Goal: Task Accomplishment & Management: Use online tool/utility

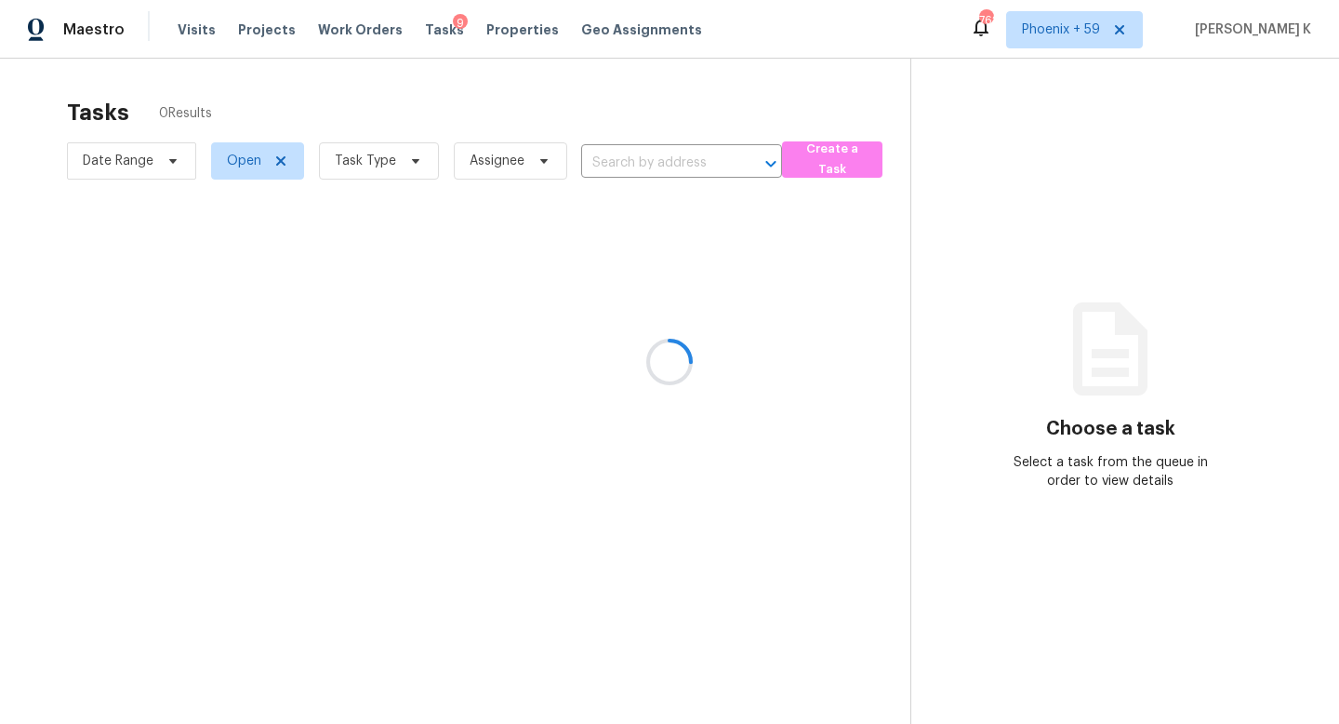
click at [630, 155] on div at bounding box center [669, 362] width 1339 height 724
click at [635, 168] on div at bounding box center [669, 362] width 1339 height 724
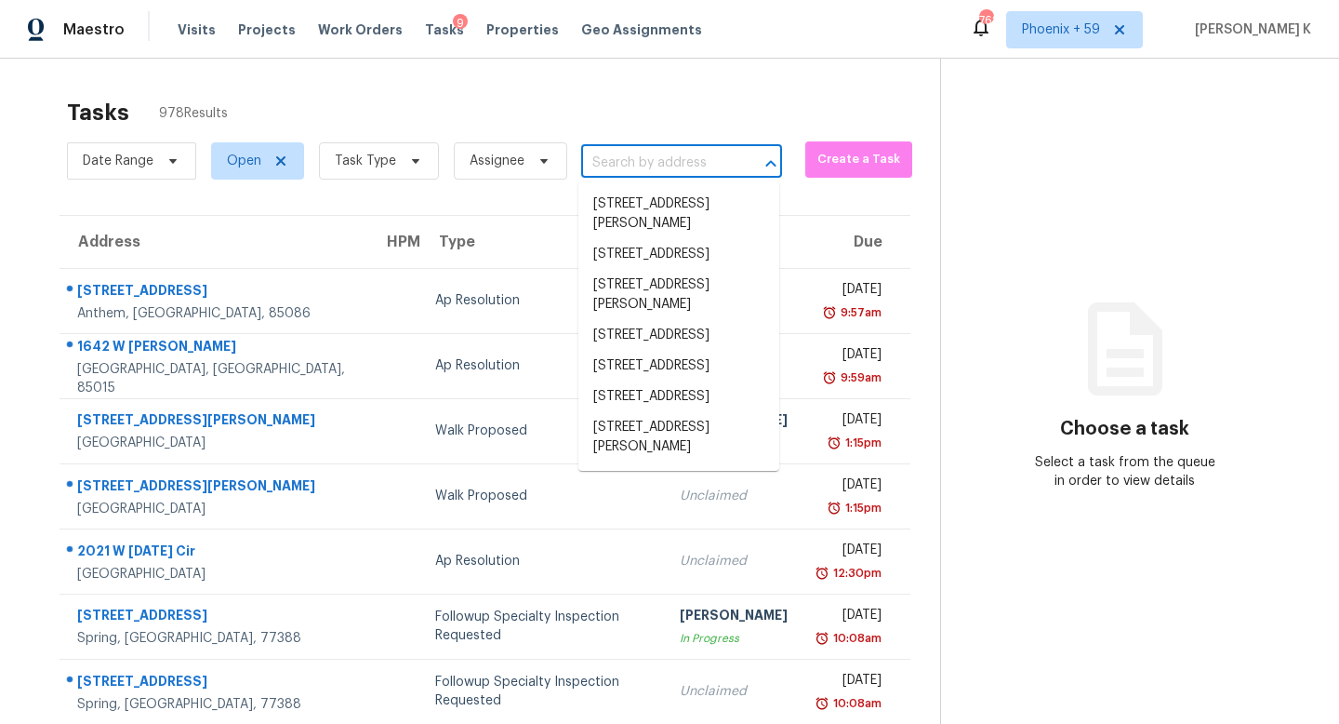
click at [635, 168] on input "text" at bounding box center [655, 163] width 149 height 29
paste input "2410 Thrasher Rd"
type input "2410 Thrasher Rd"
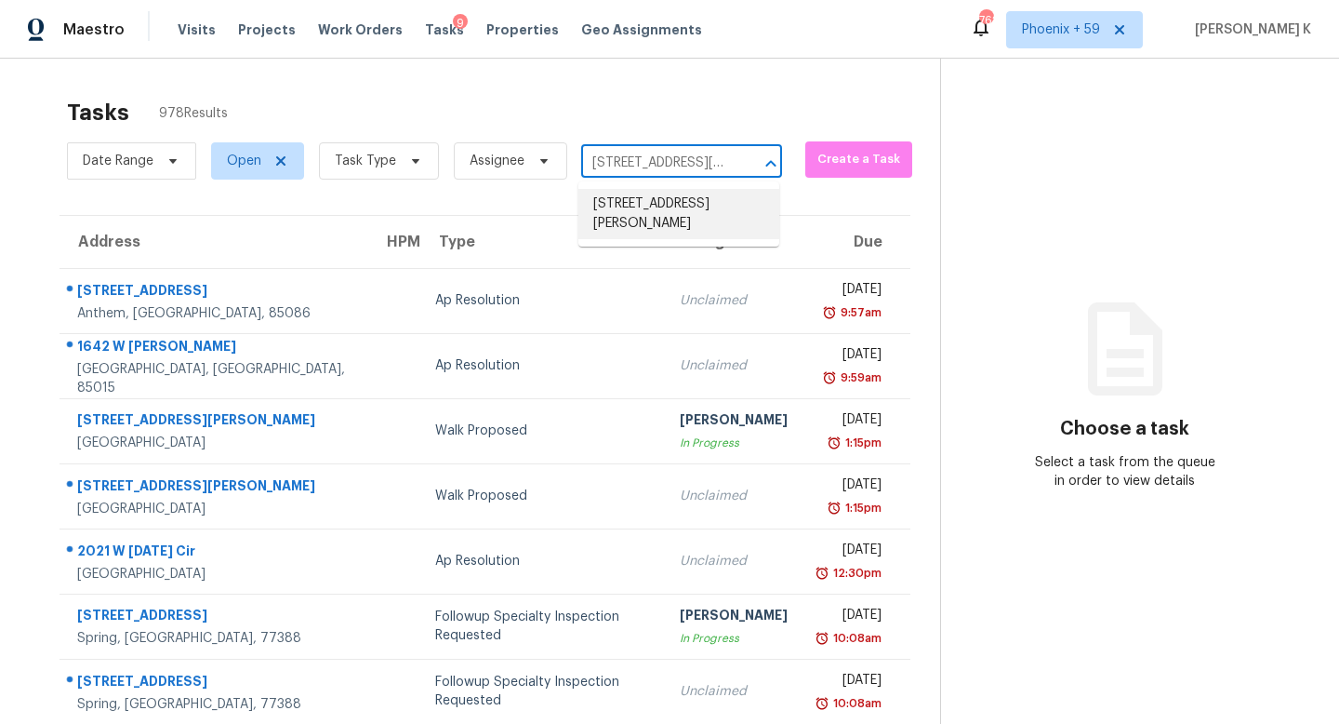
click at [679, 220] on li "2410 Thrasher Rd, Buford, GA 30519" at bounding box center [678, 214] width 201 height 50
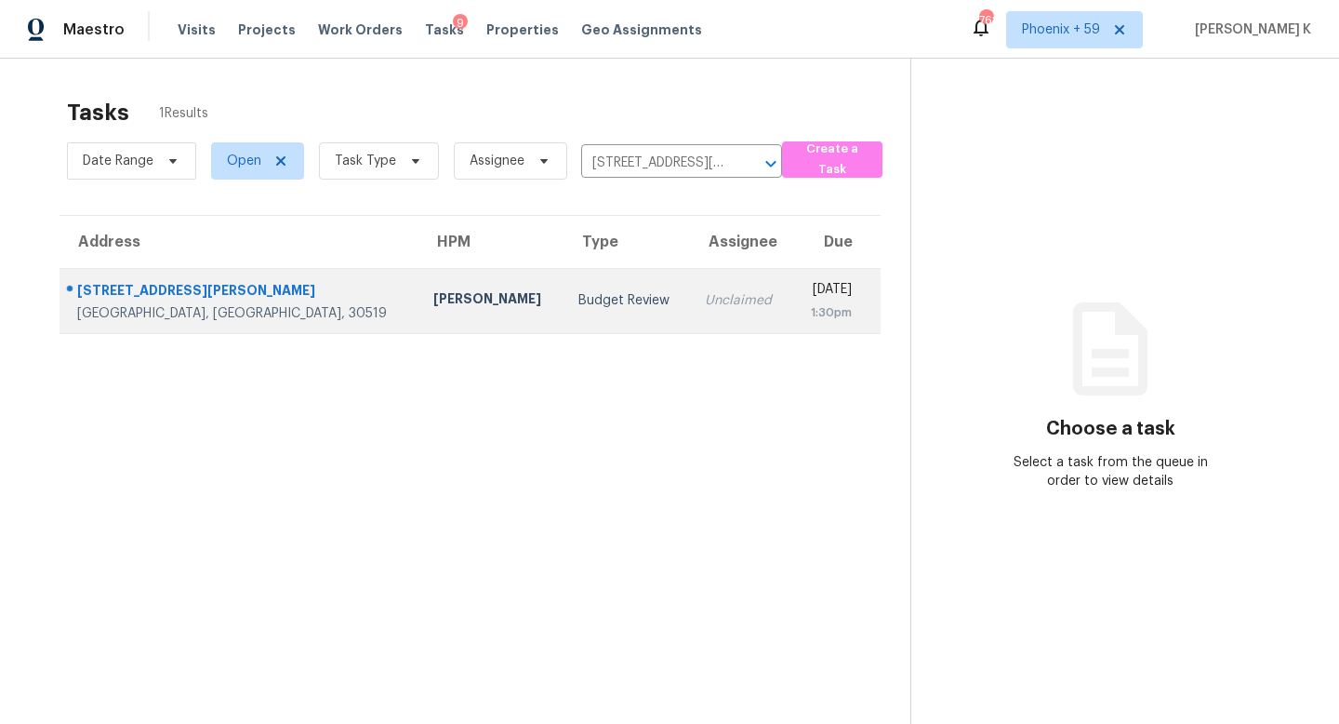
click at [690, 309] on td "Unclaimed" at bounding box center [740, 300] width 101 height 65
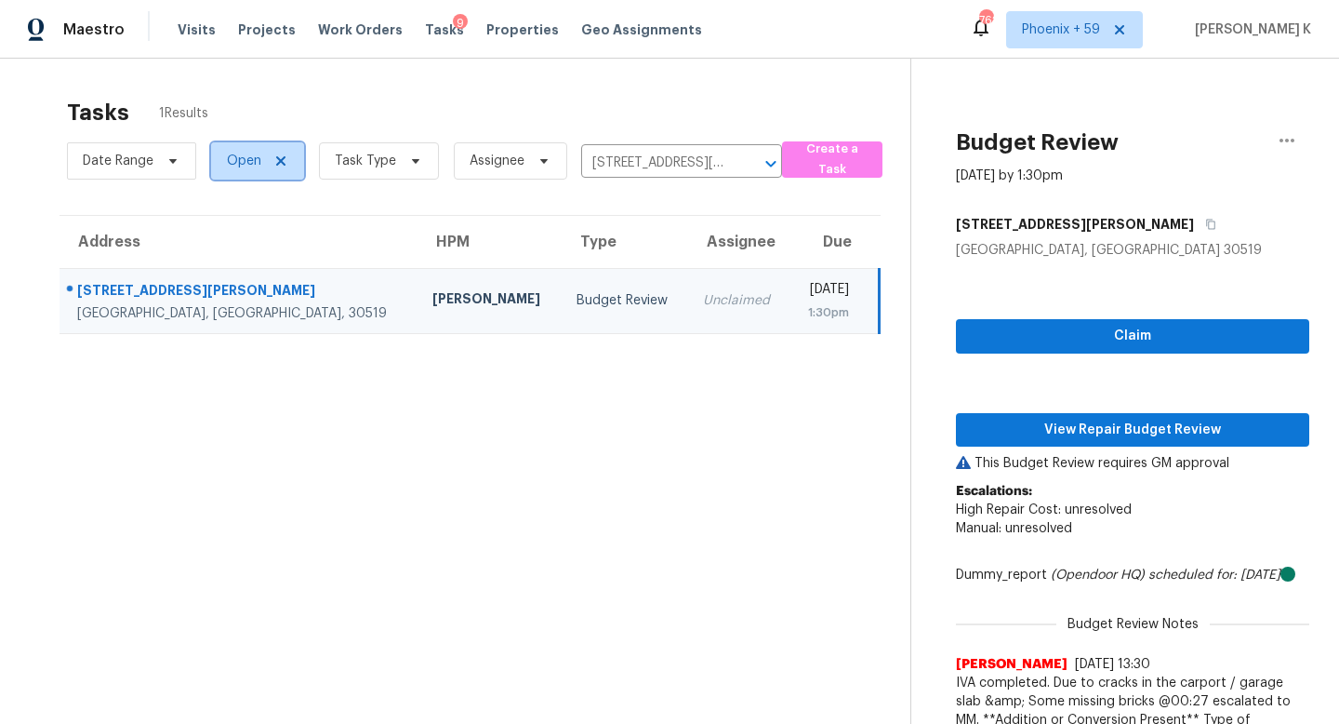
click at [259, 165] on span "Open" at bounding box center [244, 161] width 34 height 19
click at [432, 403] on section "Tasks 1 Results Date Range Open Task Type Assignee 2410 Thrasher Rd, Buford, GA…" at bounding box center [470, 523] width 881 height 870
click at [648, 164] on input "2410 Thrasher Rd, Buford, GA 30519" at bounding box center [655, 163] width 149 height 29
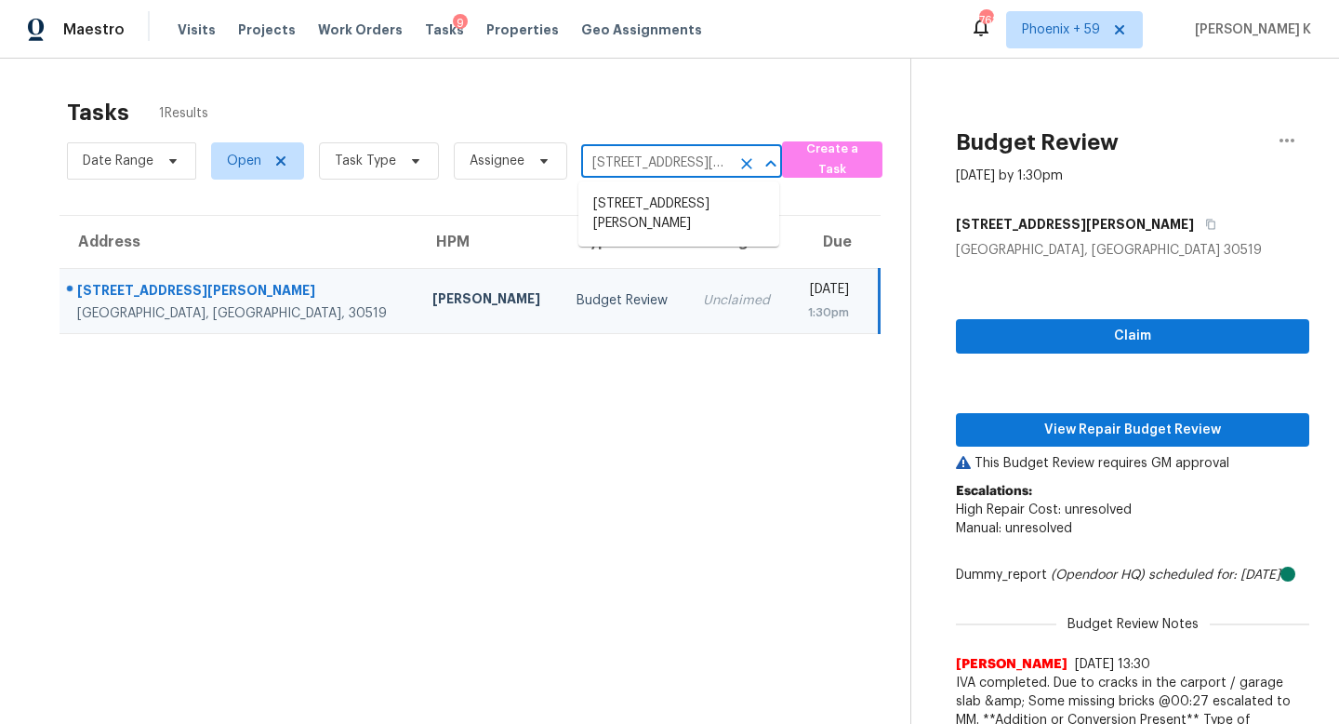
click at [648, 164] on input "2410 Thrasher Rd, Buford, GA 30519" at bounding box center [655, 163] width 149 height 29
paste input "12924 Elati St Westminster"
type input "12924 Elati St Westminster"
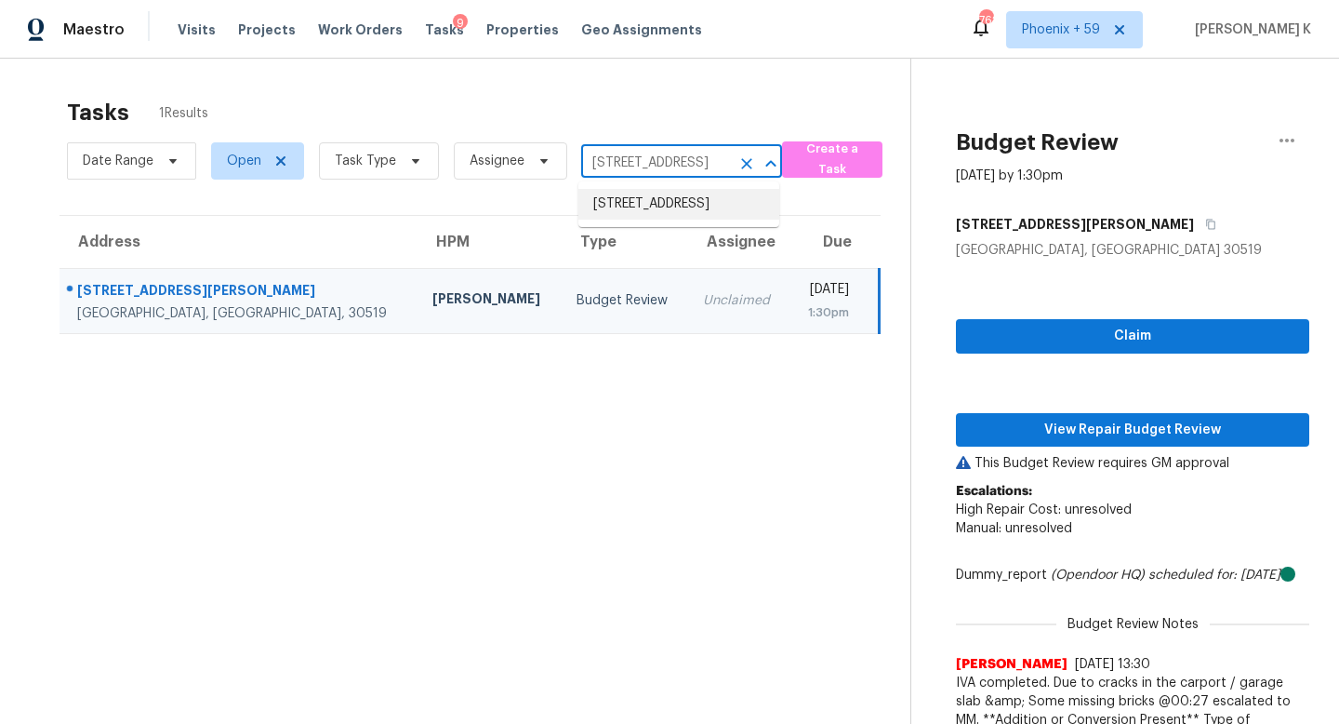
click at [674, 203] on li "12924 Elati St, Westminster, CO 80234" at bounding box center [678, 204] width 201 height 31
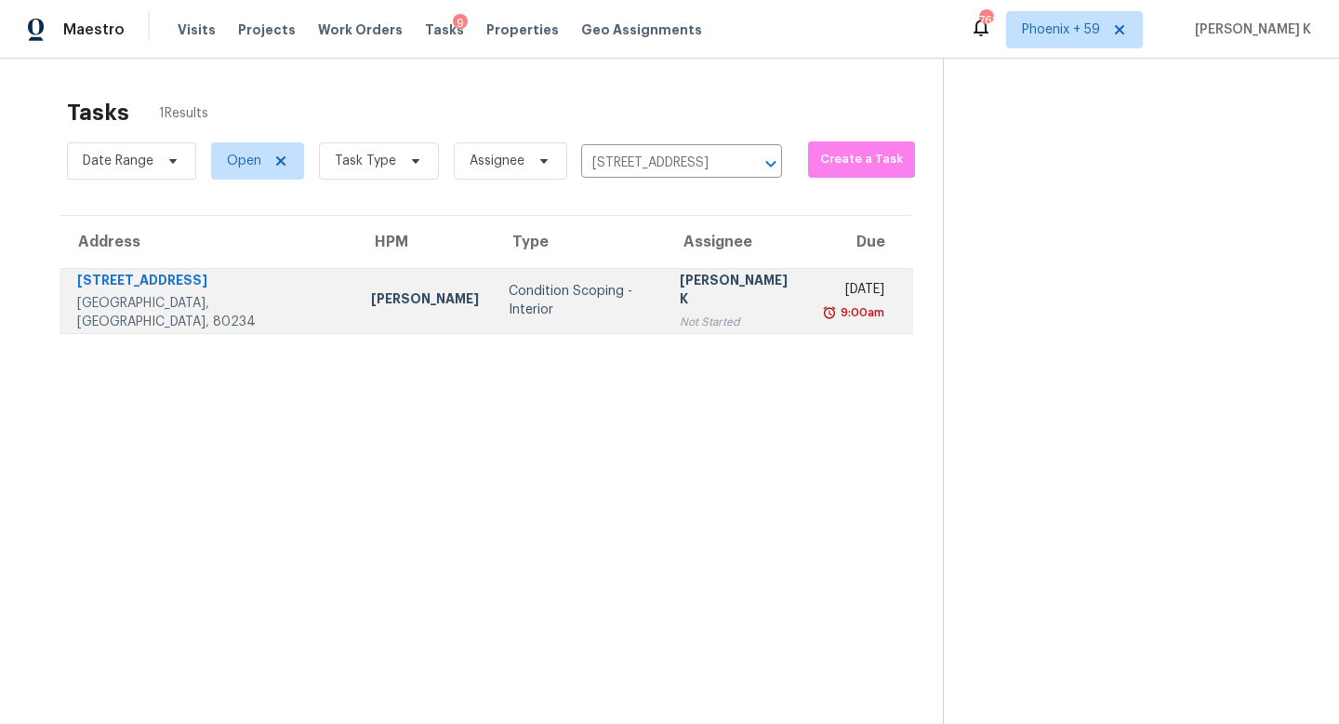
click at [680, 298] on div "[PERSON_NAME] K" at bounding box center [738, 292] width 116 height 42
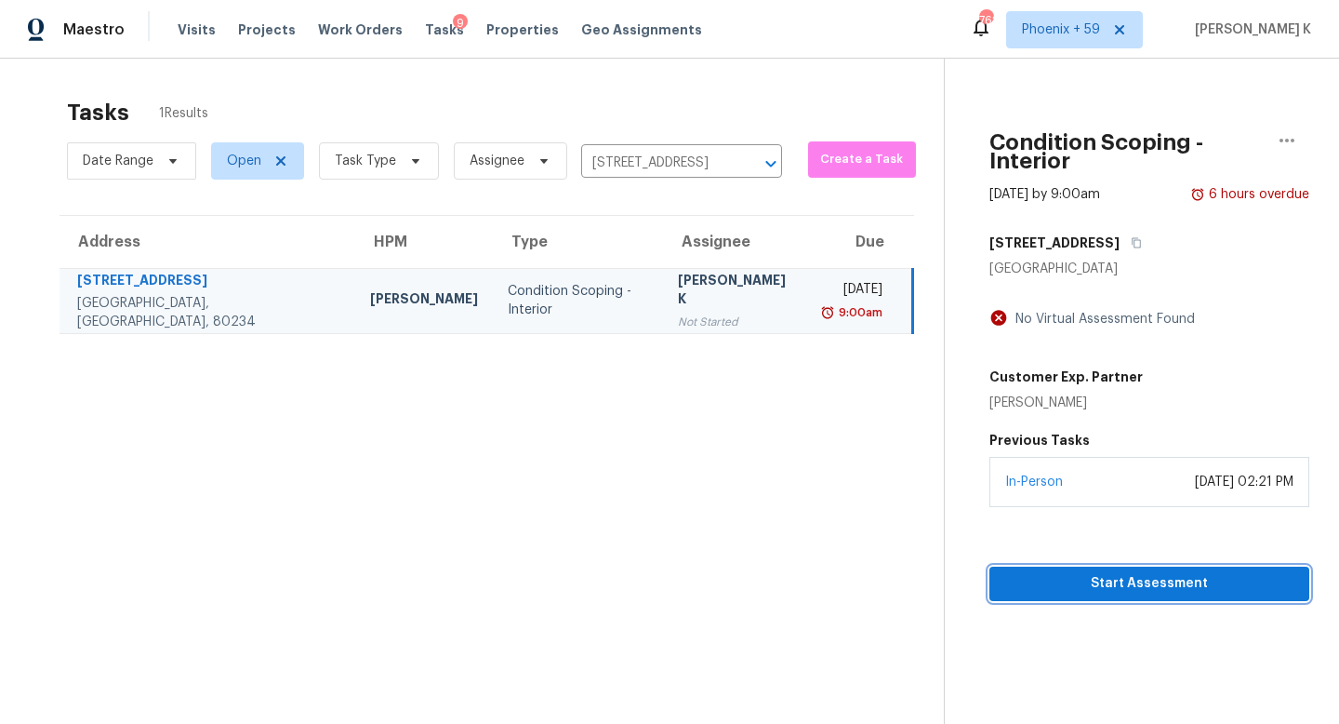
click at [1133, 574] on span "Start Assessment" at bounding box center [1149, 583] width 290 height 23
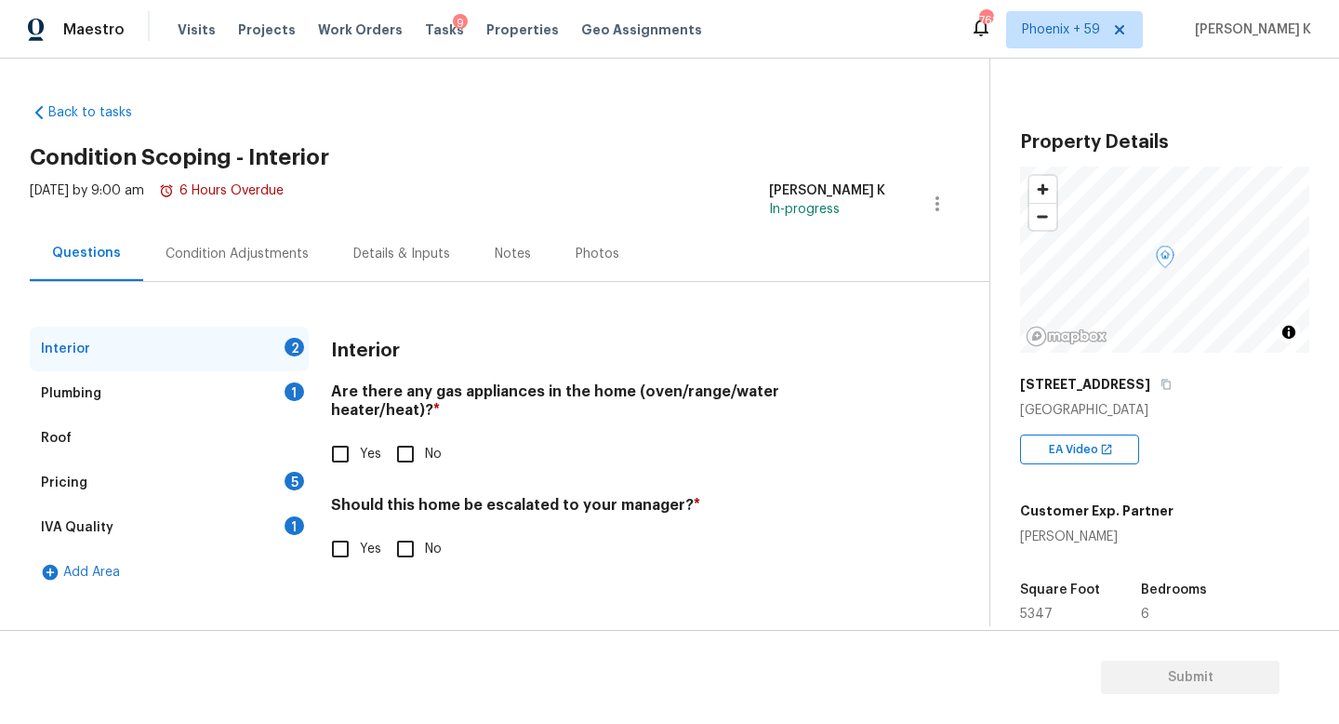
click at [335, 434] on input "Yes" at bounding box center [340, 453] width 39 height 39
checkbox input "true"
click at [224, 395] on div "Plumbing 1" at bounding box center [169, 393] width 279 height 45
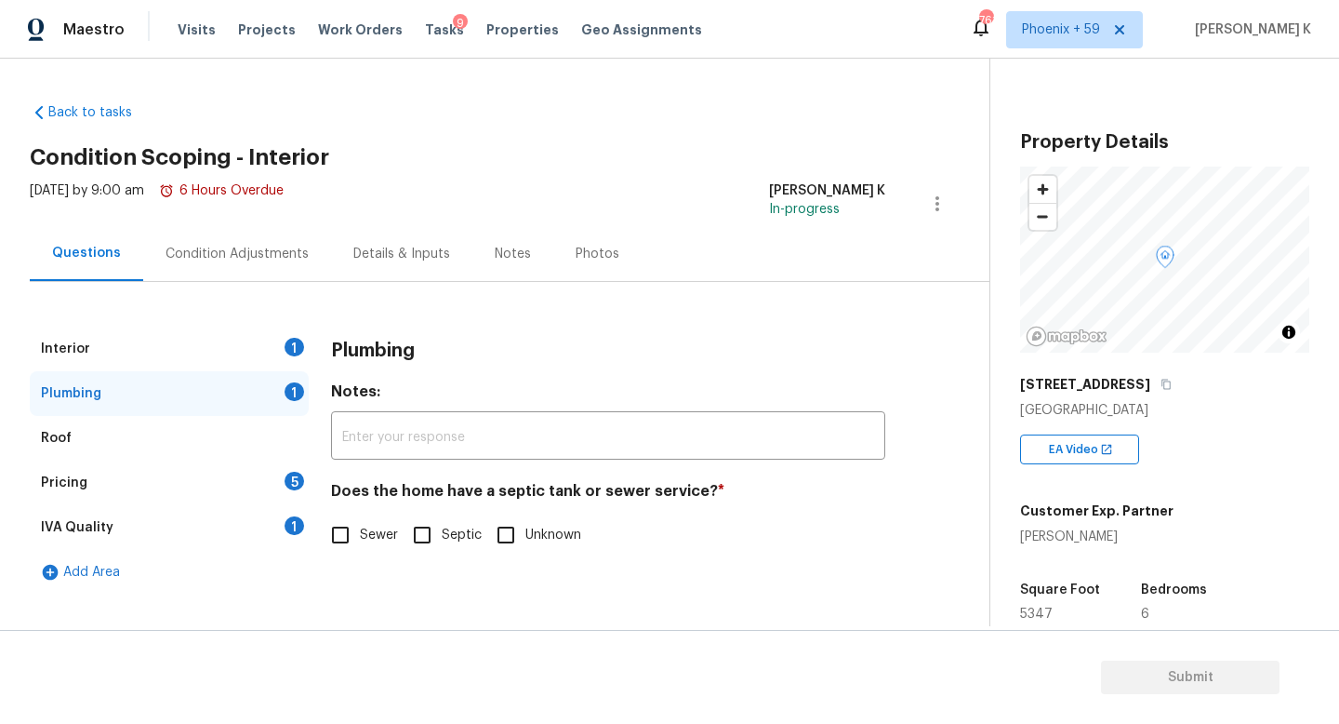
click at [348, 536] on input "Sewer" at bounding box center [340, 534] width 39 height 39
checkbox input "true"
click at [202, 444] on div "Roof" at bounding box center [169, 438] width 279 height 45
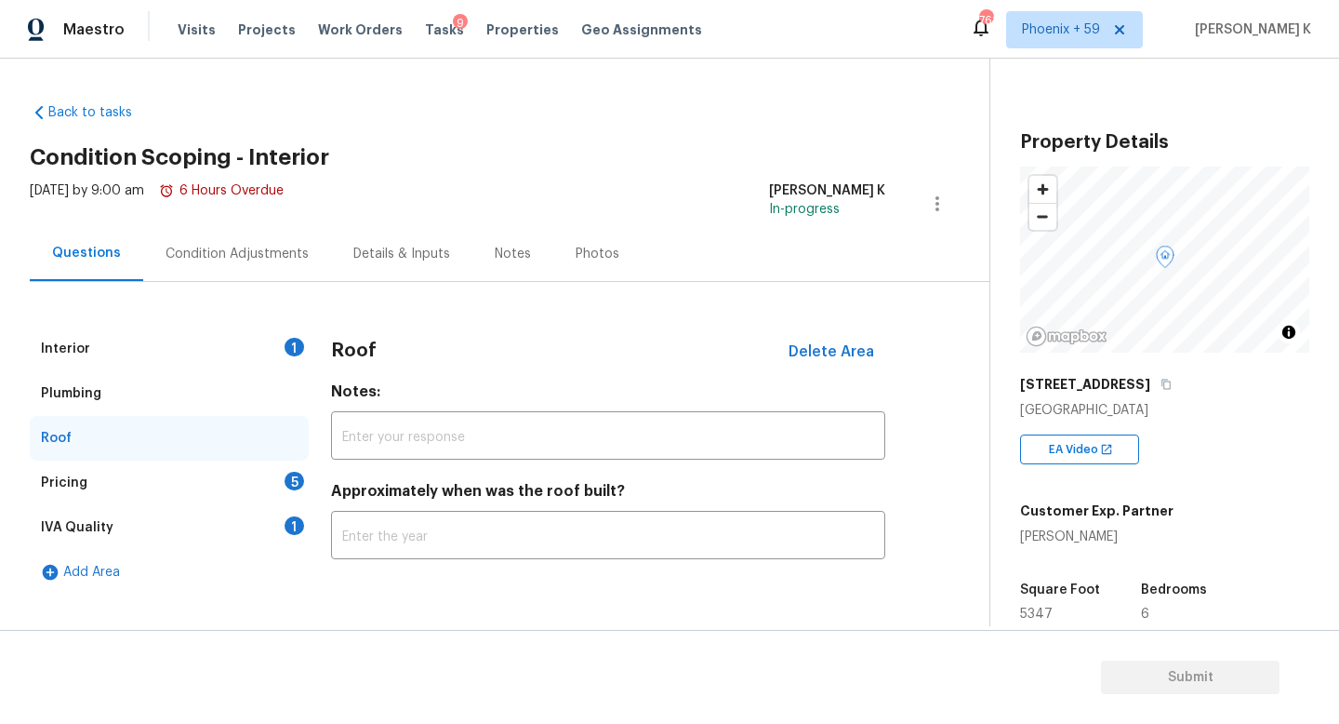
click at [194, 489] on div "Pricing 5" at bounding box center [169, 482] width 279 height 45
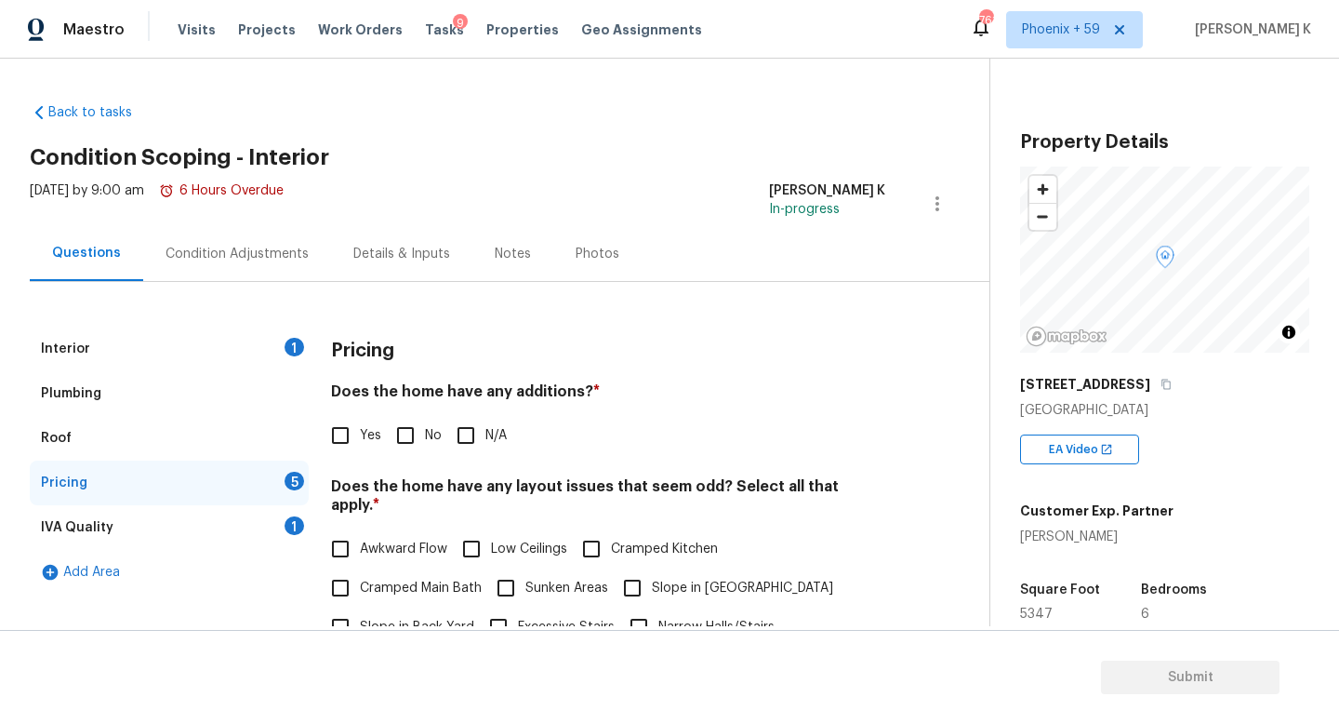
scroll to position [208, 0]
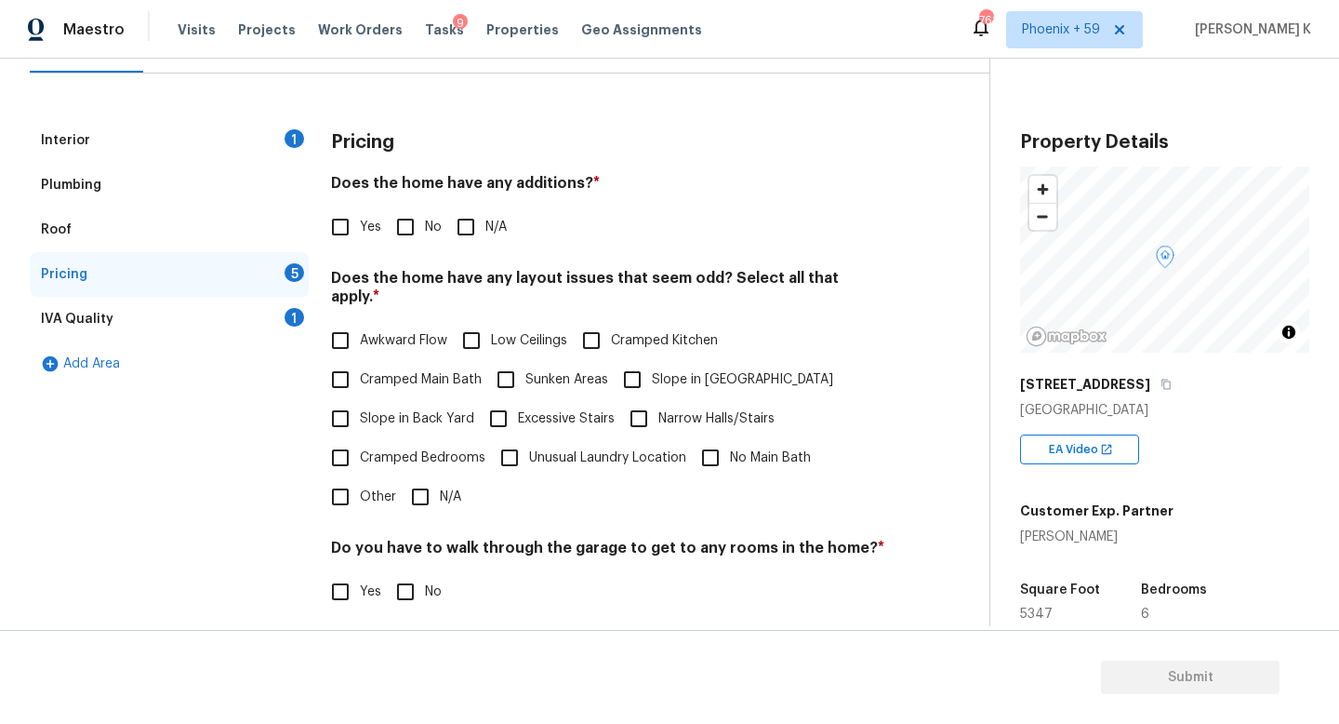
click at [345, 233] on input "Yes" at bounding box center [340, 226] width 39 height 39
checkbox input "true"
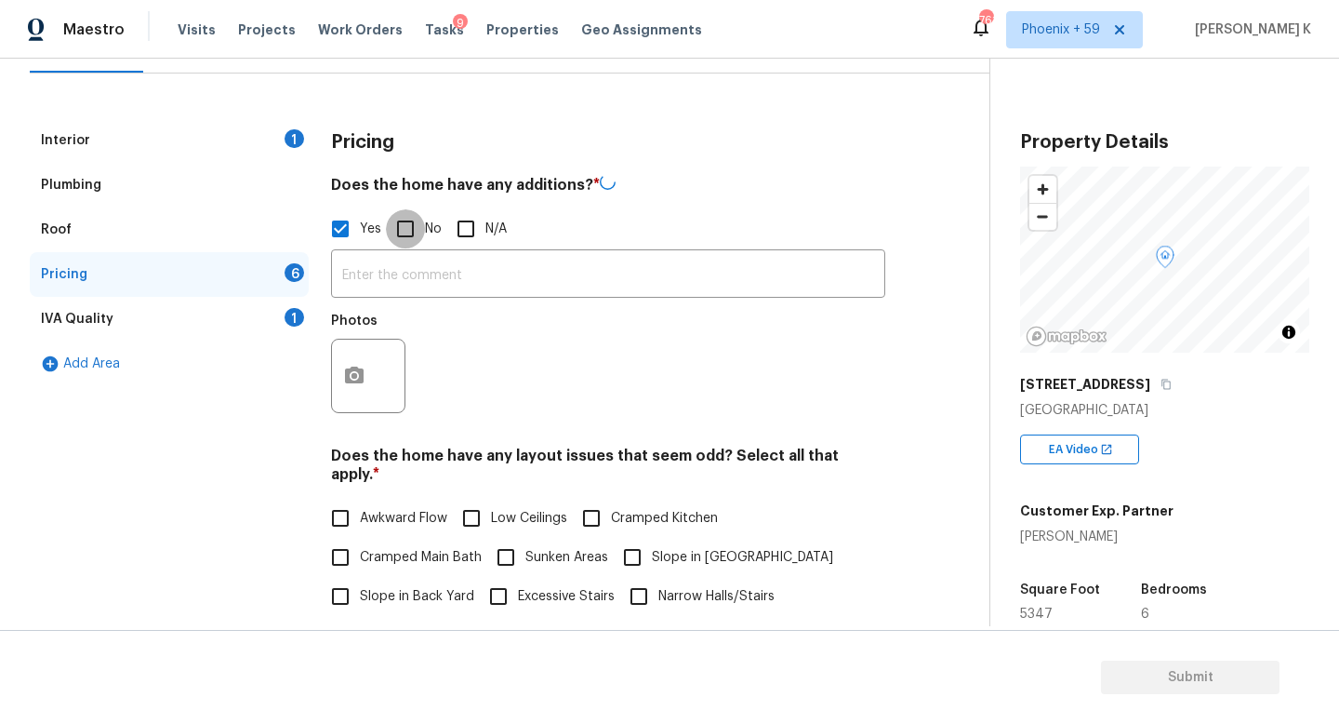
click at [405, 233] on input "No" at bounding box center [405, 228] width 39 height 39
checkbox input "true"
checkbox input "false"
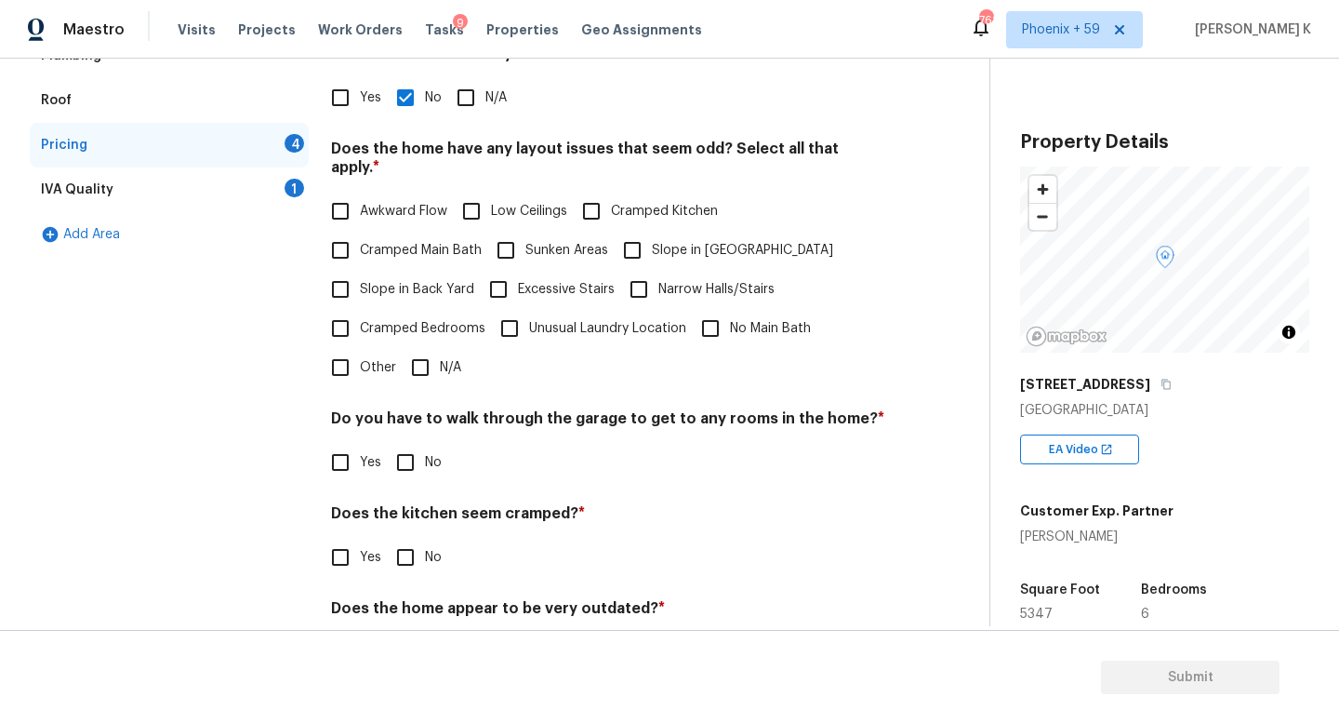
scroll to position [336, 0]
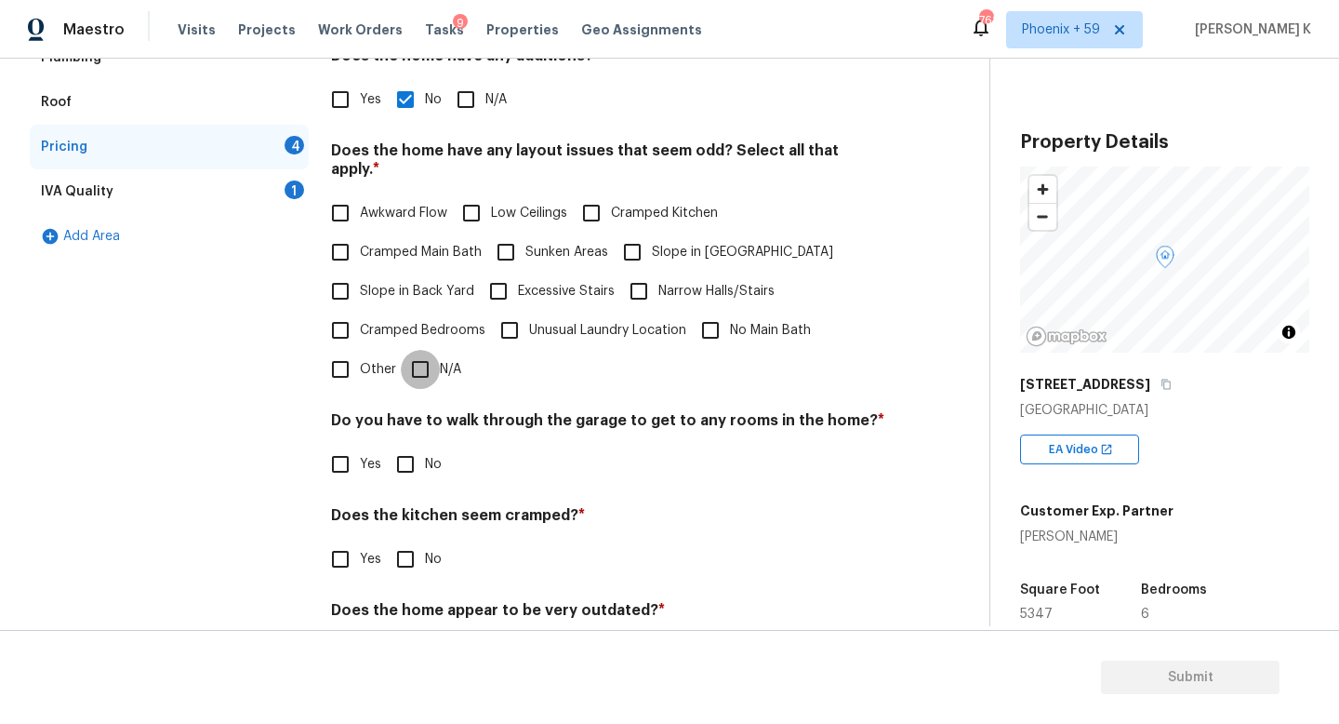
click at [417, 359] on input "N/A" at bounding box center [420, 369] width 39 height 39
checkbox input "true"
click at [403, 454] on input "No" at bounding box center [405, 464] width 39 height 39
checkbox input "true"
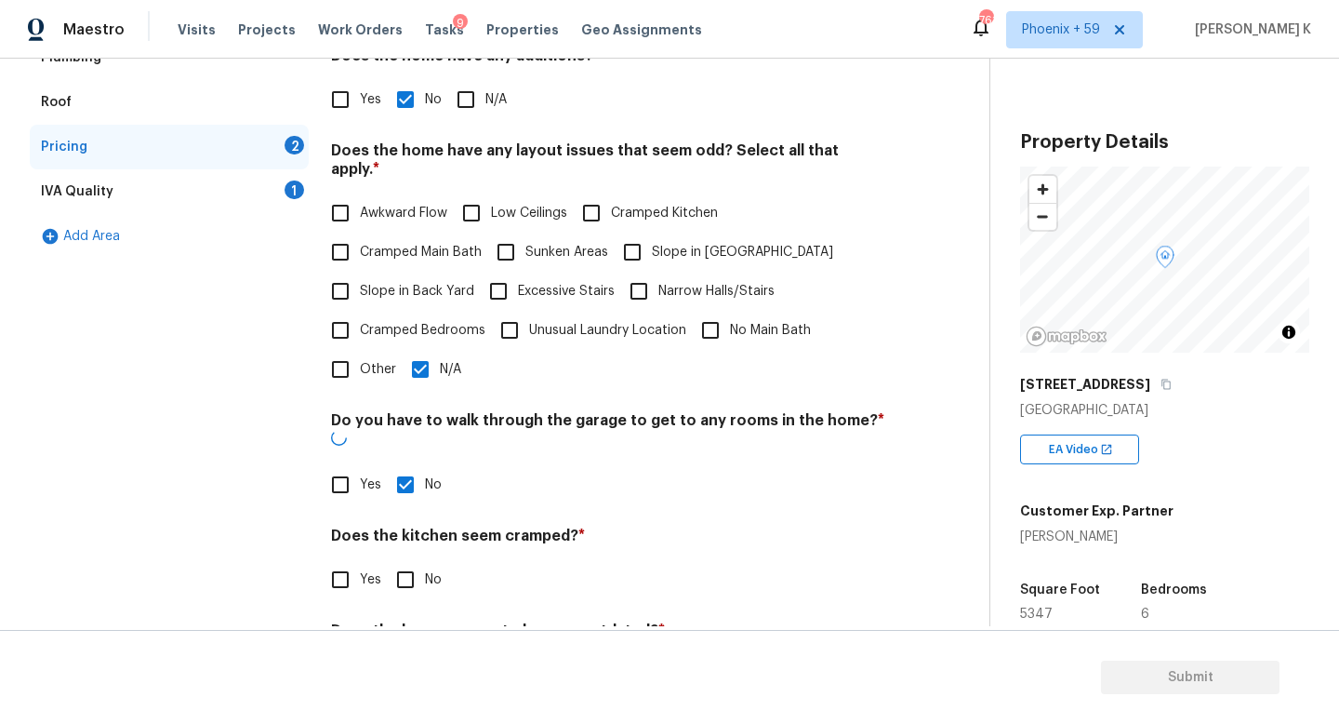
click at [401, 560] on input "No" at bounding box center [405, 579] width 39 height 39
checkbox input "true"
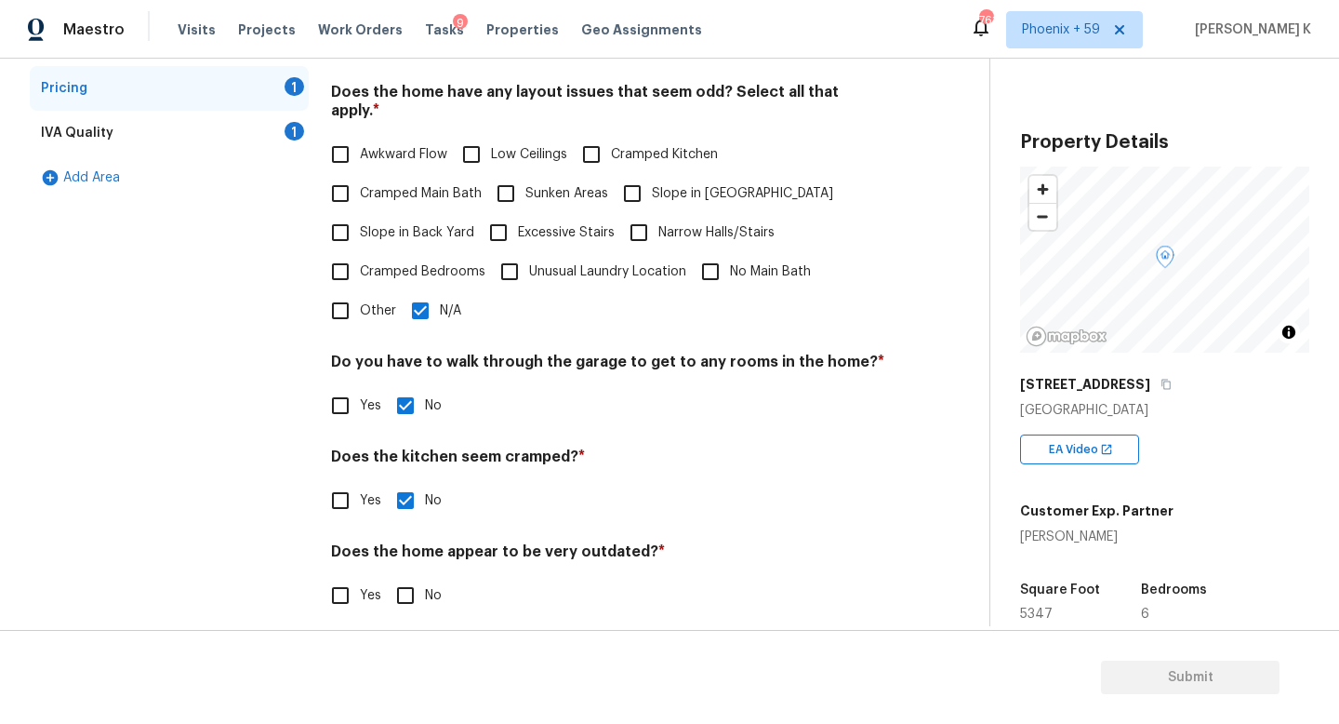
scroll to position [392, 0]
click at [403, 578] on input "No" at bounding box center [405, 597] width 39 height 39
checkbox input "true"
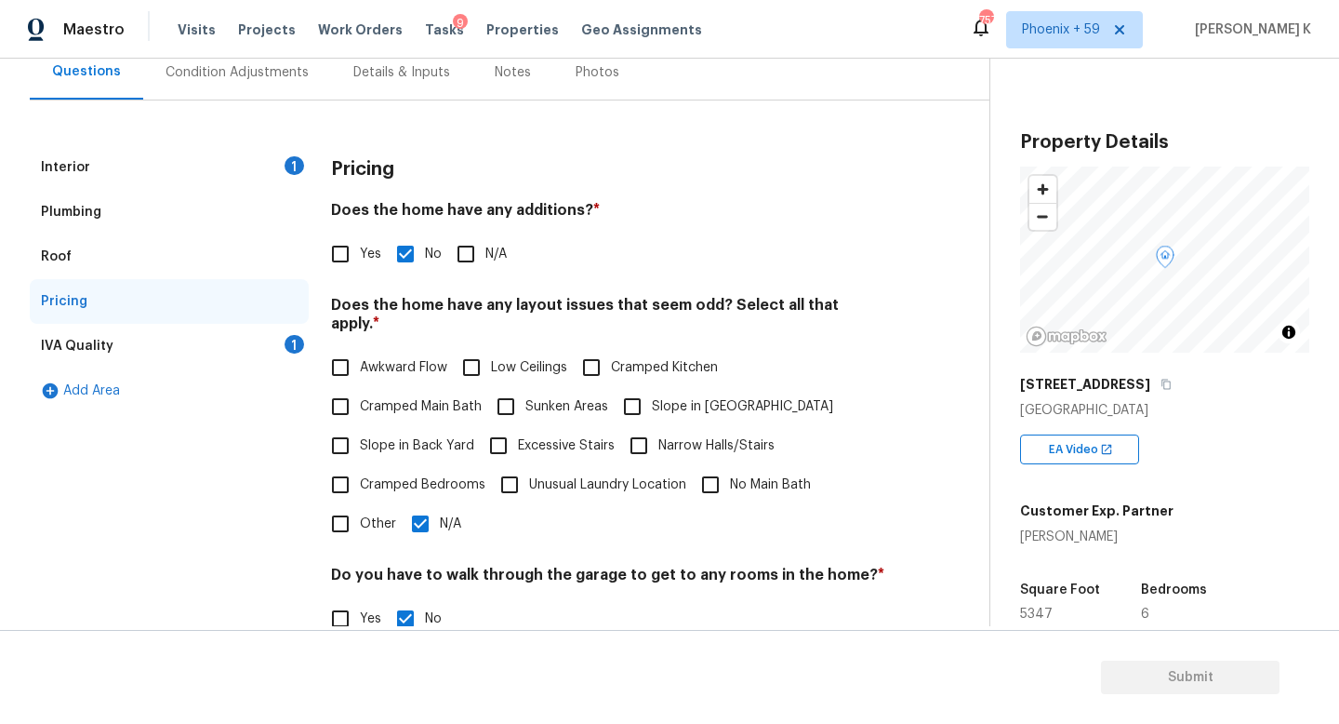
scroll to position [179, 0]
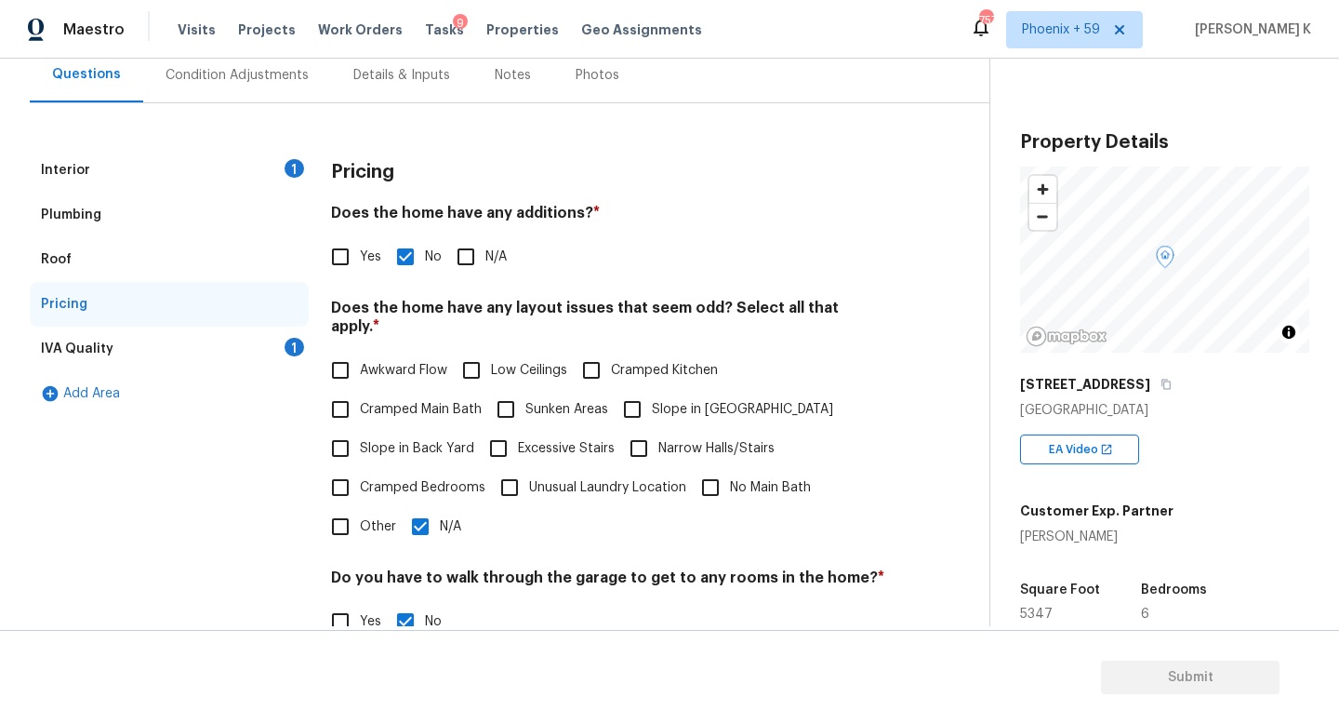
click at [224, 342] on div "IVA Quality 1" at bounding box center [169, 348] width 279 height 45
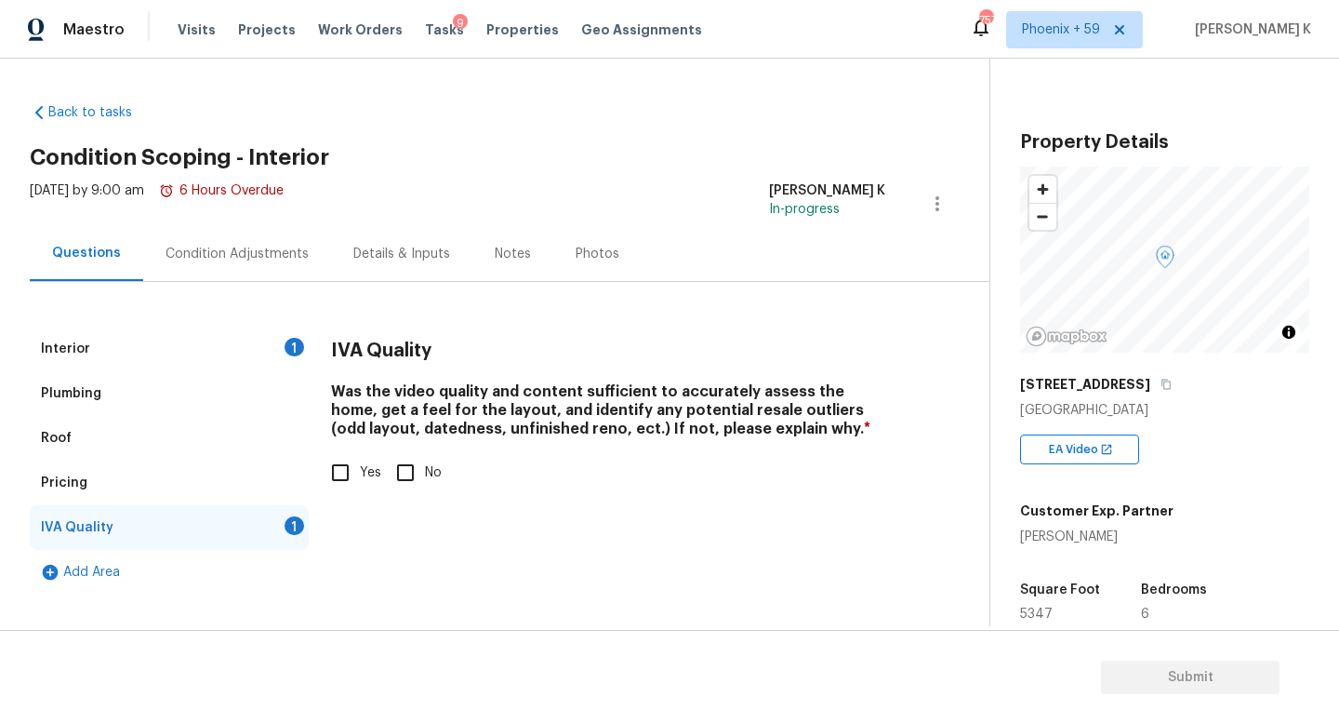
scroll to position [0, 0]
click at [343, 479] on input "Yes" at bounding box center [340, 472] width 39 height 39
checkbox input "true"
click at [256, 248] on div "Condition Adjustments" at bounding box center [237, 254] width 143 height 19
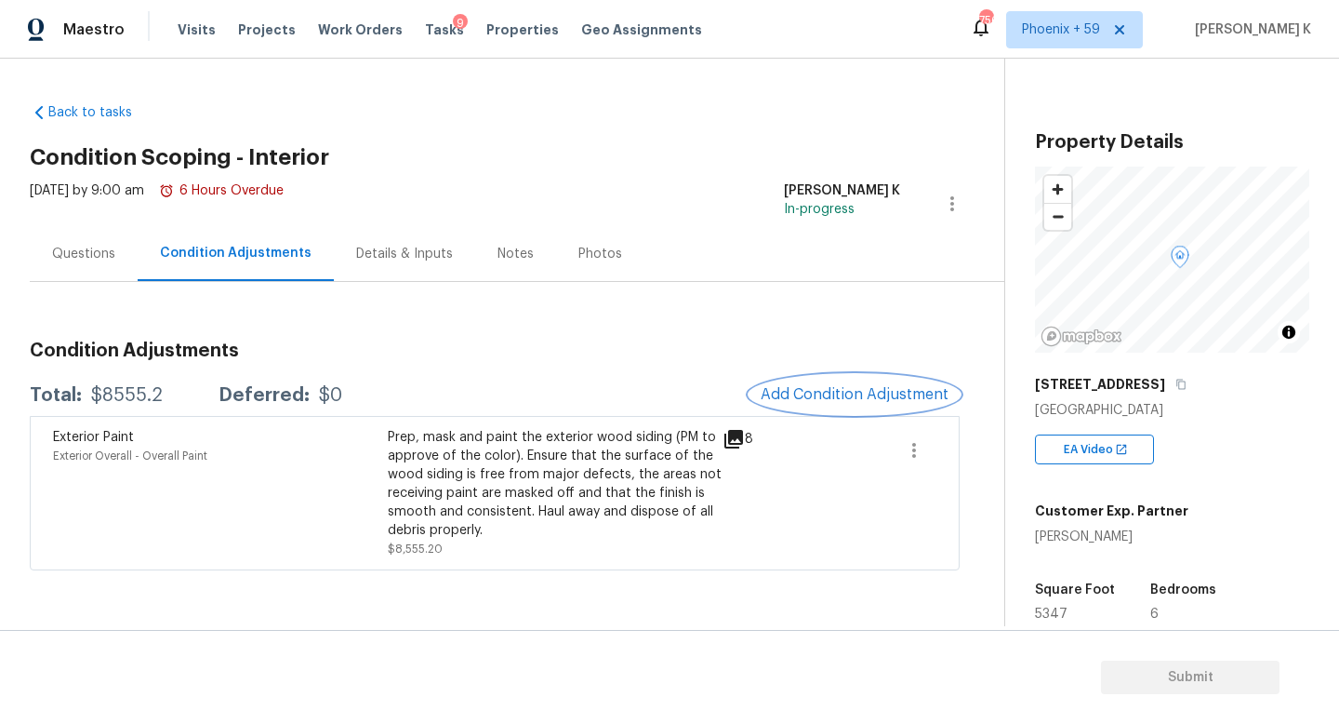
click at [875, 413] on button "Add Condition Adjustment" at bounding box center [855, 394] width 210 height 39
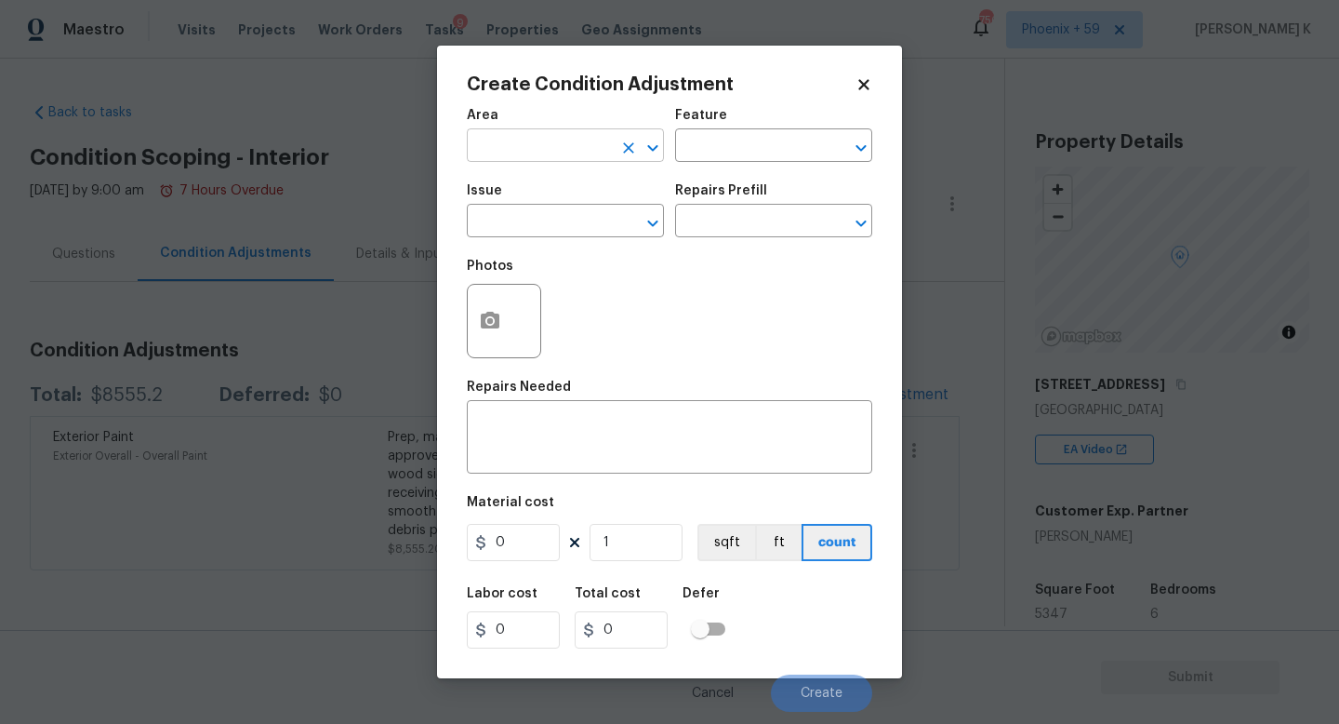
click at [564, 133] on input "text" at bounding box center [539, 147] width 145 height 29
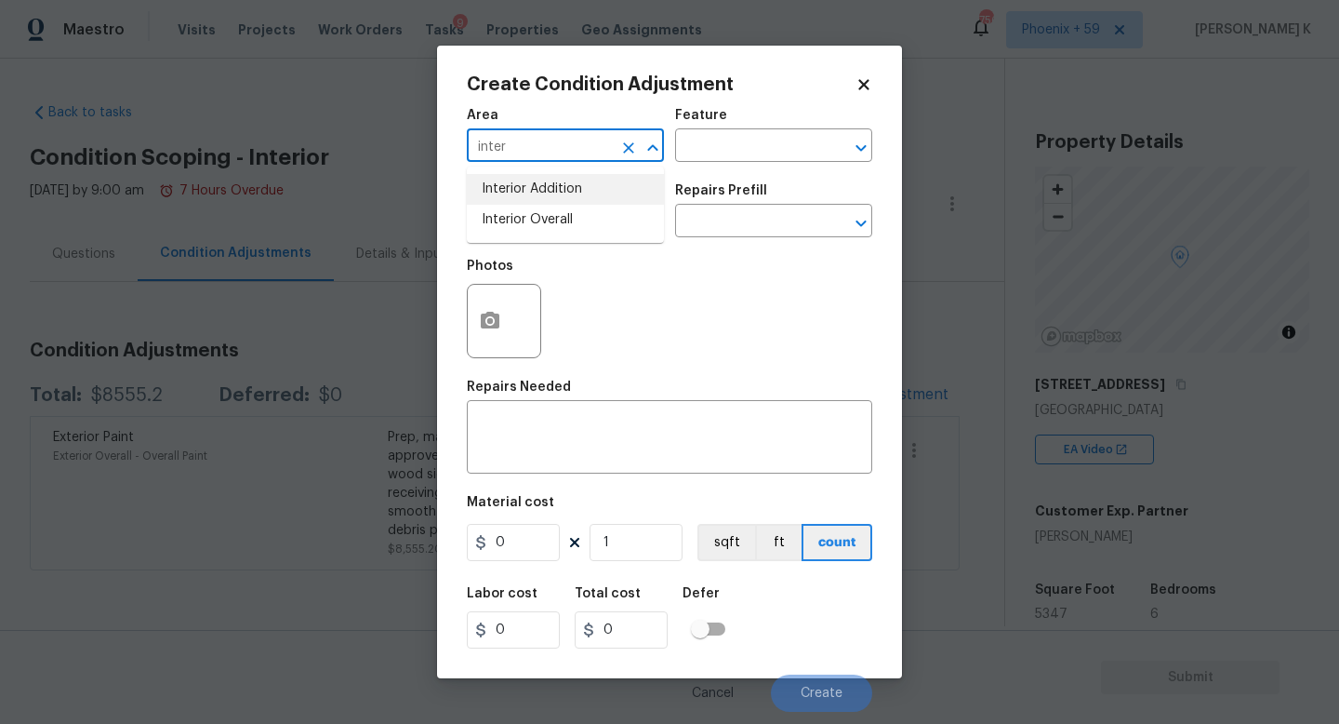
click at [569, 227] on li "Interior Overall" at bounding box center [565, 220] width 197 height 31
type input "Interior Overall"
click at [781, 106] on div "Area Interior Overall ​ Feature ​" at bounding box center [669, 135] width 405 height 75
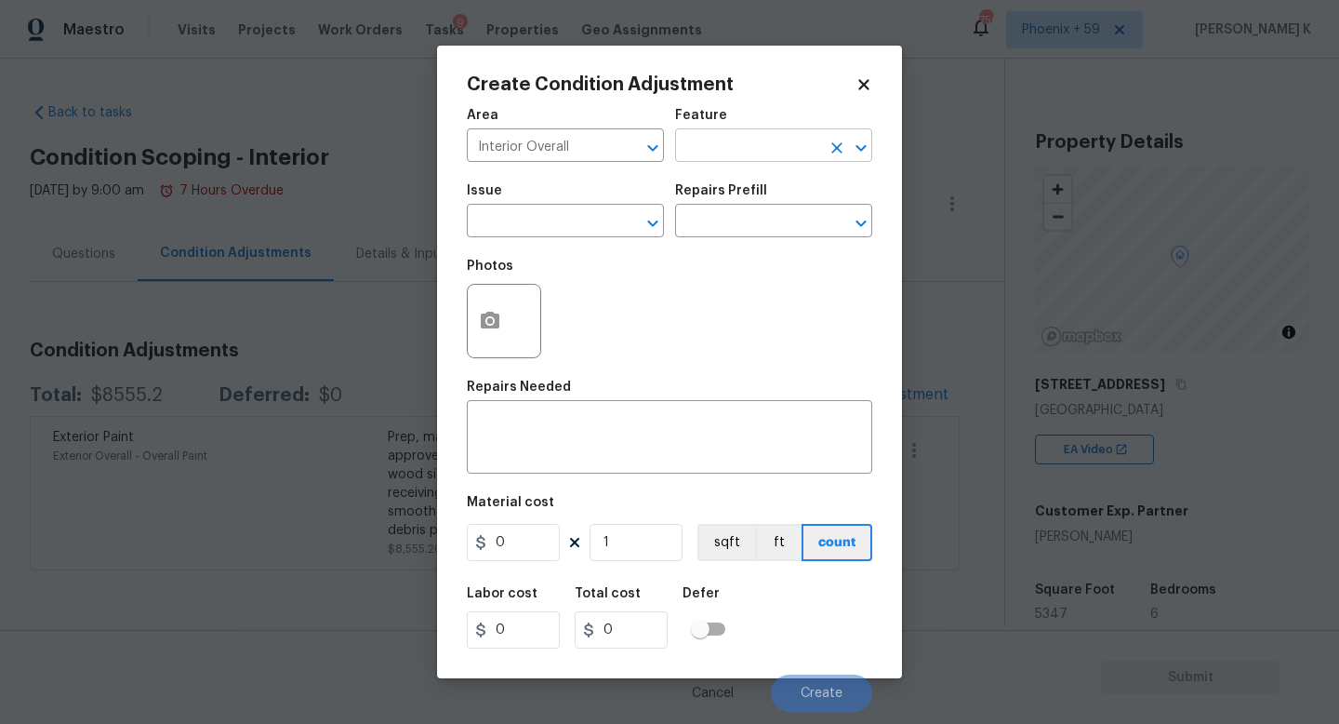
click at [755, 158] on input "text" at bounding box center [747, 147] width 145 height 29
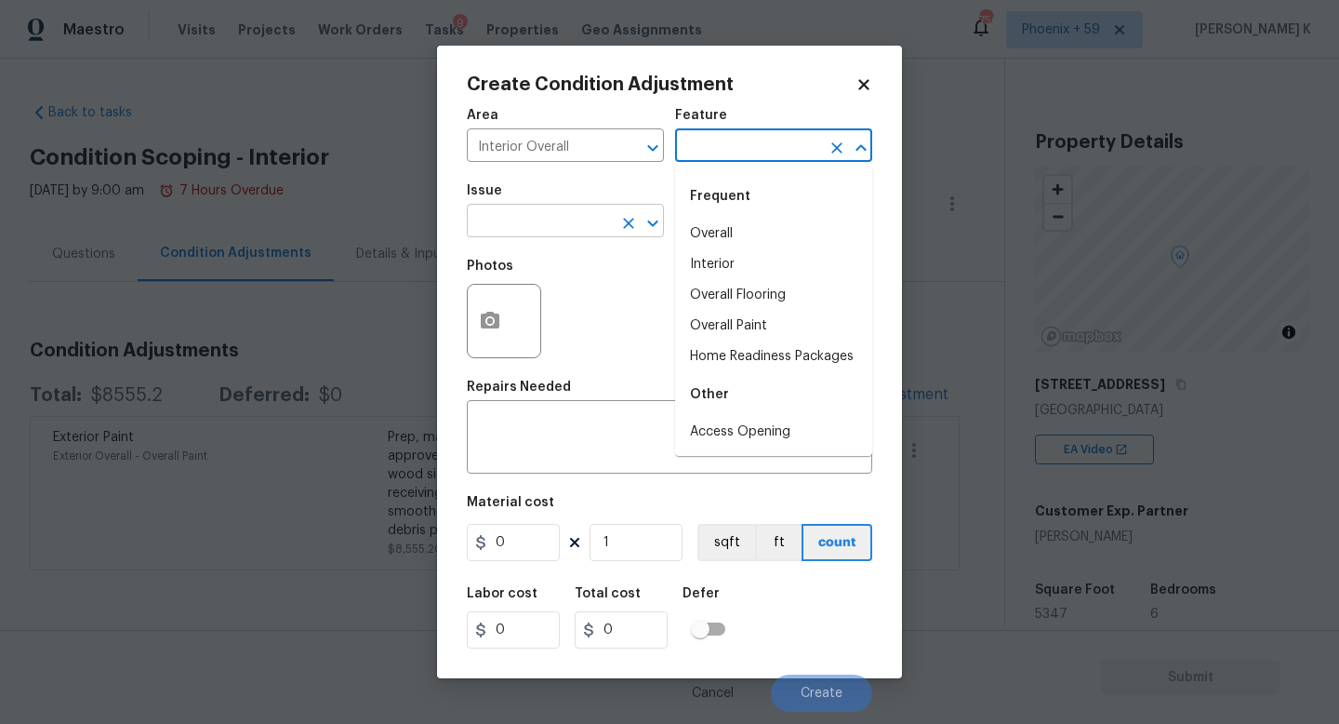
click at [579, 220] on input "text" at bounding box center [539, 222] width 145 height 29
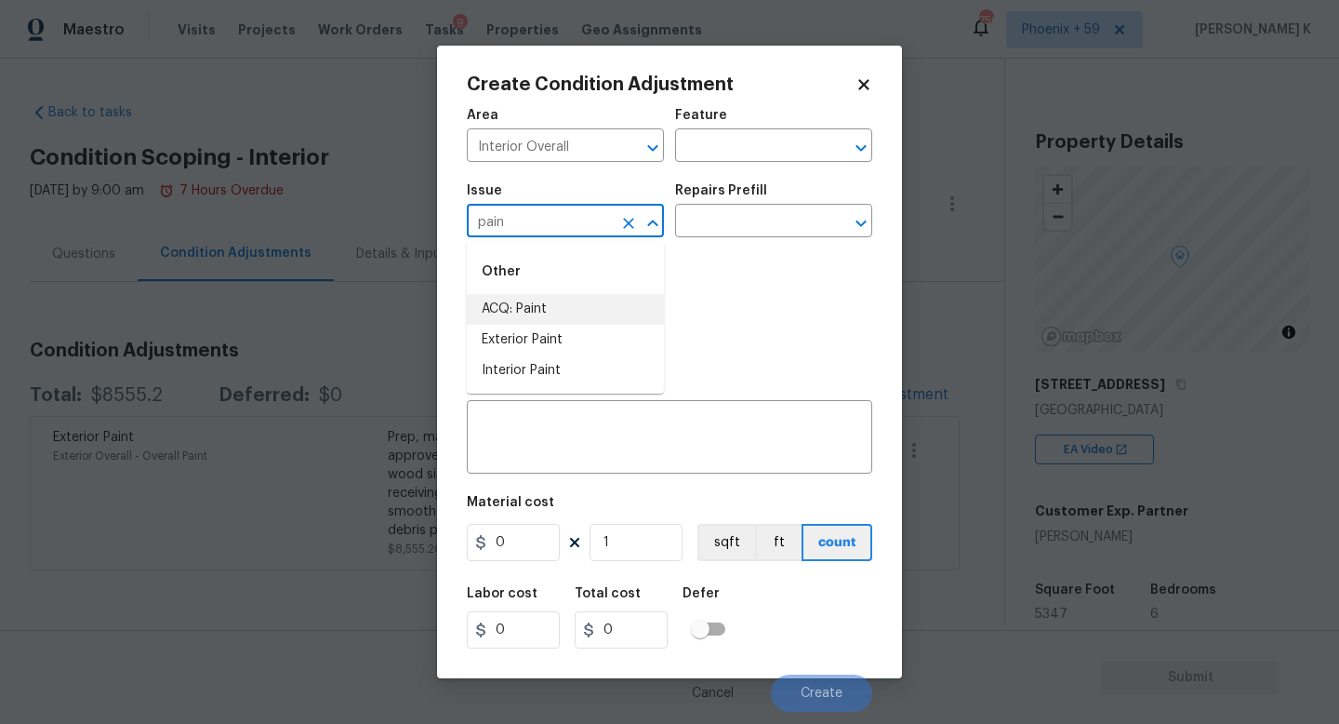
click at [545, 308] on li "ACQ: Paint" at bounding box center [565, 309] width 197 height 31
type input "ACQ: Paint"
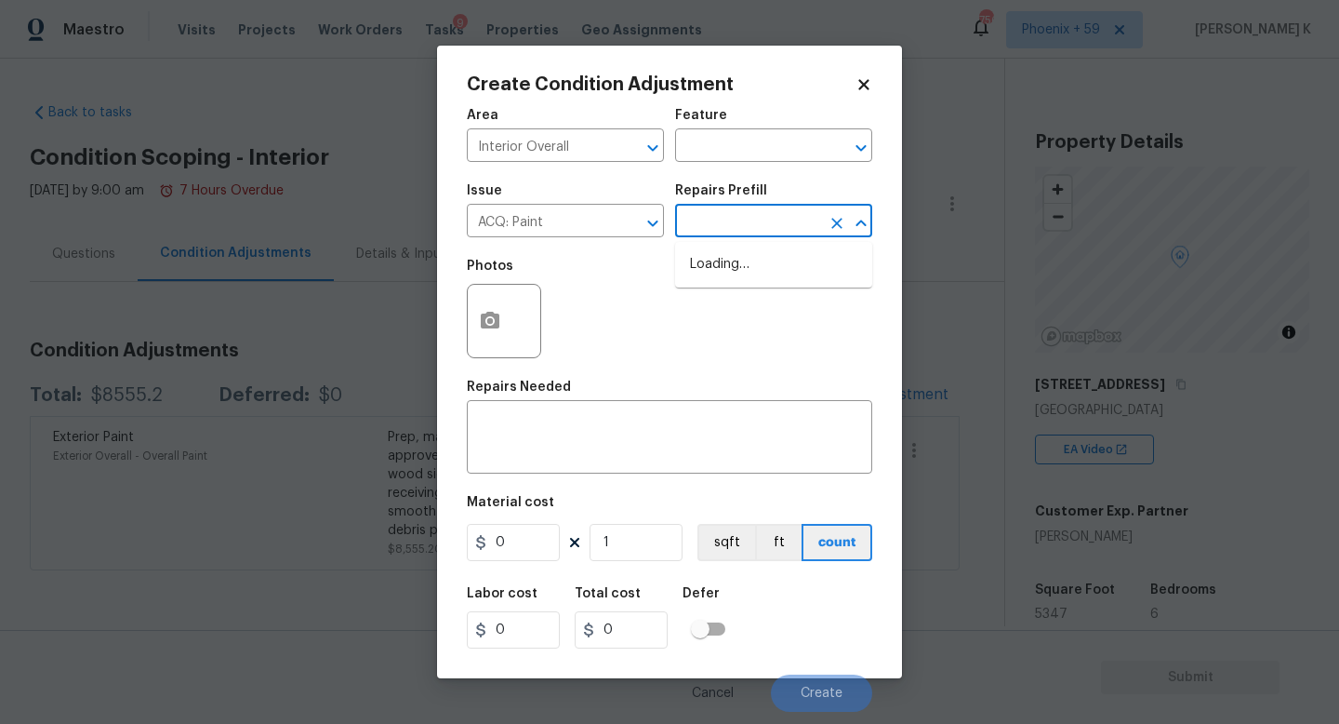
click at [723, 225] on input "text" at bounding box center [747, 222] width 145 height 29
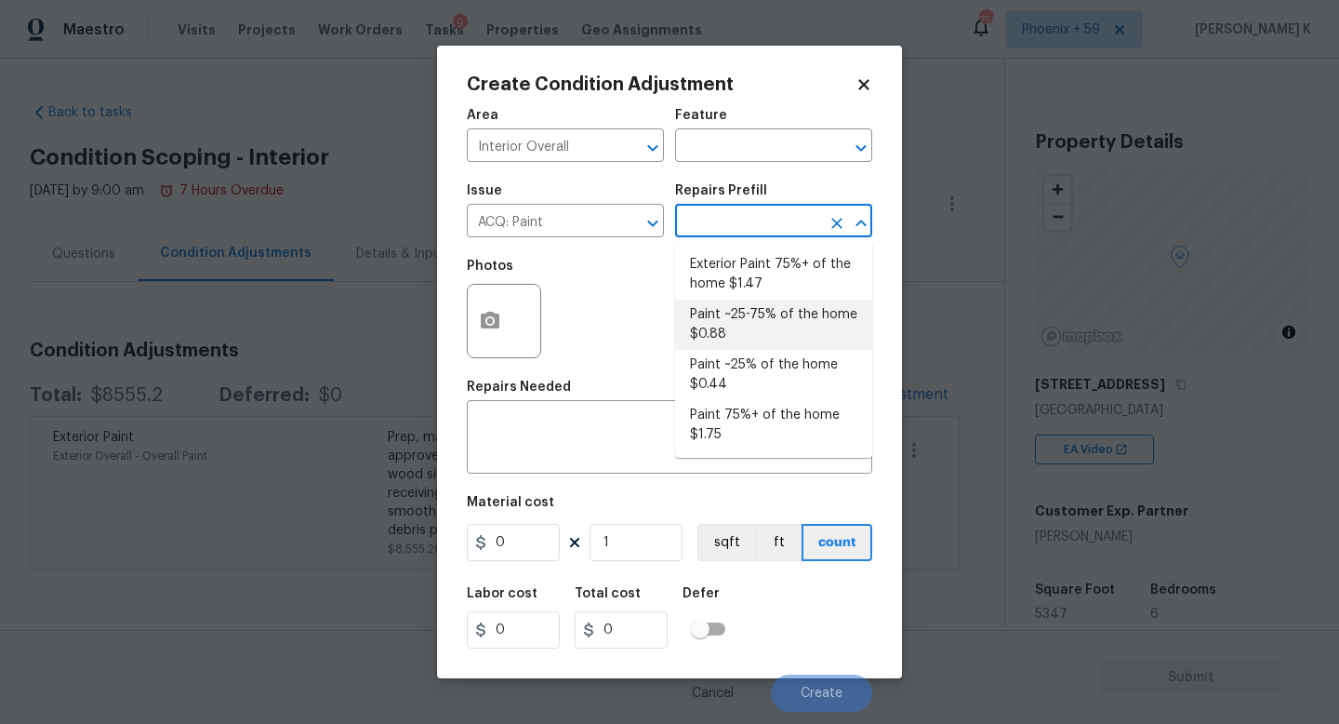
click at [803, 334] on li "Paint ~25-75% of the home $0.88" at bounding box center [773, 324] width 197 height 50
type input "Acquisition"
type textarea "Acquisition Scope: ~25 - 75% of the home needs interior paint"
type input "0.88"
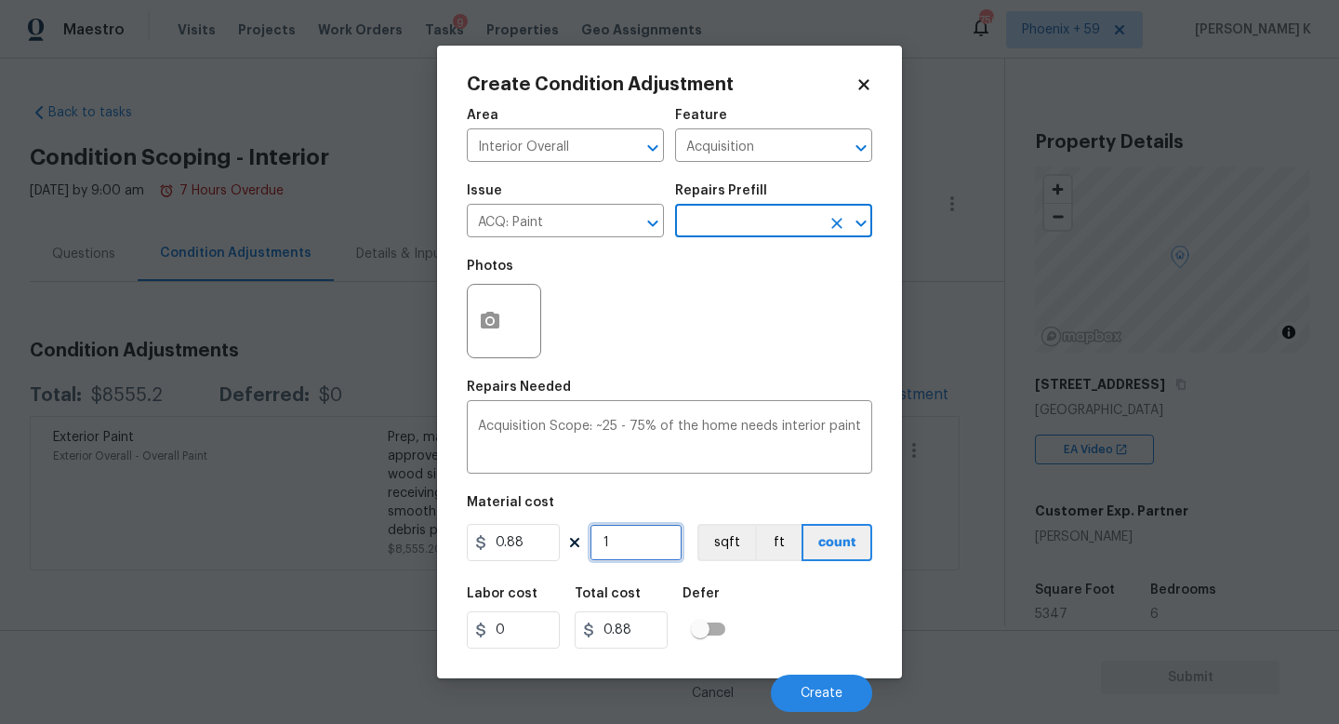
click at [637, 547] on input "1" at bounding box center [636, 542] width 93 height 37
type input "0"
type input "5"
type input "4.4"
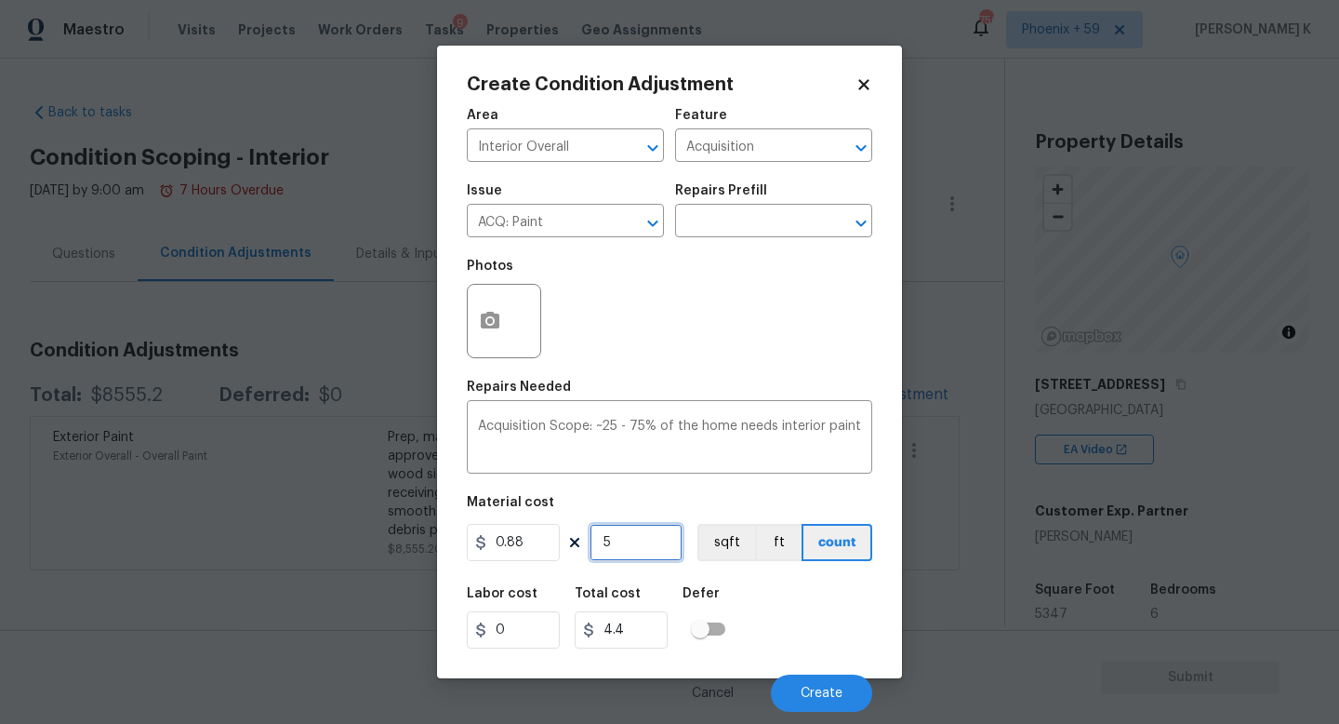
type input "53"
type input "46.64"
type input "534"
type input "469.92"
type input "5347"
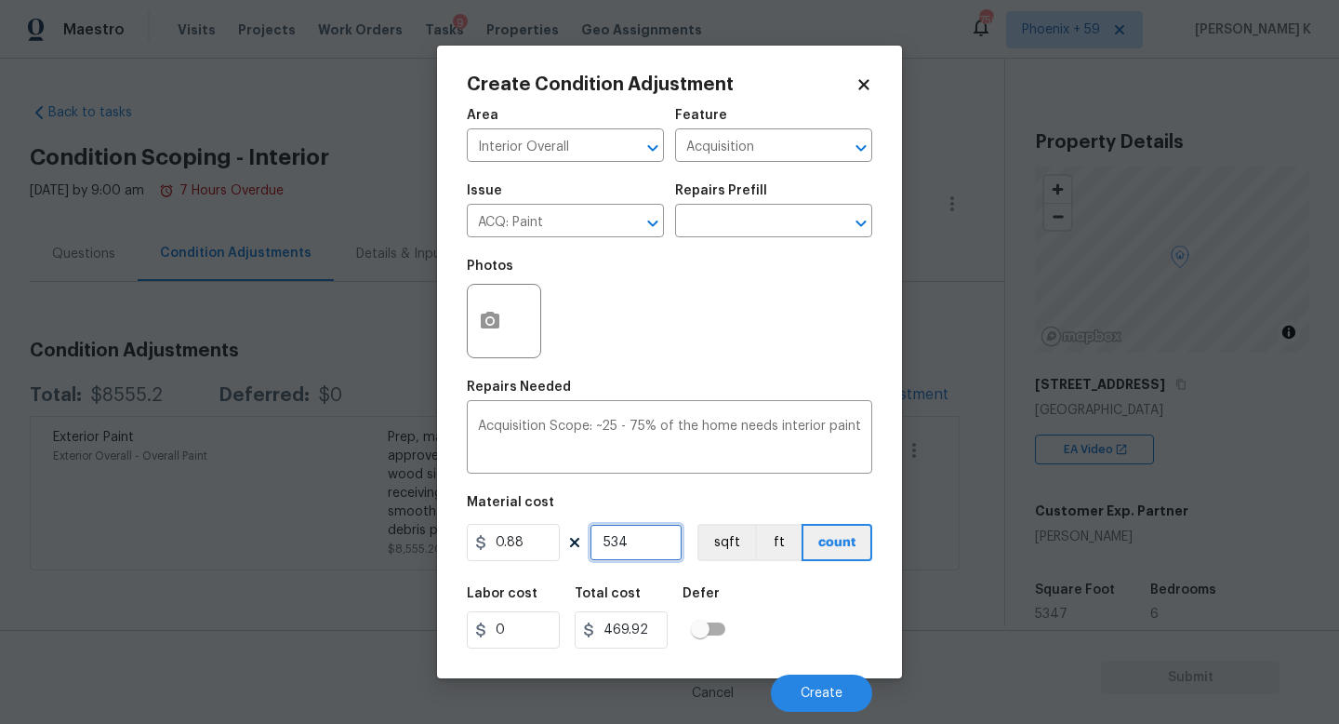
type input "4705.36"
type input "5347"
click at [490, 339] on button "button" at bounding box center [490, 321] width 45 height 73
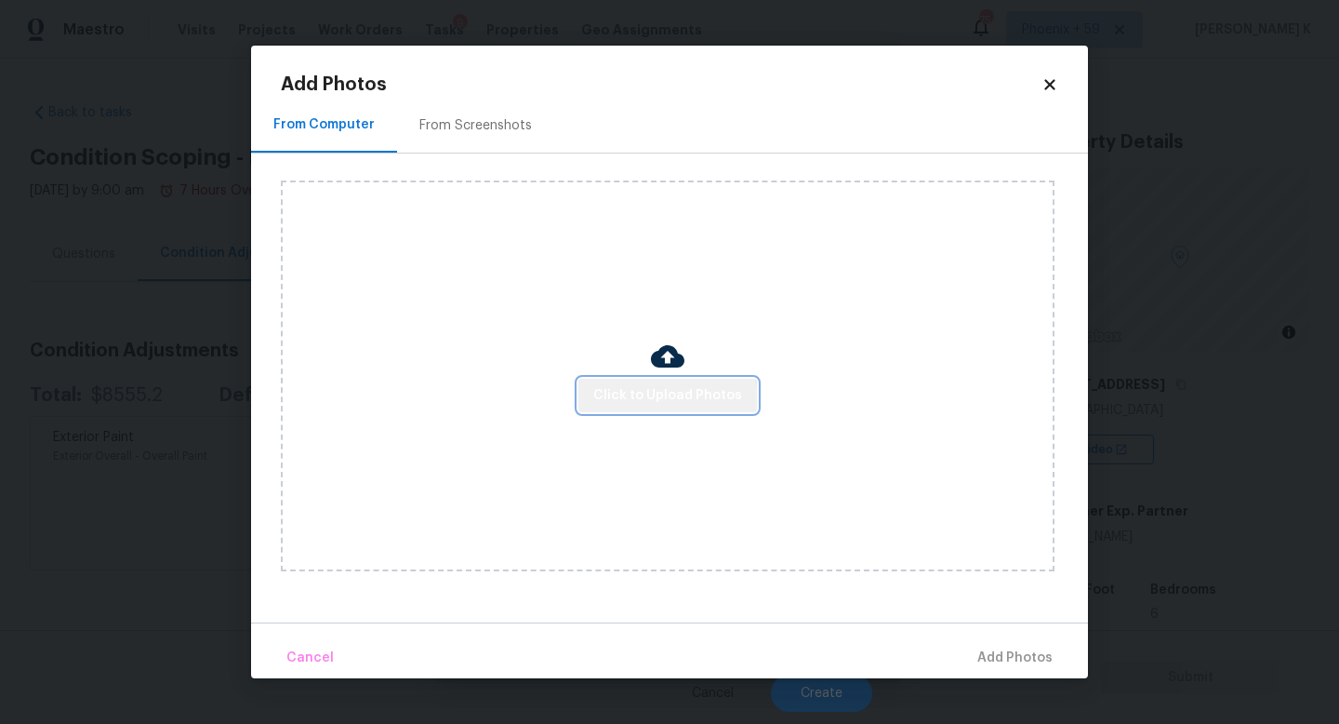
click at [670, 401] on span "Click to Upload Photos" at bounding box center [667, 395] width 149 height 23
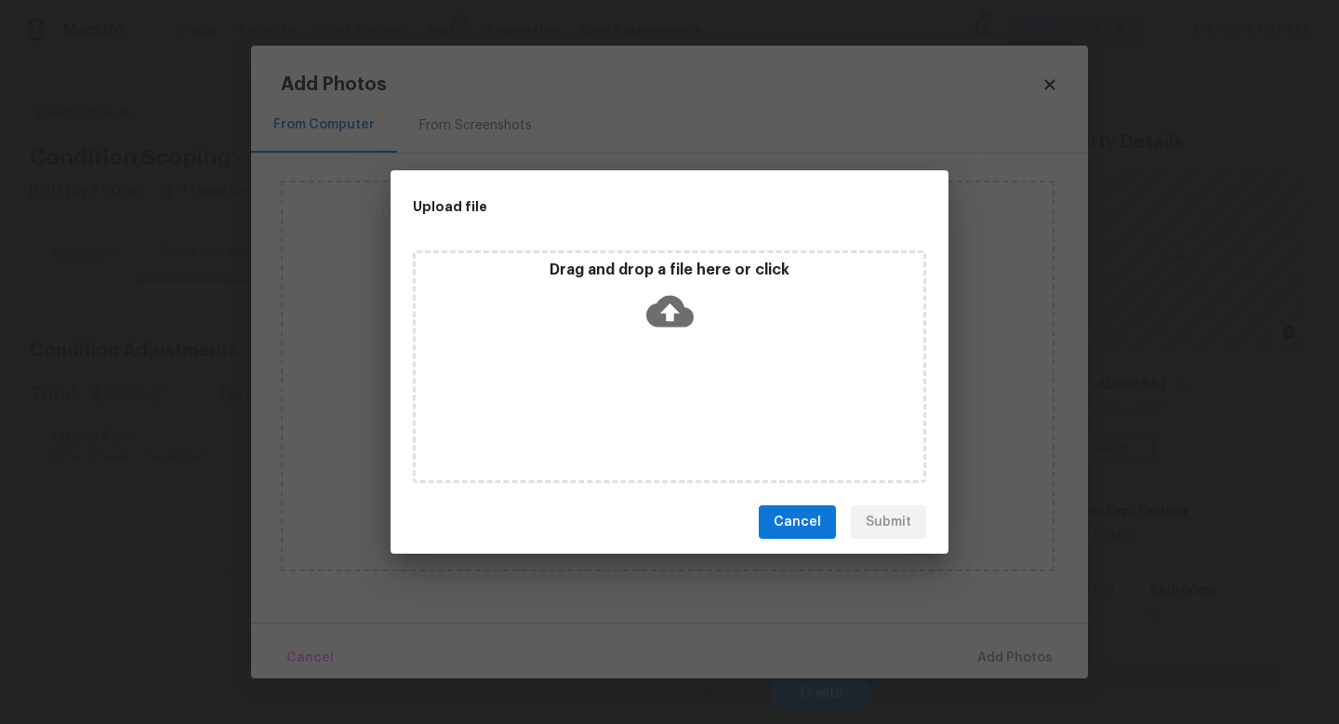
click at [673, 324] on icon at bounding box center [669, 312] width 47 height 32
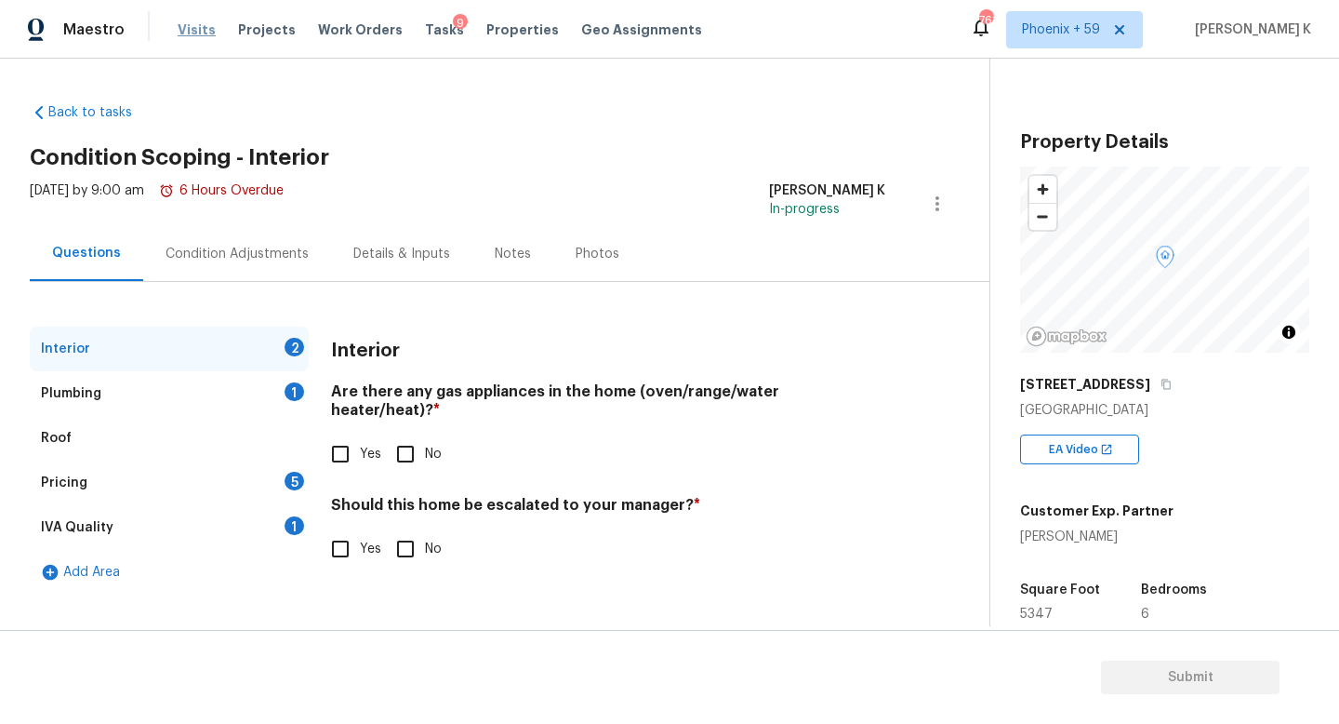
click at [198, 35] on span "Visits" at bounding box center [197, 29] width 38 height 19
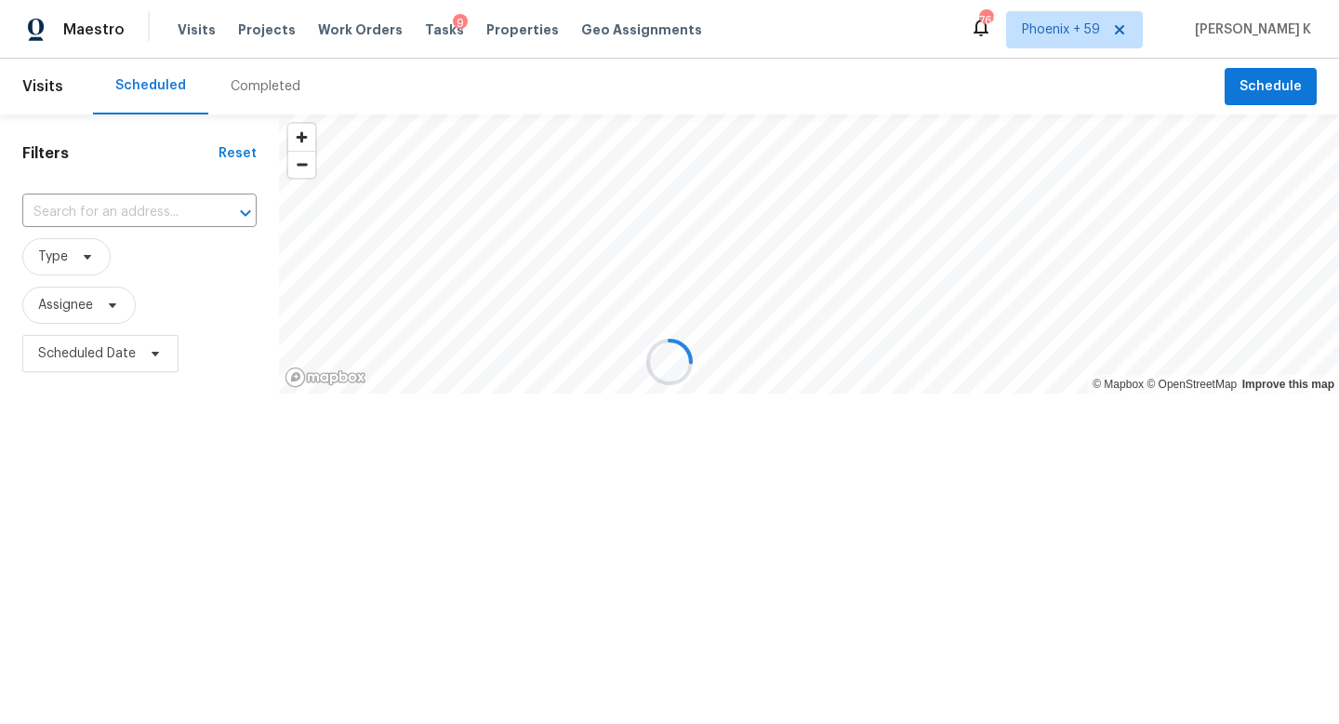
click at [245, 90] on div at bounding box center [669, 362] width 1339 height 724
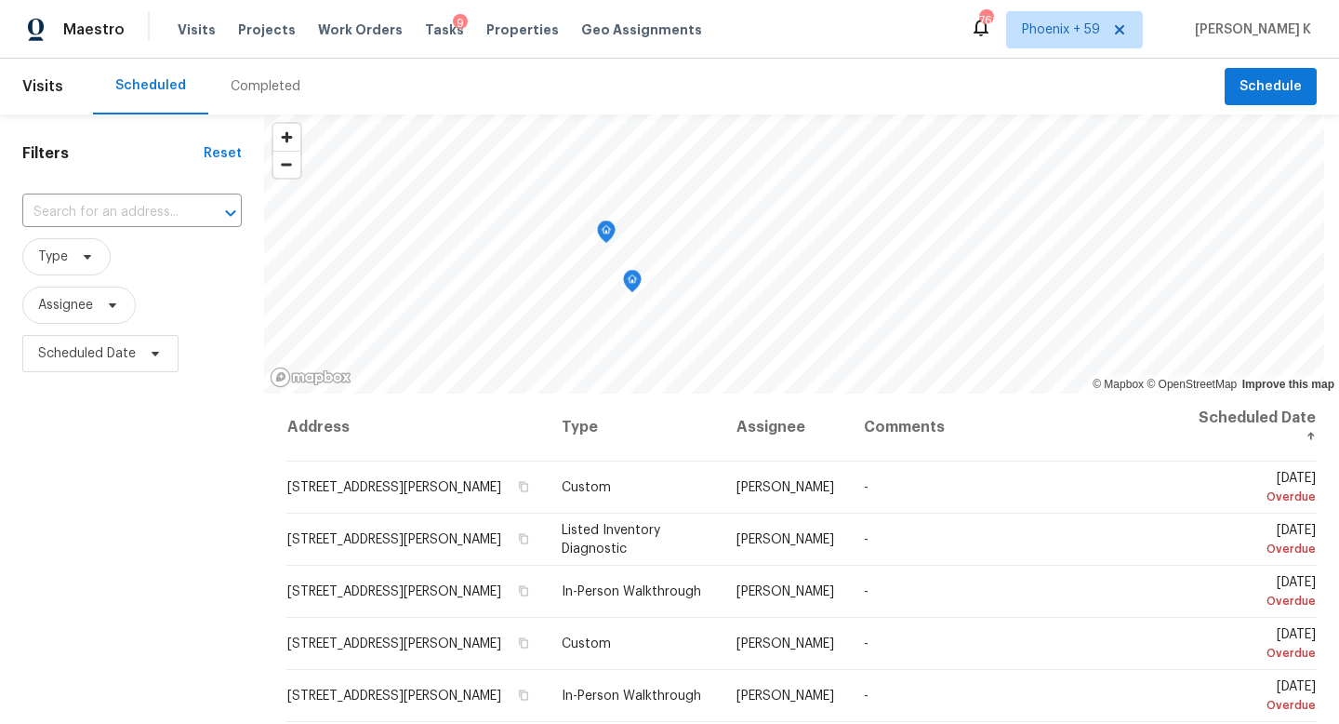
click at [264, 90] on div "Completed" at bounding box center [266, 86] width 70 height 19
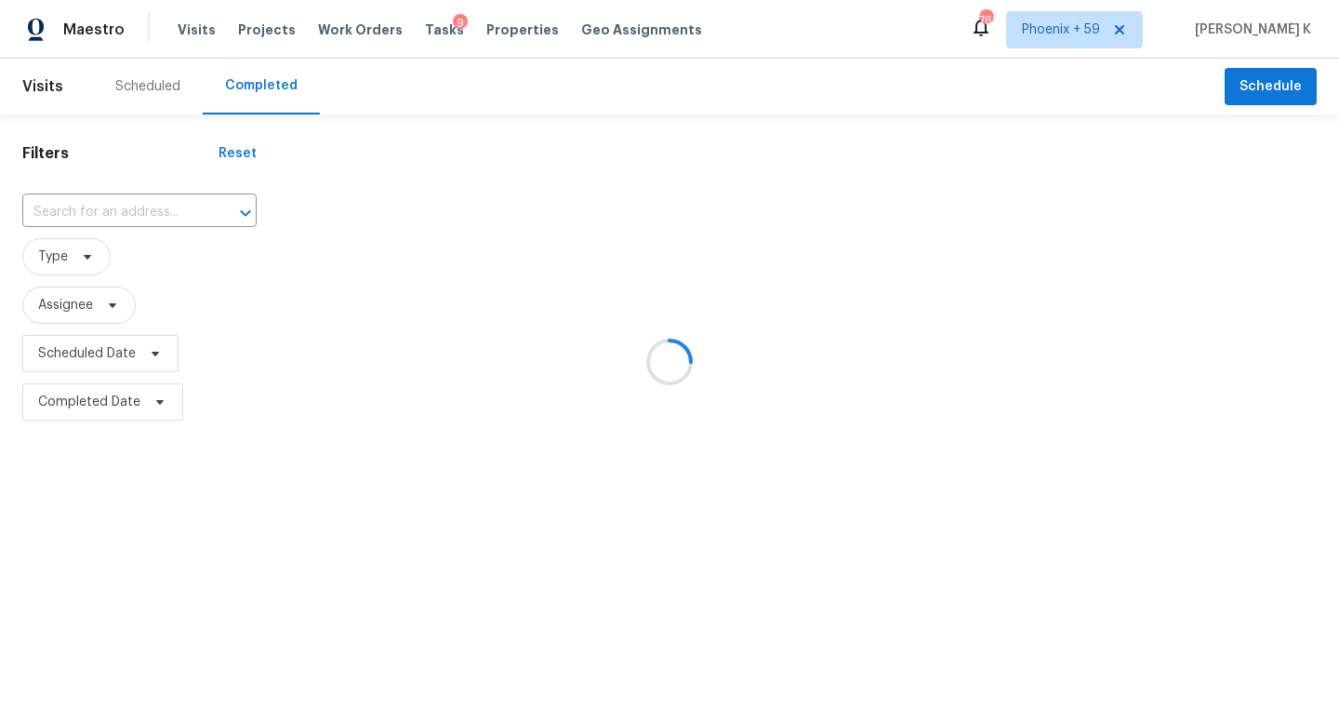
click at [156, 221] on div at bounding box center [669, 362] width 1339 height 724
click at [136, 216] on div at bounding box center [669, 362] width 1339 height 724
click at [124, 211] on div at bounding box center [669, 362] width 1339 height 724
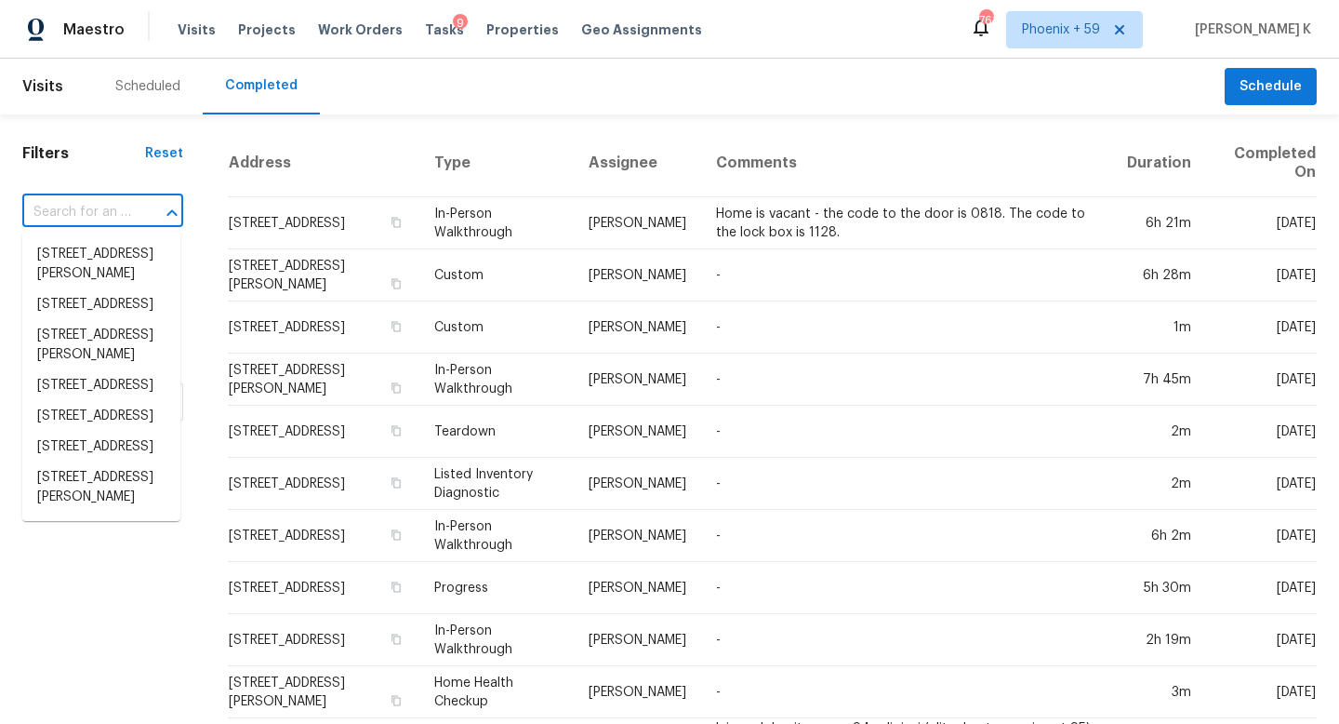
paste input "12924 Elati St Westminster"
type input "12924 Elati St Westminster"
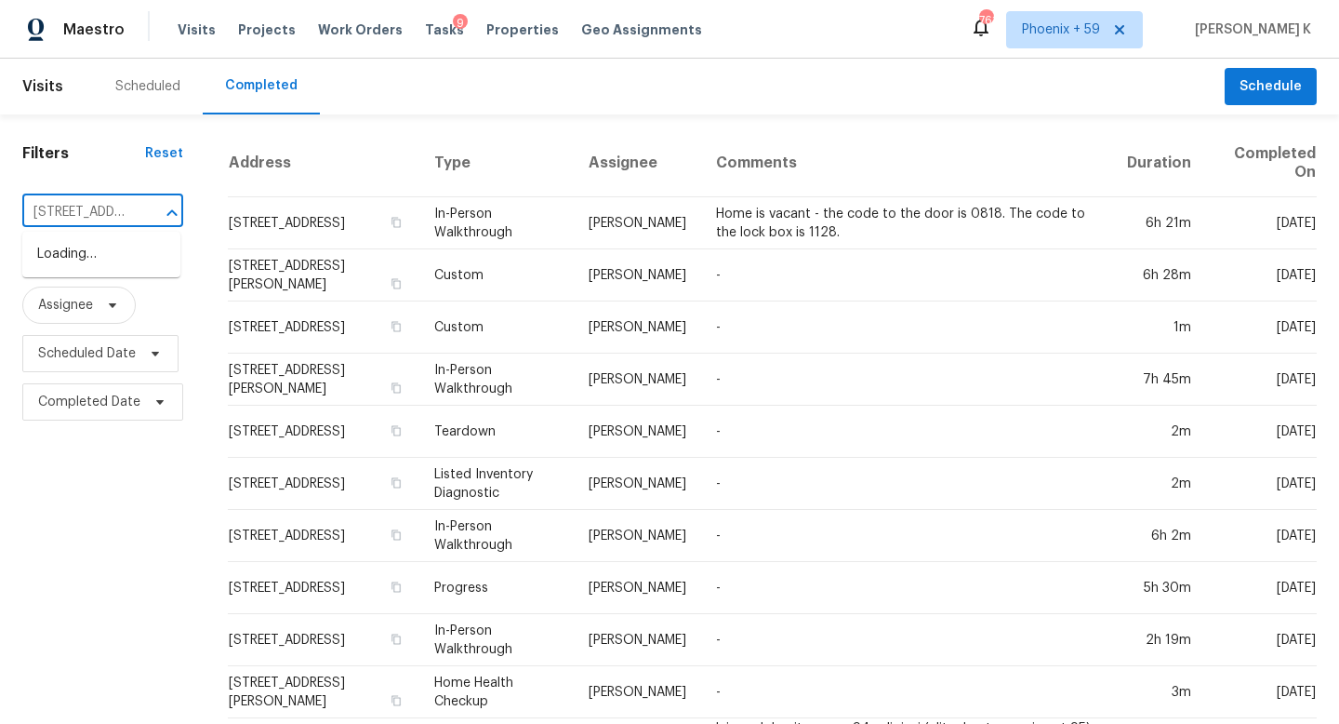
scroll to position [0, 64]
click at [137, 267] on li "12924 Elati St, Westminster, CO 80234" at bounding box center [101, 254] width 158 height 31
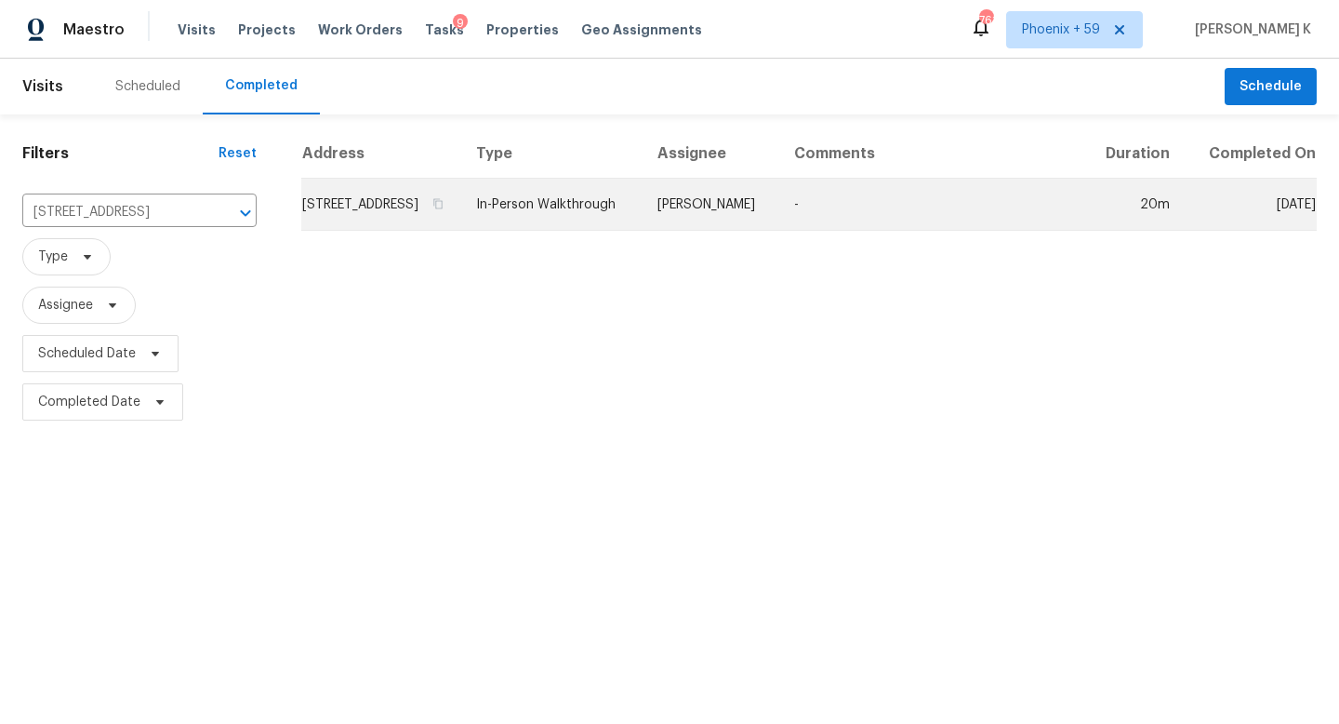
click at [643, 230] on td "In-Person Walkthrough" at bounding box center [551, 205] width 181 height 52
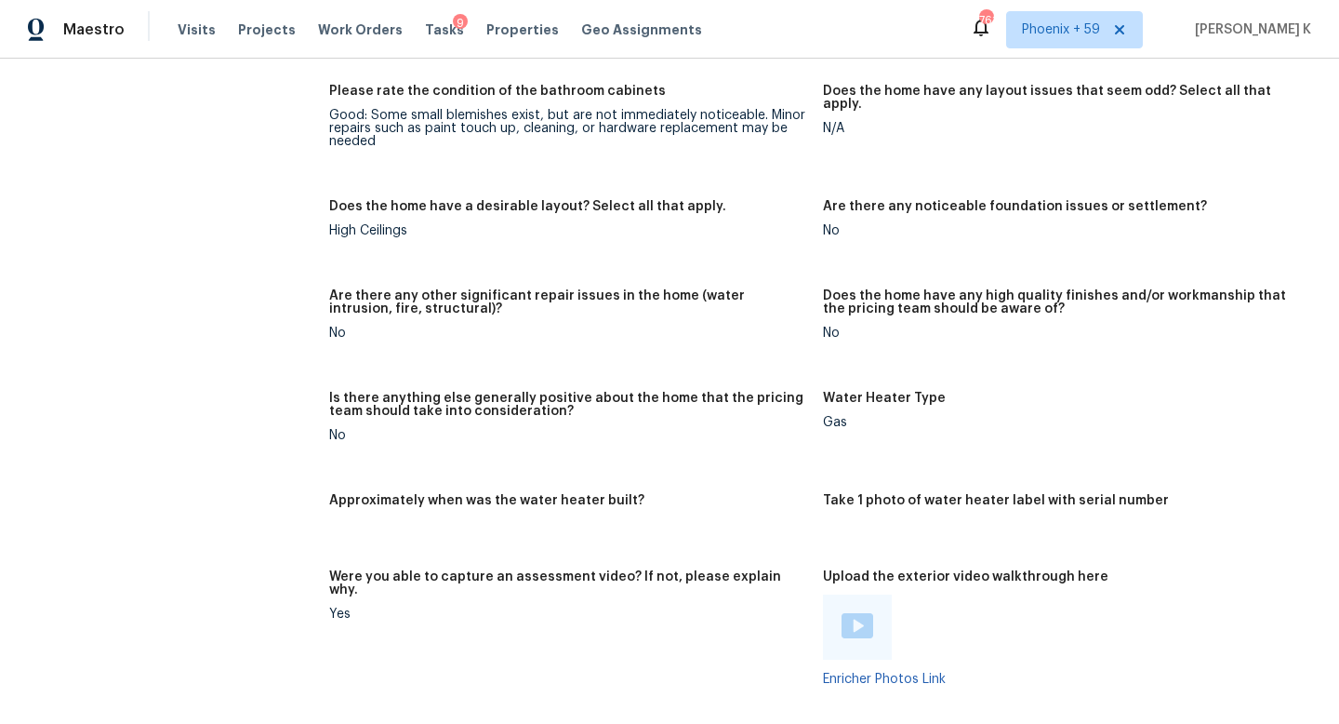
scroll to position [4307, 0]
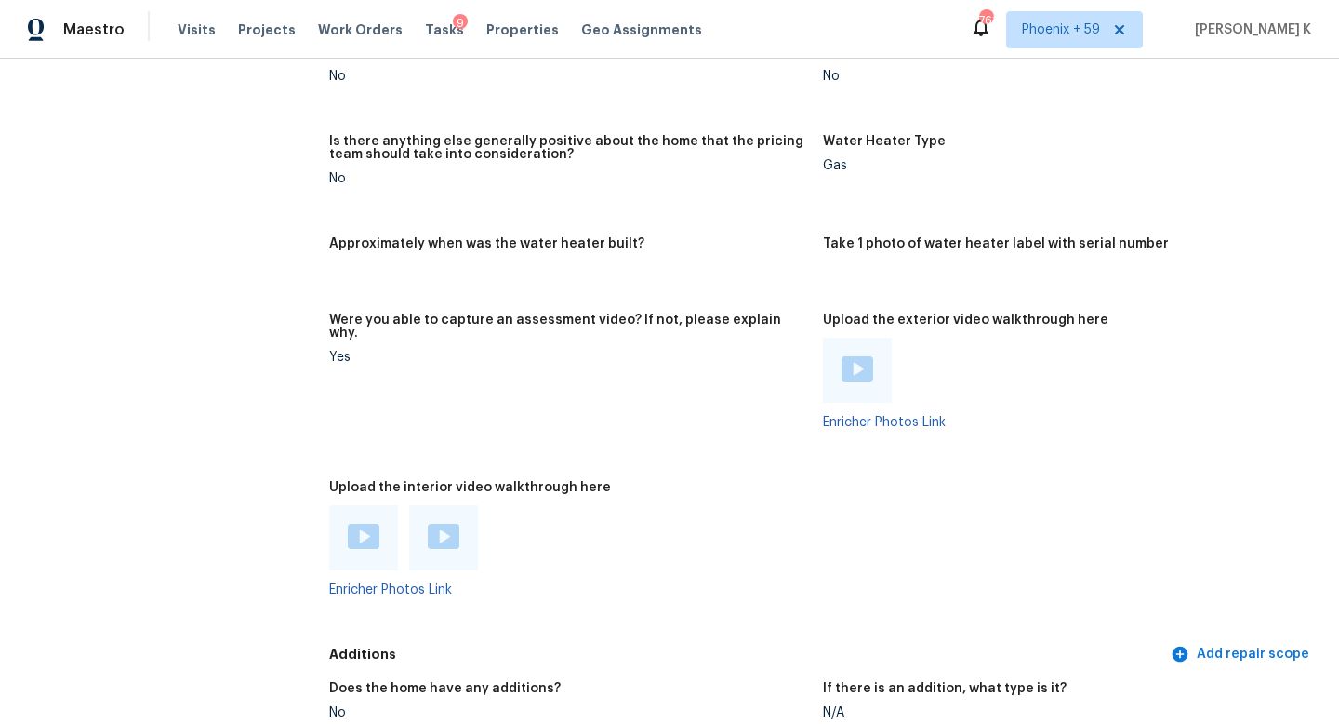
click at [365, 524] on img at bounding box center [364, 536] width 32 height 25
click at [447, 524] on img at bounding box center [444, 536] width 32 height 25
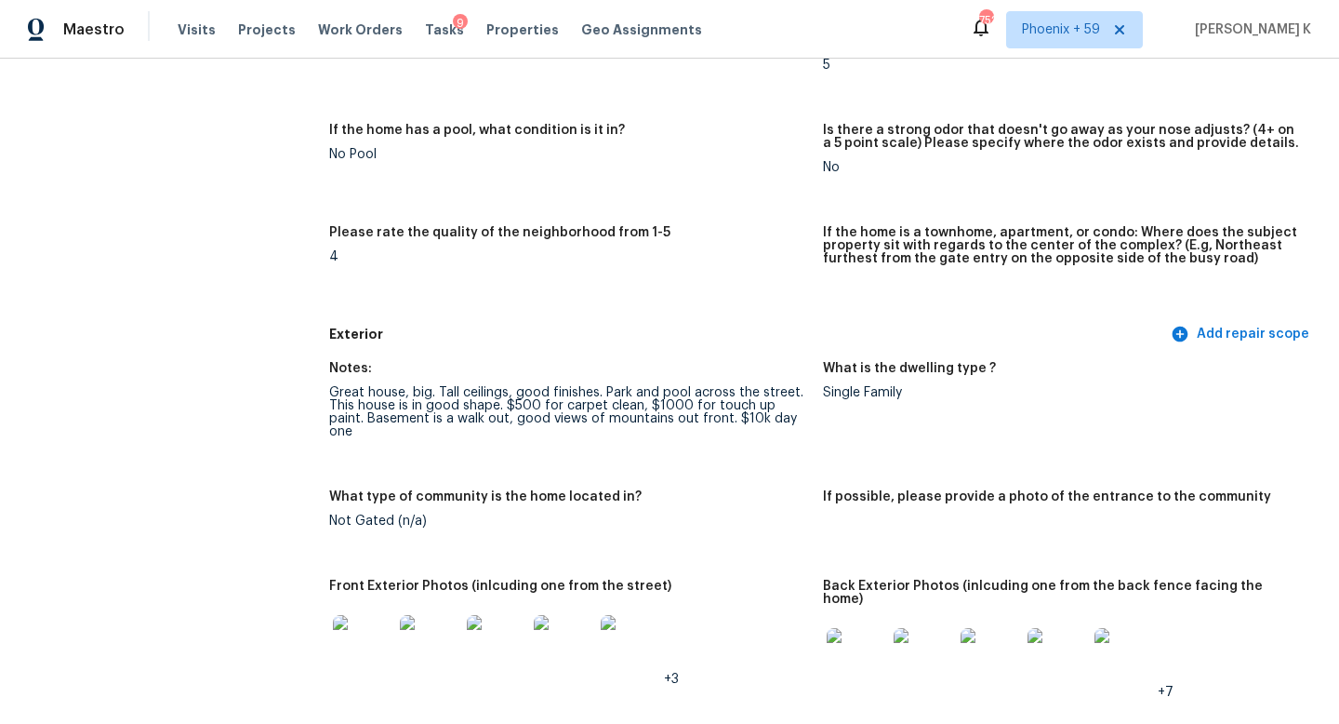
scroll to position [433, 0]
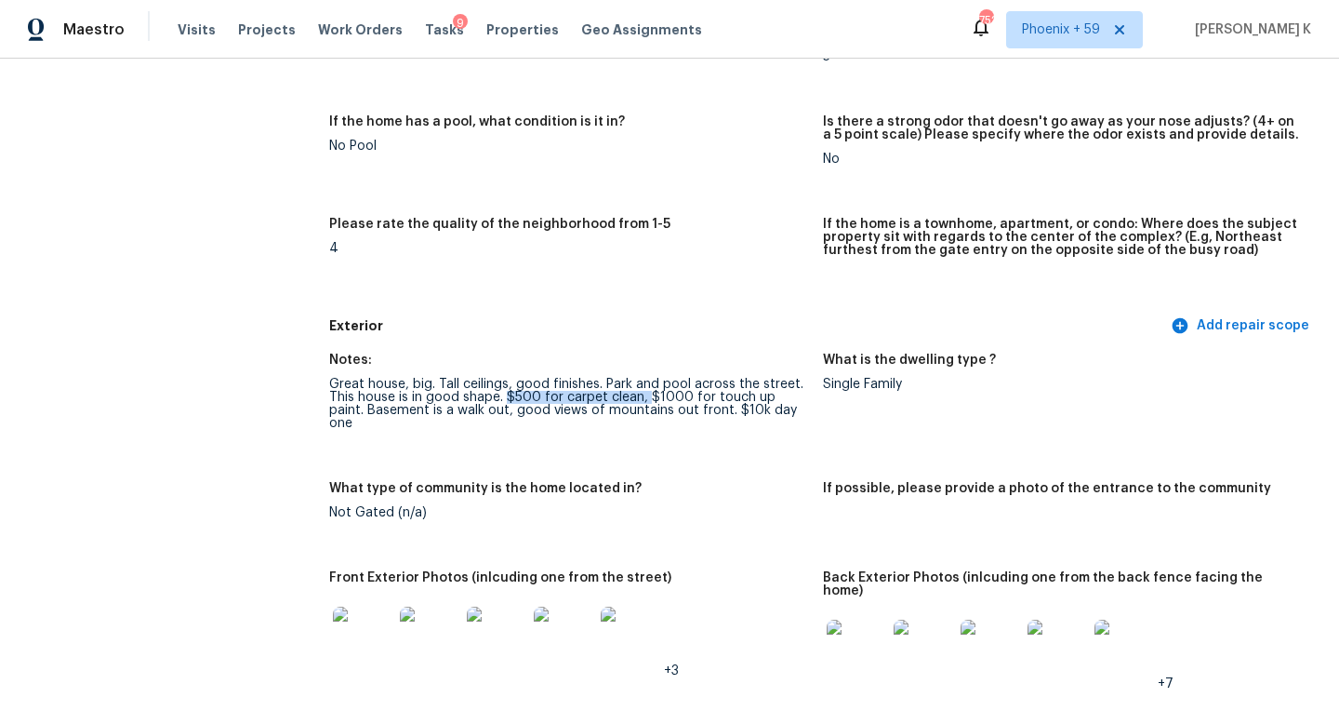
drag, startPoint x: 504, startPoint y: 395, endPoint x: 645, endPoint y: 396, distance: 141.4
click at [646, 396] on div "Great house, big. Tall ceilings, good finishes. Park and pool across the street…" at bounding box center [568, 404] width 479 height 52
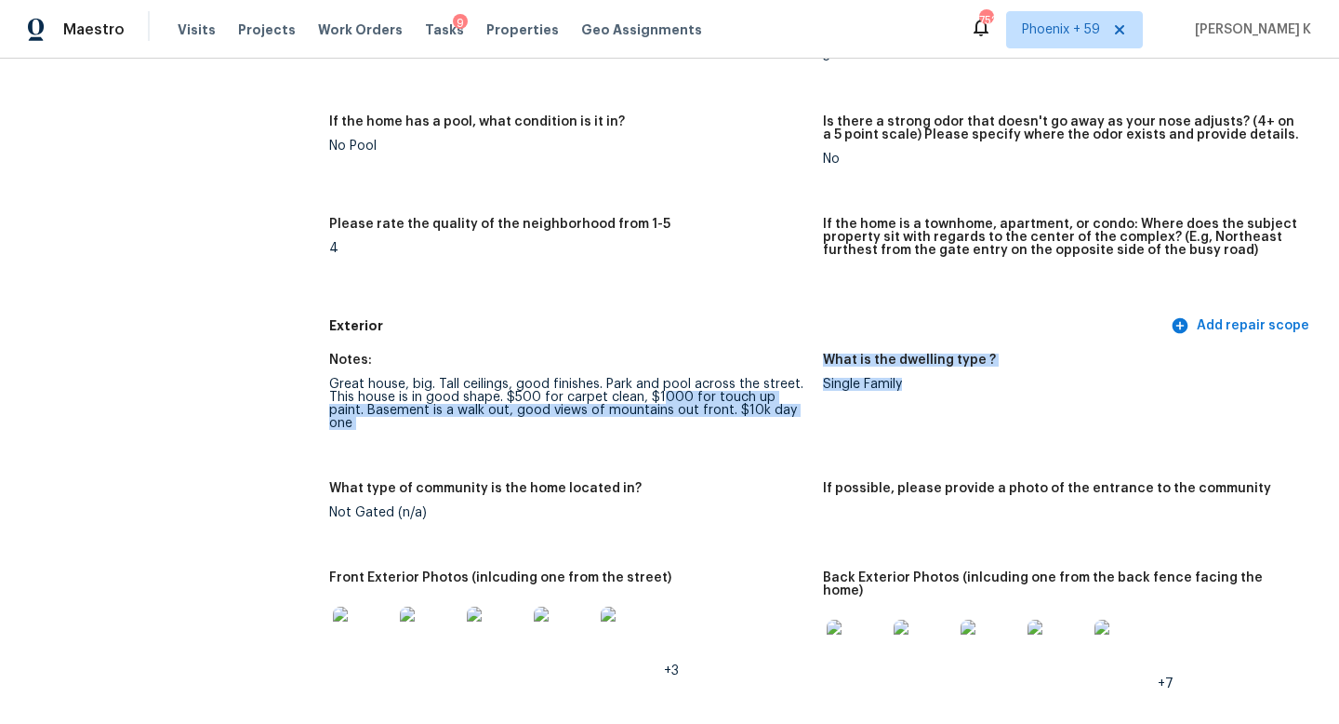
drag, startPoint x: 657, startPoint y: 397, endPoint x: 834, endPoint y: 397, distance: 177.6
click at [835, 397] on div "Notes: Great house, big. Tall ceilings, good finishes. Park and pool across the…" at bounding box center [823, 574] width 988 height 465
click at [816, 422] on figure "Notes: Great house, big. Tall ceilings, good finishes. Park and pool across the…" at bounding box center [576, 406] width 494 height 106
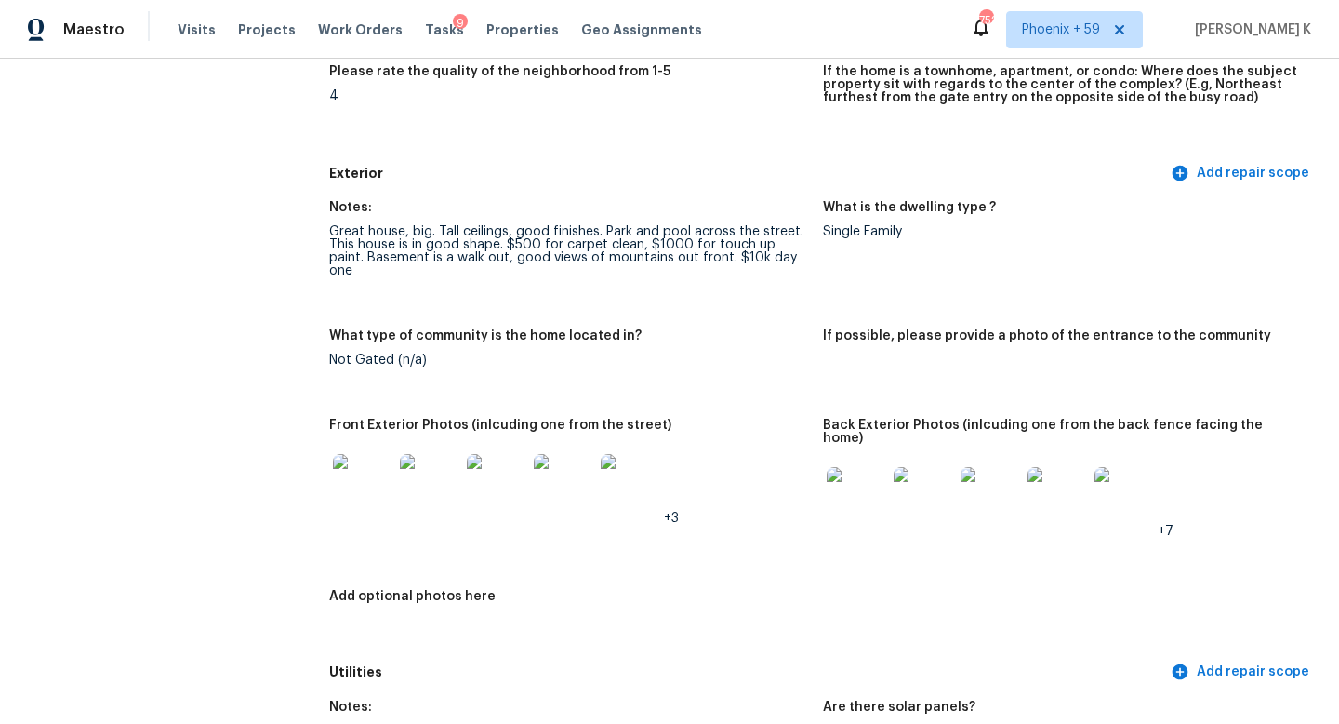
scroll to position [522, 0]
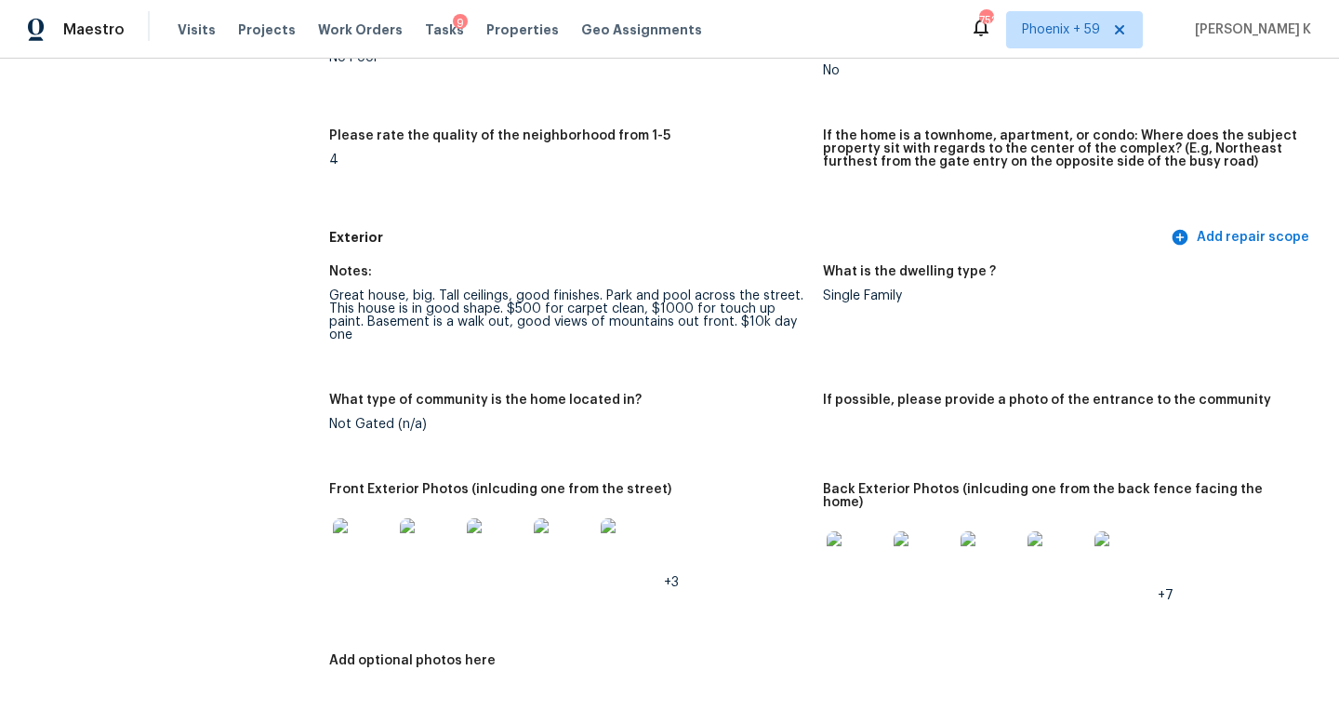
click at [747, 259] on div "Notes: Great house, big. Tall ceilings, good finishes. Park and pool across the…" at bounding box center [823, 486] width 988 height 465
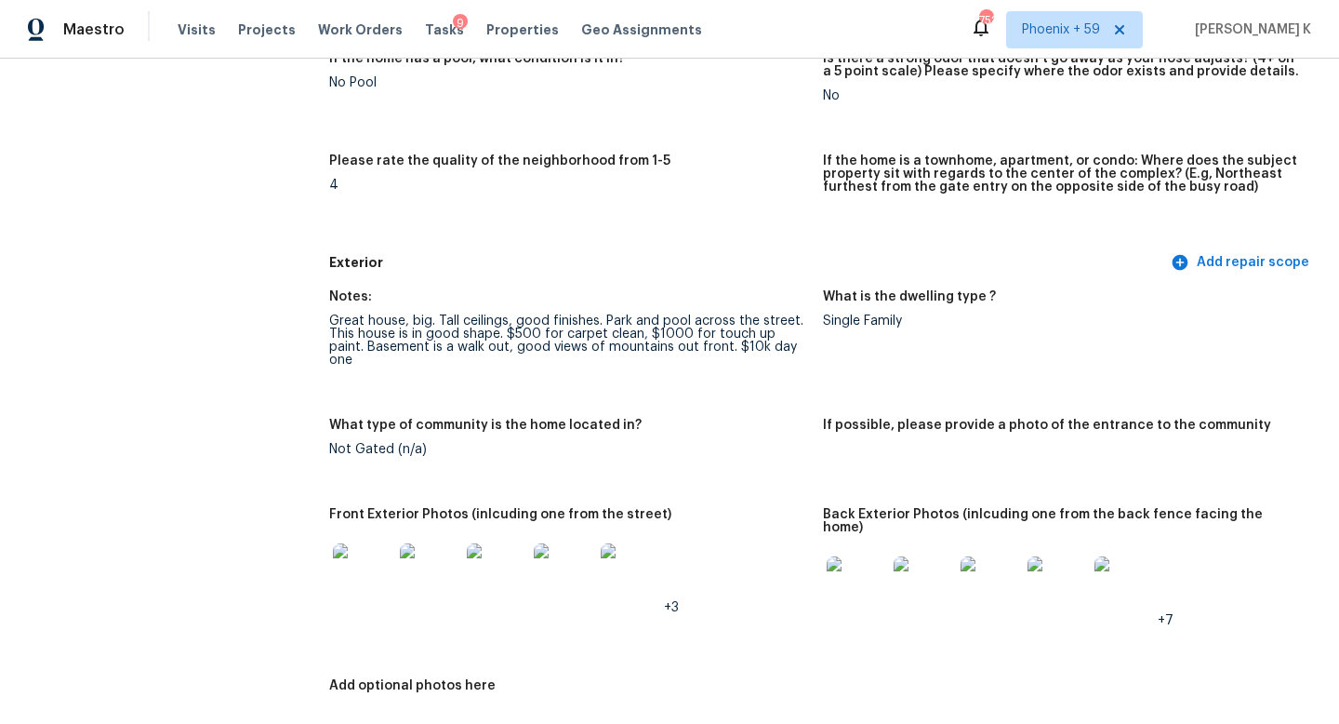
click at [747, 259] on h5 "Exterior" at bounding box center [748, 263] width 838 height 20
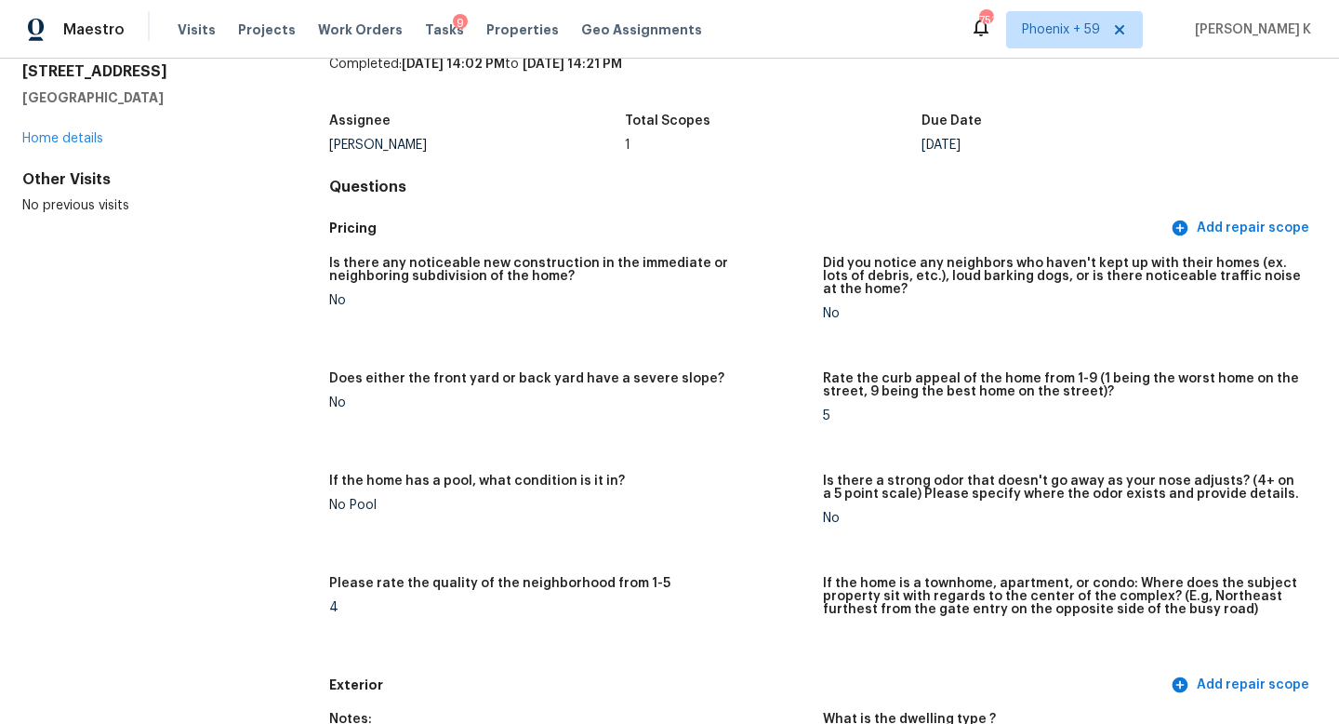
scroll to position [0, 0]
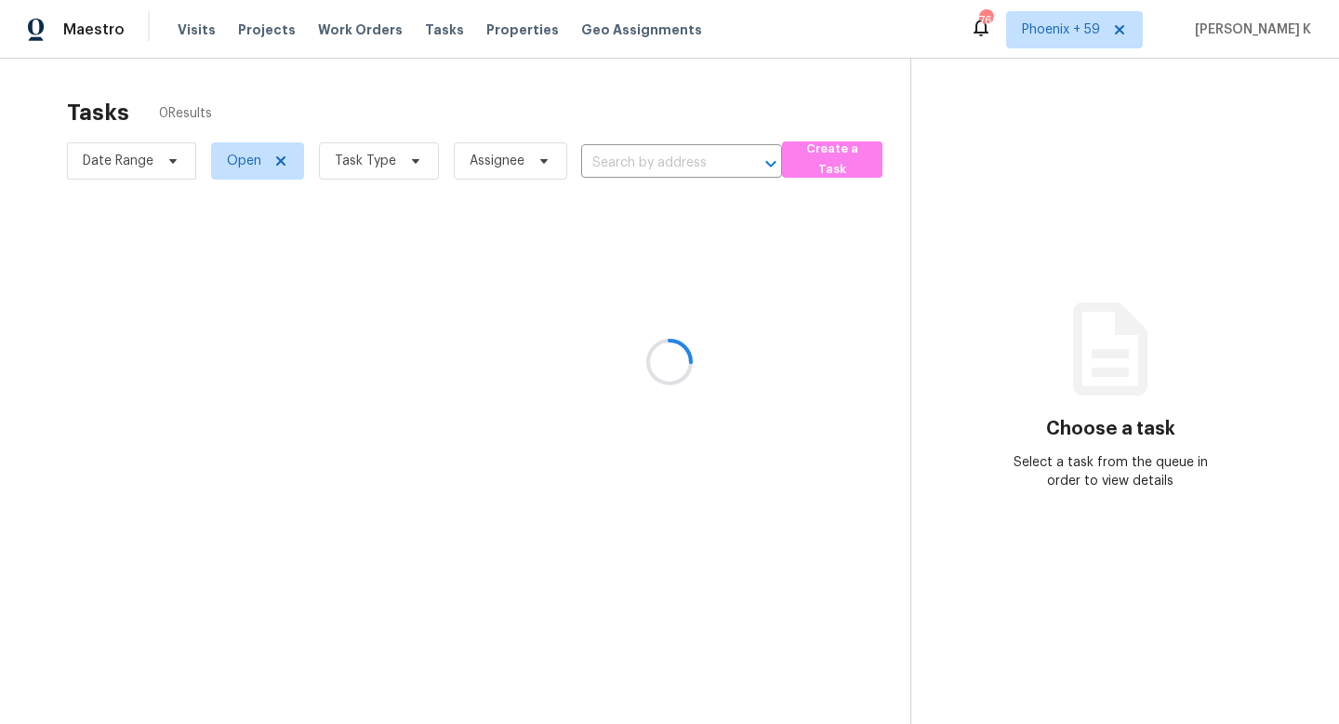
click at [688, 159] on div at bounding box center [669, 362] width 1339 height 724
click at [662, 165] on div at bounding box center [669, 362] width 1339 height 724
click at [677, 167] on div at bounding box center [669, 362] width 1339 height 724
click at [659, 165] on div at bounding box center [669, 362] width 1339 height 724
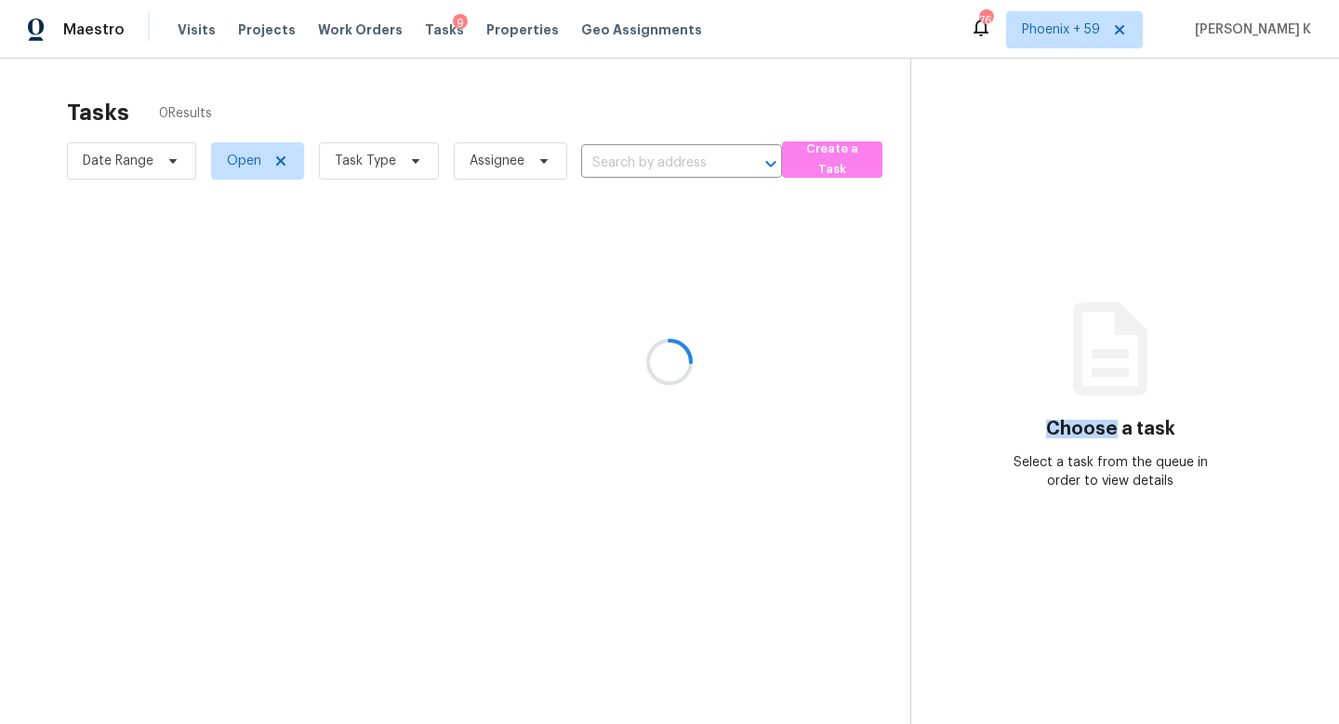
click at [659, 165] on div at bounding box center [669, 362] width 1339 height 724
click at [631, 167] on div at bounding box center [669, 362] width 1339 height 724
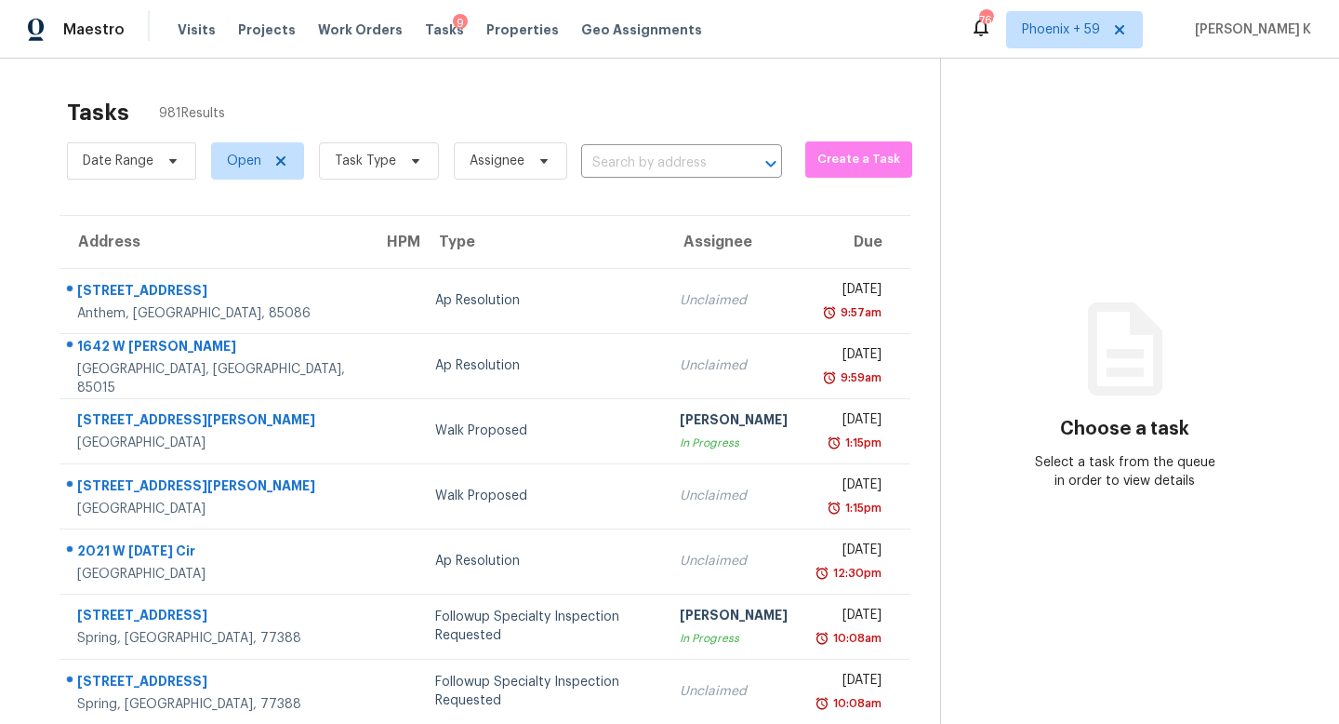
click at [631, 168] on input "text" at bounding box center [655, 163] width 149 height 29
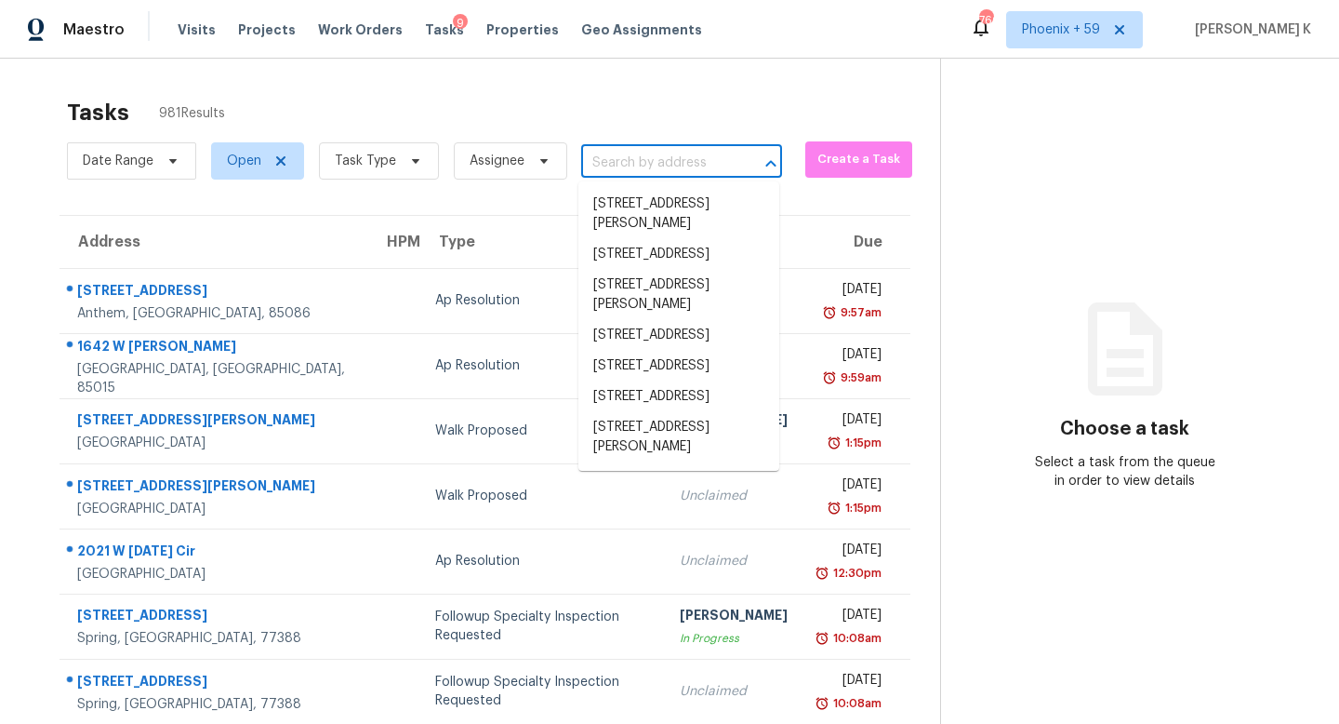
paste input "249 Claflin St"
type input "249 Claflin St"
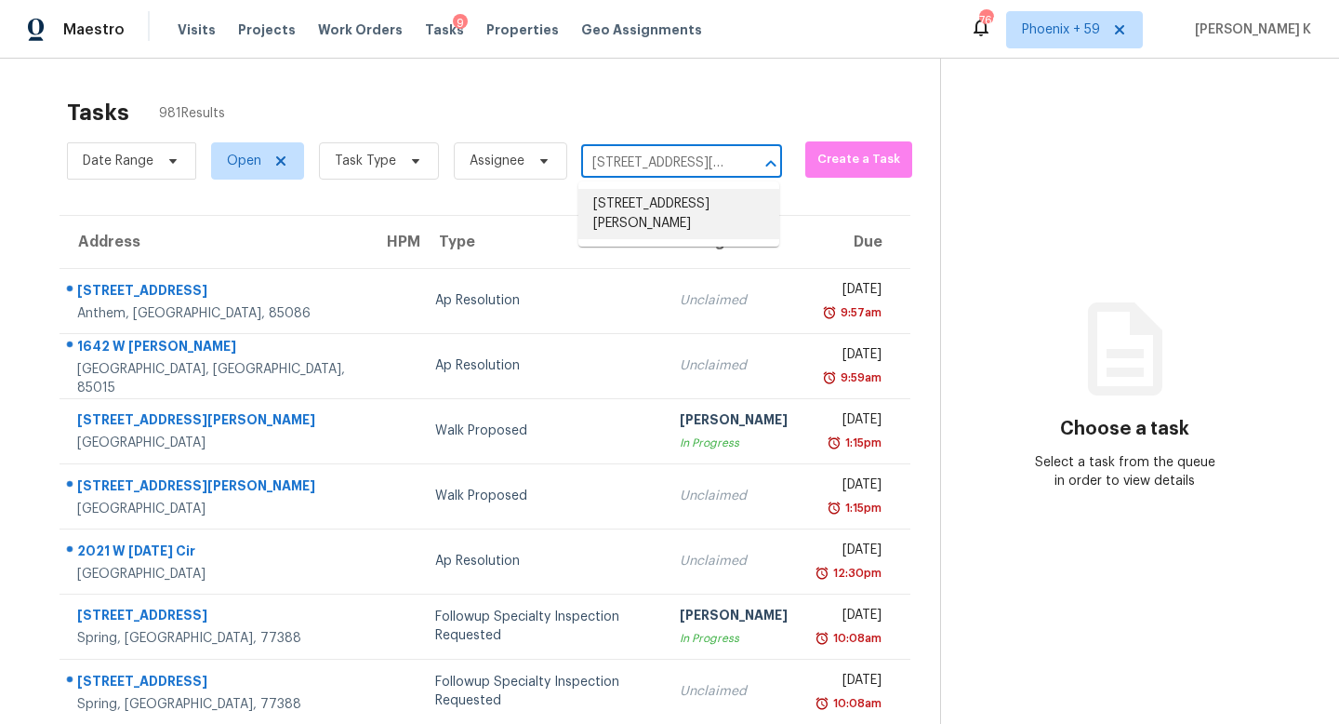
click at [654, 213] on li "249 Claflin St, Belmont, MA 02478" at bounding box center [678, 214] width 201 height 50
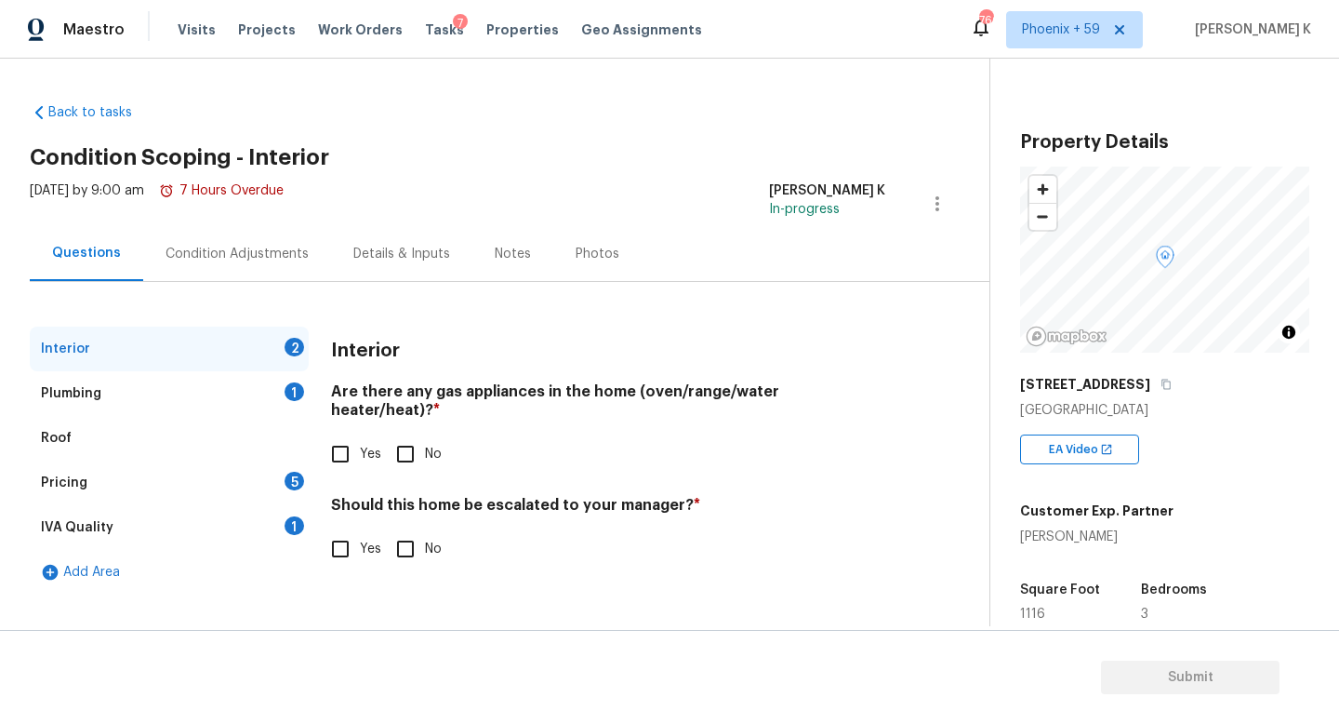
click at [193, 46] on div "Visits Projects Work Orders Tasks 7 Properties Geo Assignments" at bounding box center [451, 29] width 547 height 37
click at [193, 37] on span "Visits" at bounding box center [197, 29] width 38 height 19
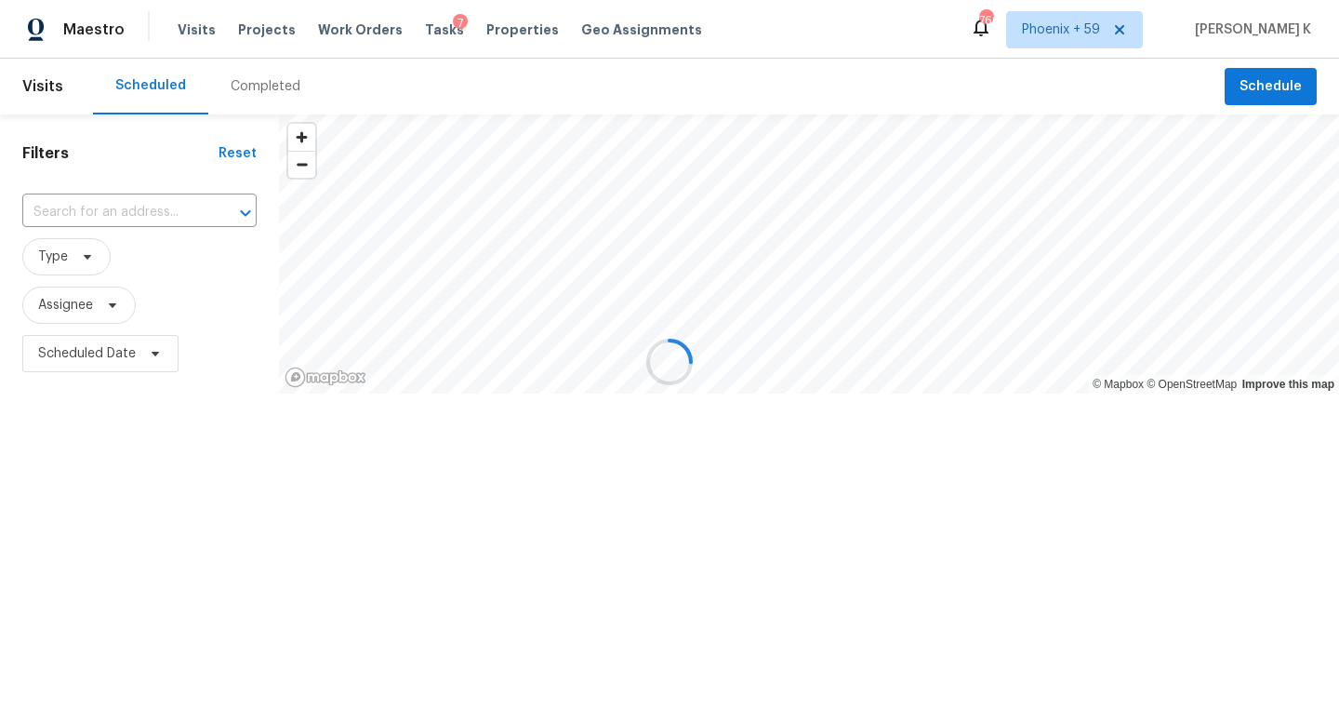
click at [181, 210] on div at bounding box center [669, 362] width 1339 height 724
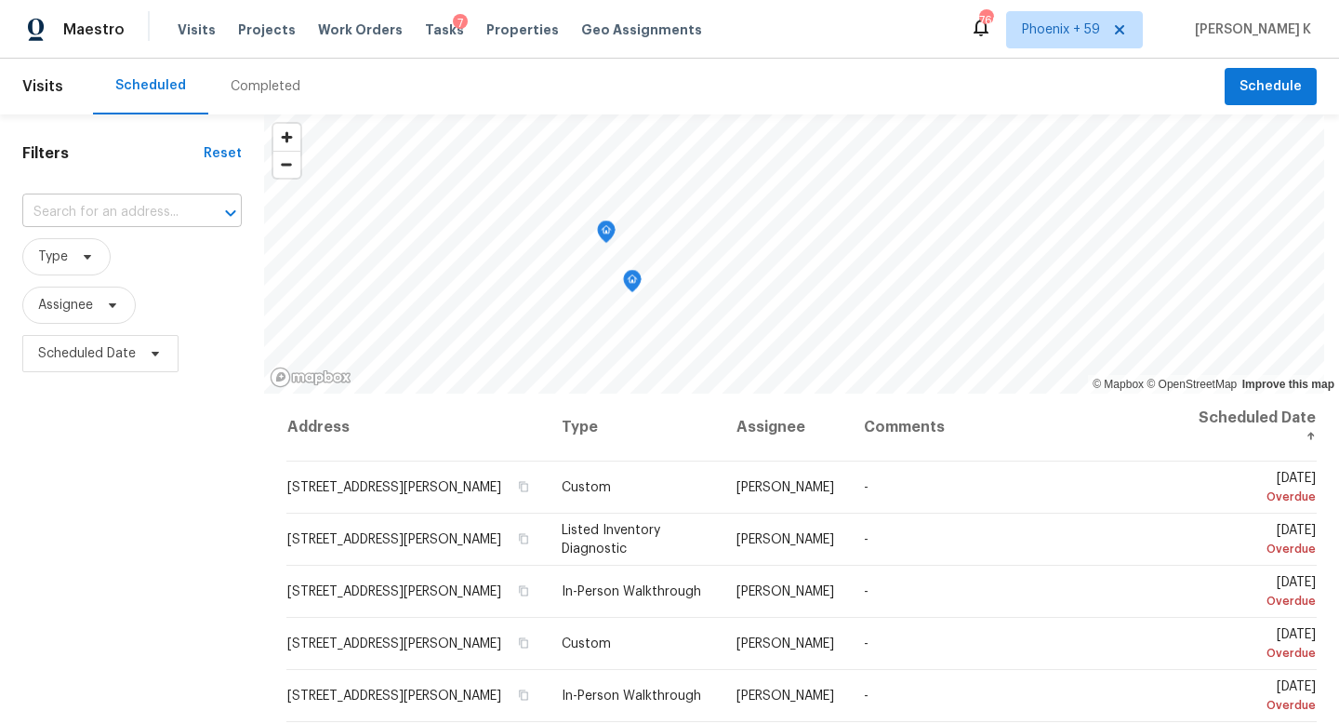
click at [123, 212] on input "text" at bounding box center [105, 212] width 167 height 29
paste input "[STREET_ADDRESS]"
type input "[STREET_ADDRESS]"
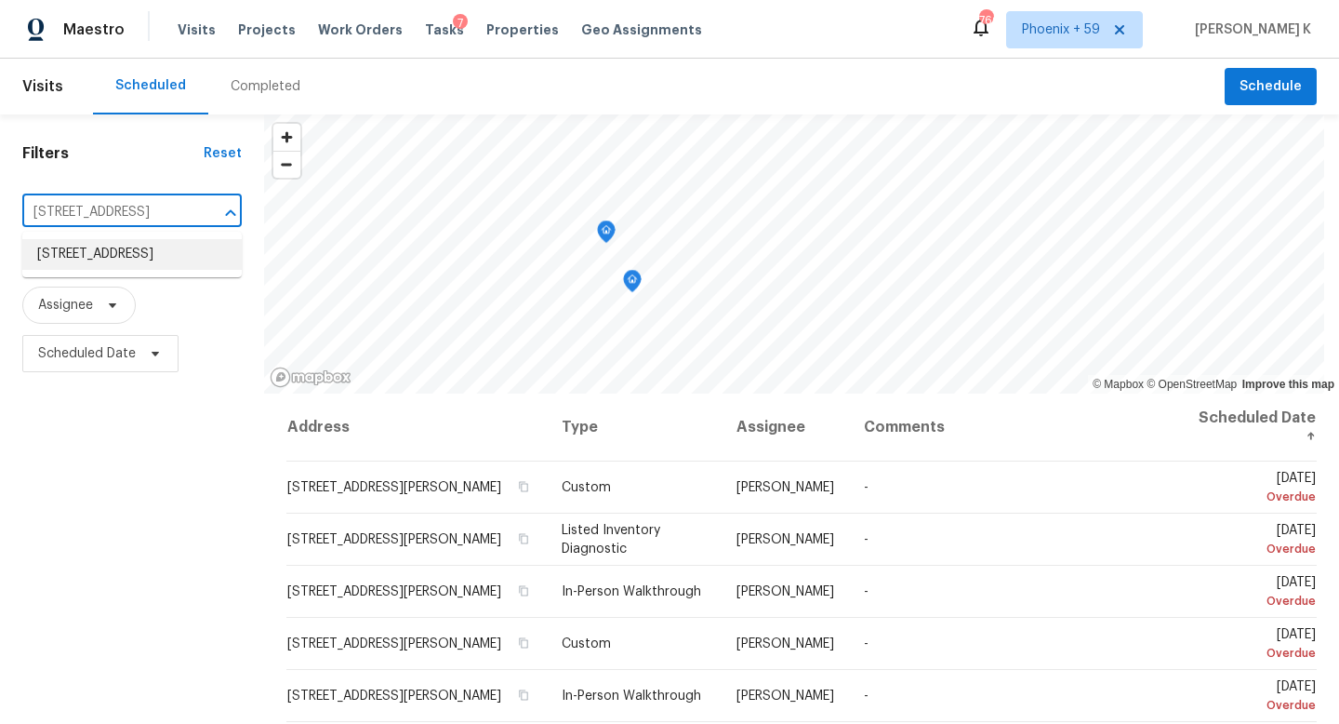
click at [128, 263] on li "[STREET_ADDRESS]" at bounding box center [131, 254] width 219 height 31
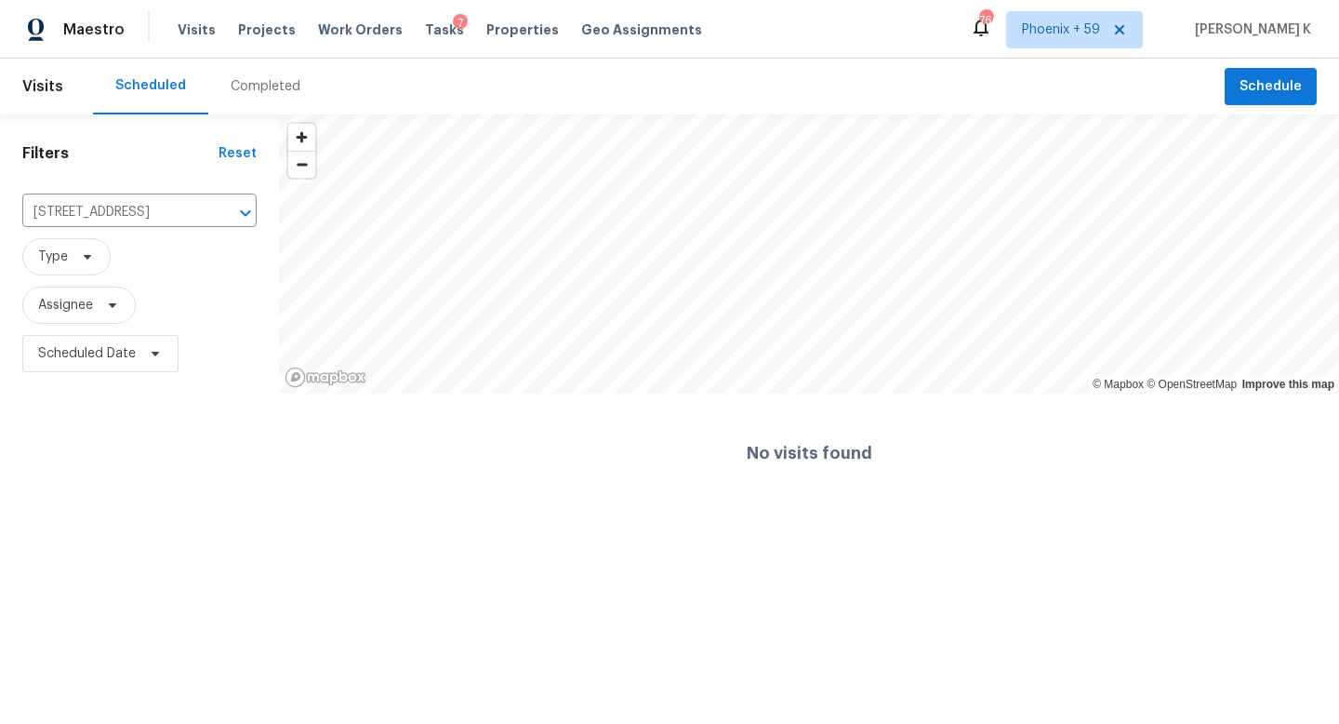
click at [255, 86] on div "Completed" at bounding box center [266, 86] width 70 height 19
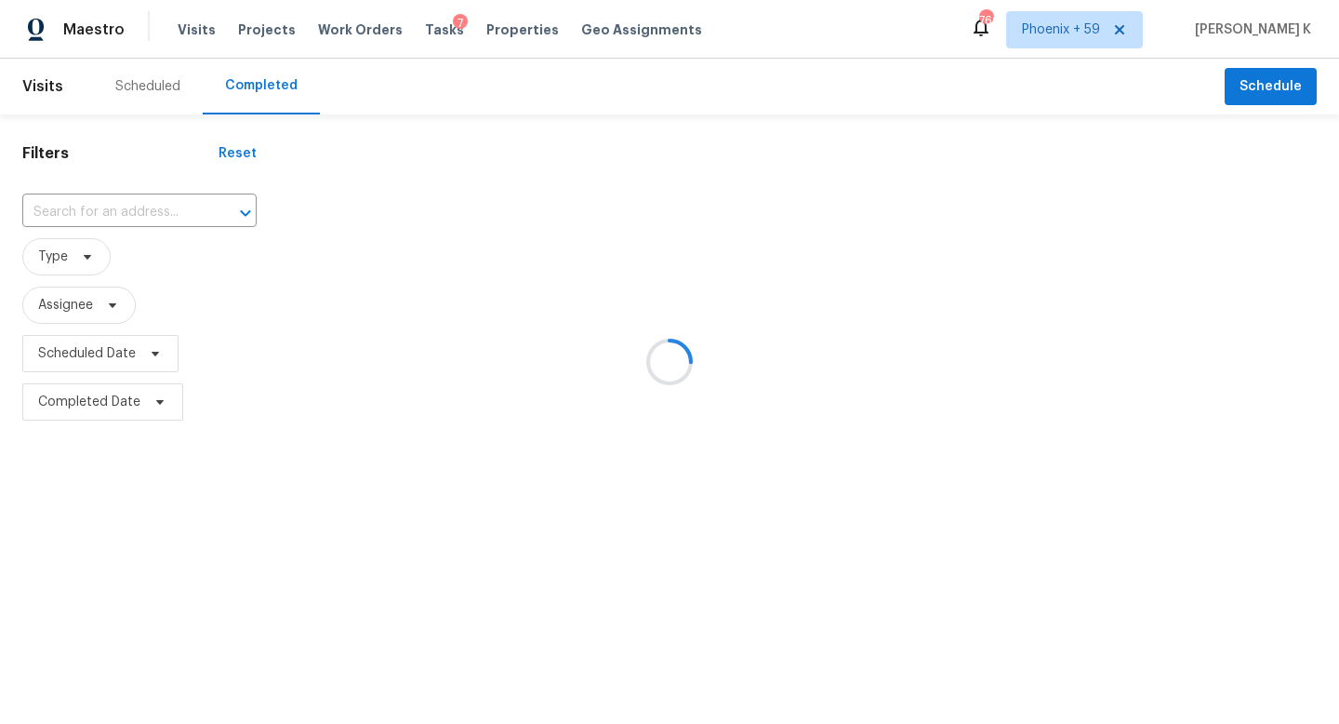
click at [135, 200] on div at bounding box center [669, 362] width 1339 height 724
click at [112, 214] on div at bounding box center [669, 362] width 1339 height 724
click at [123, 210] on div at bounding box center [669, 362] width 1339 height 724
click at [124, 211] on input "text" at bounding box center [113, 212] width 182 height 29
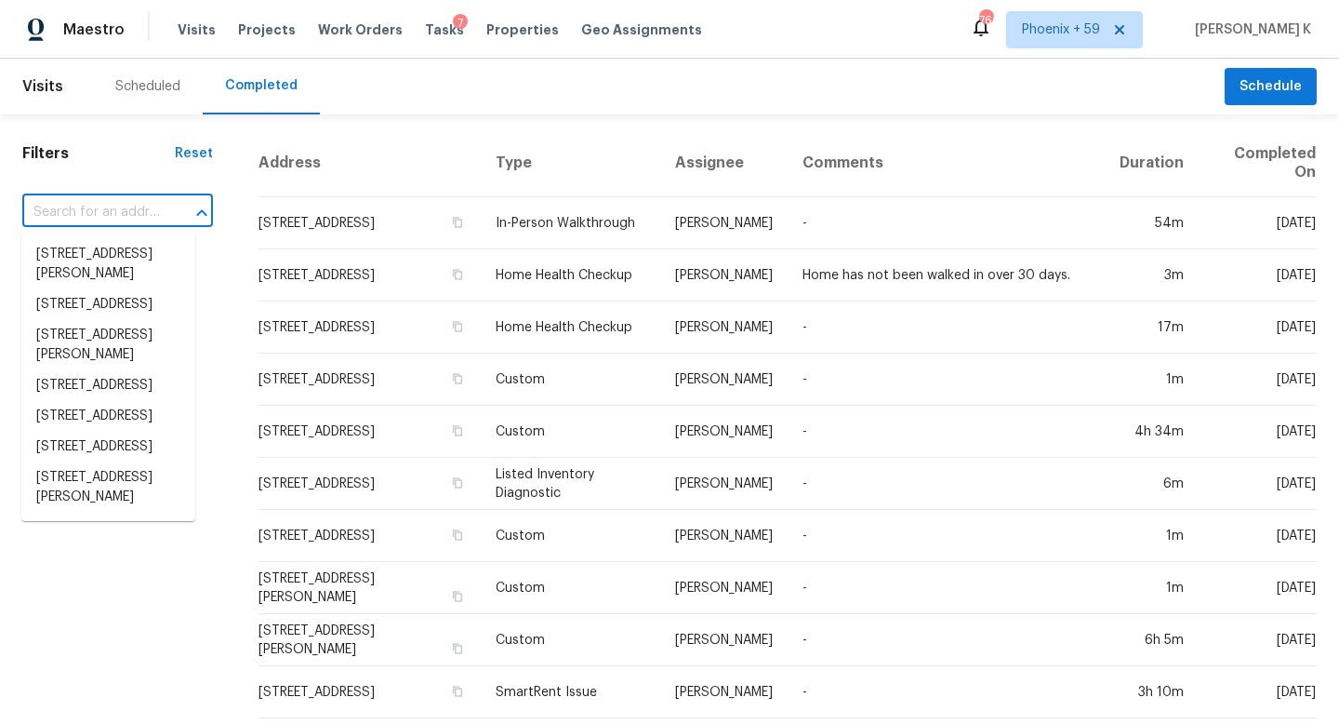
paste input "[STREET_ADDRESS]"
type input "[STREET_ADDRESS]"
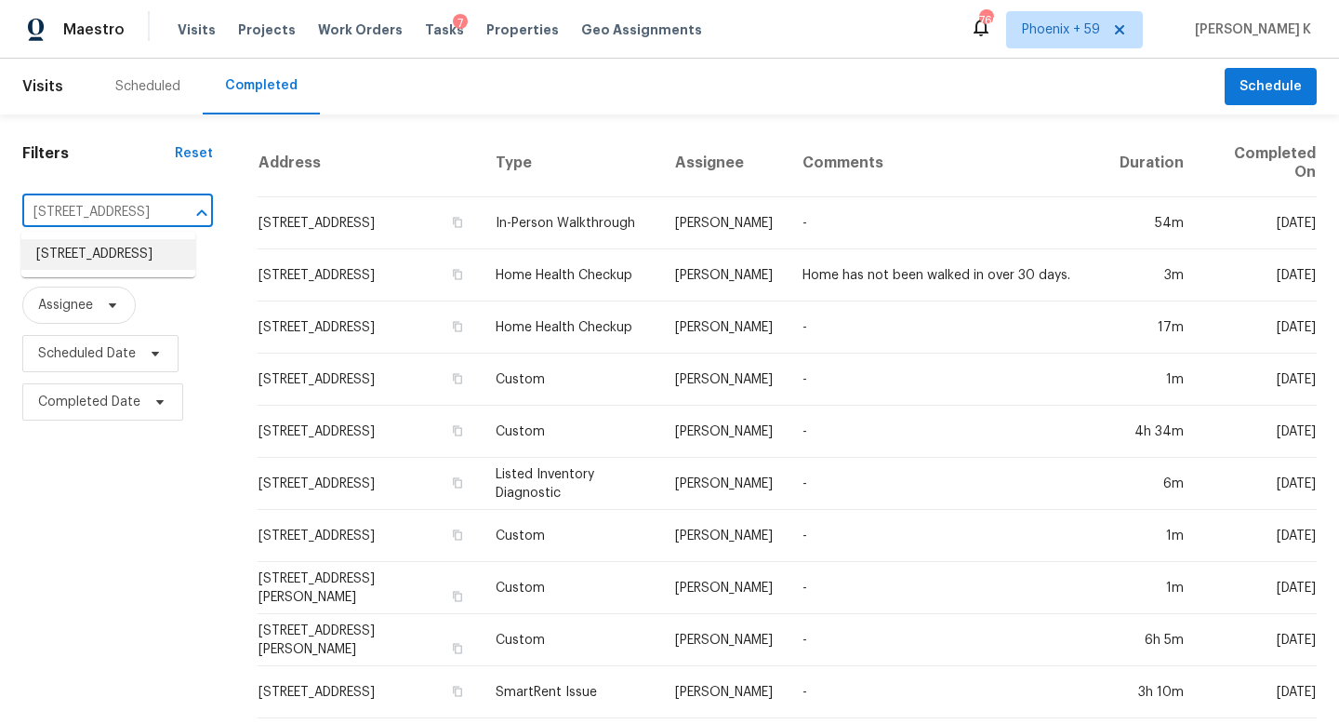
click at [119, 254] on li "[STREET_ADDRESS]" at bounding box center [108, 254] width 174 height 31
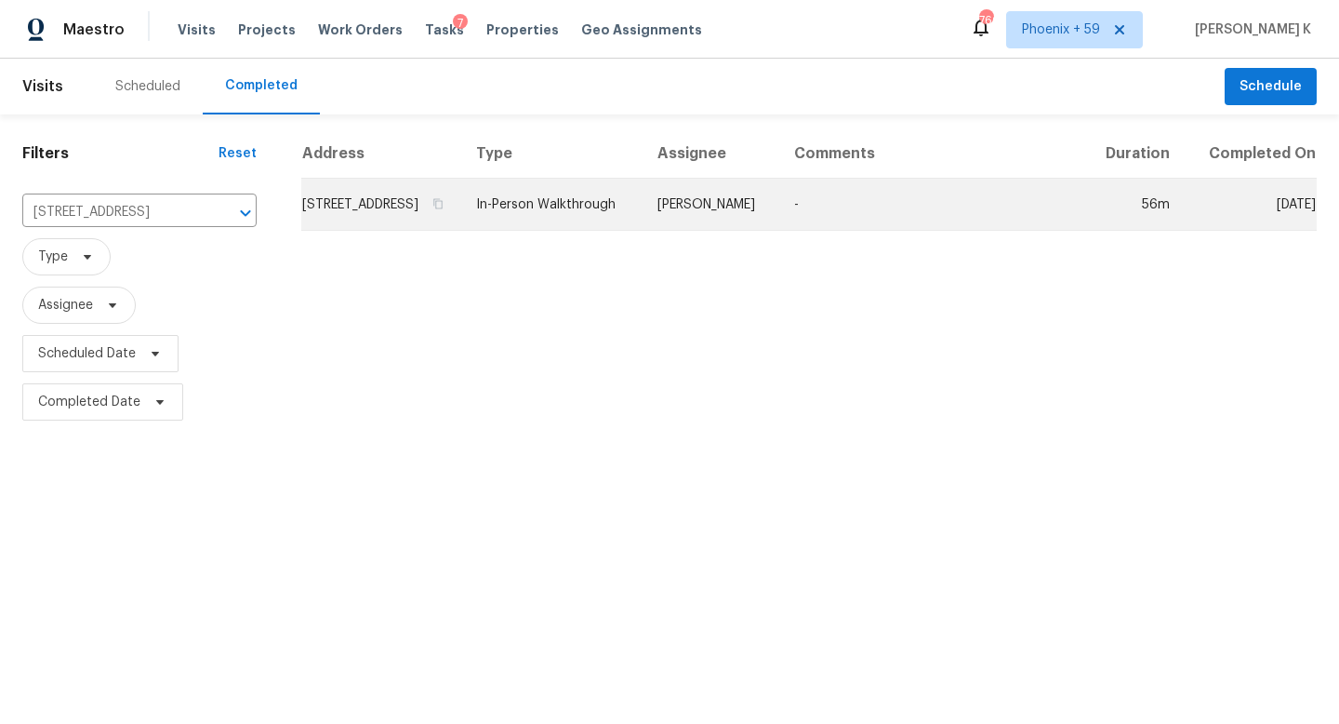
click at [573, 228] on td "In-Person Walkthrough" at bounding box center [551, 205] width 181 height 52
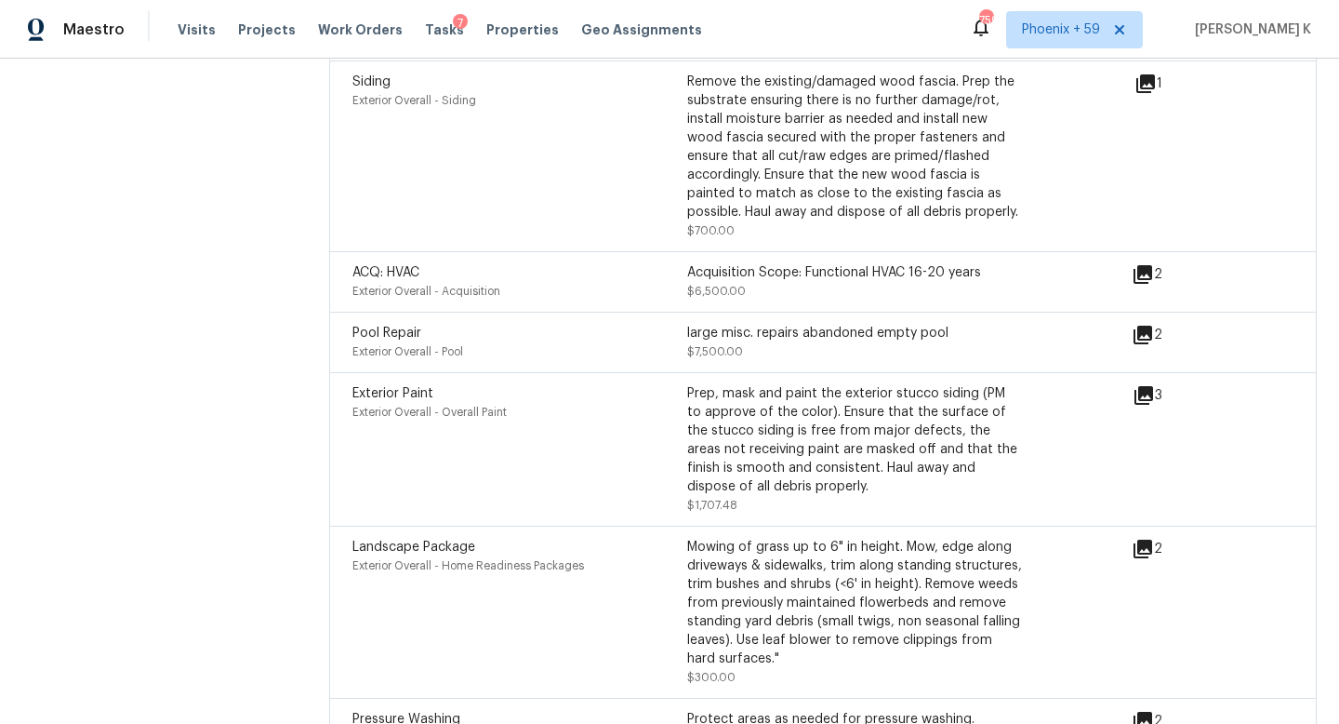
scroll to position [5290, 0]
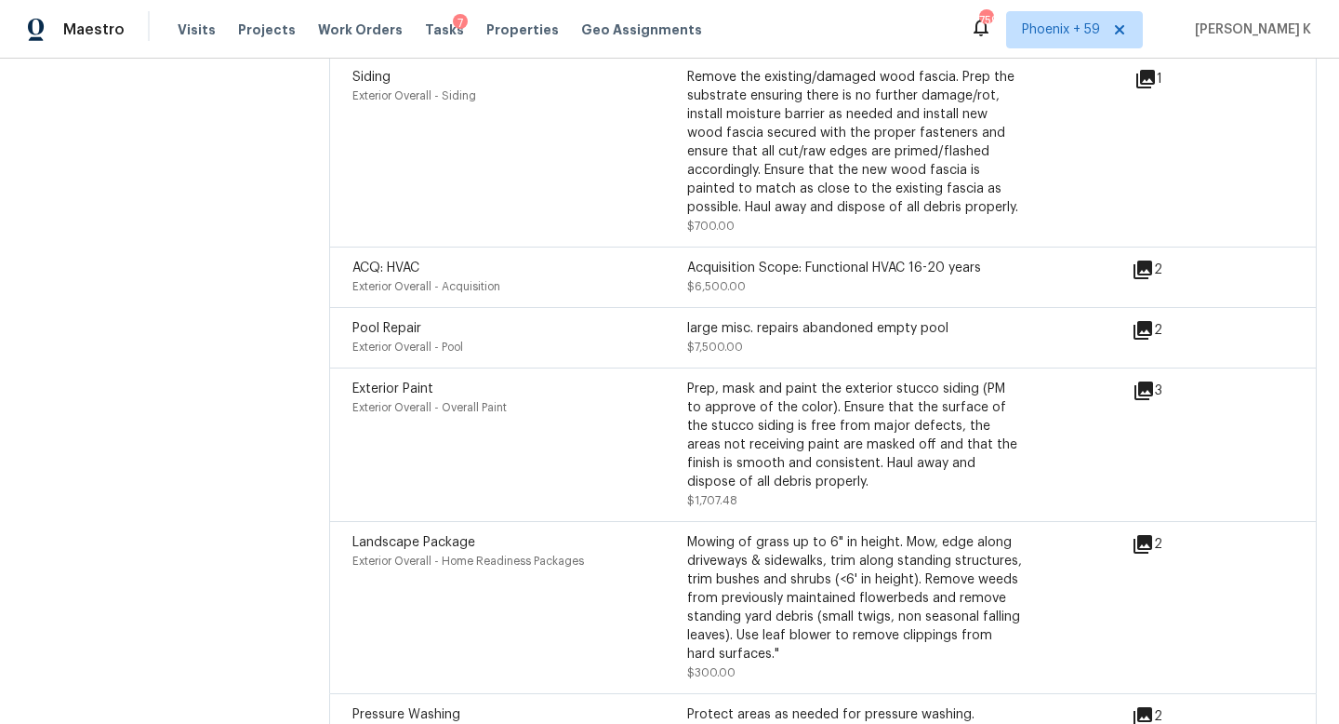
click at [404, 596] on div "Landscape Package Exterior Overall - Home Readiness Packages" at bounding box center [519, 607] width 335 height 149
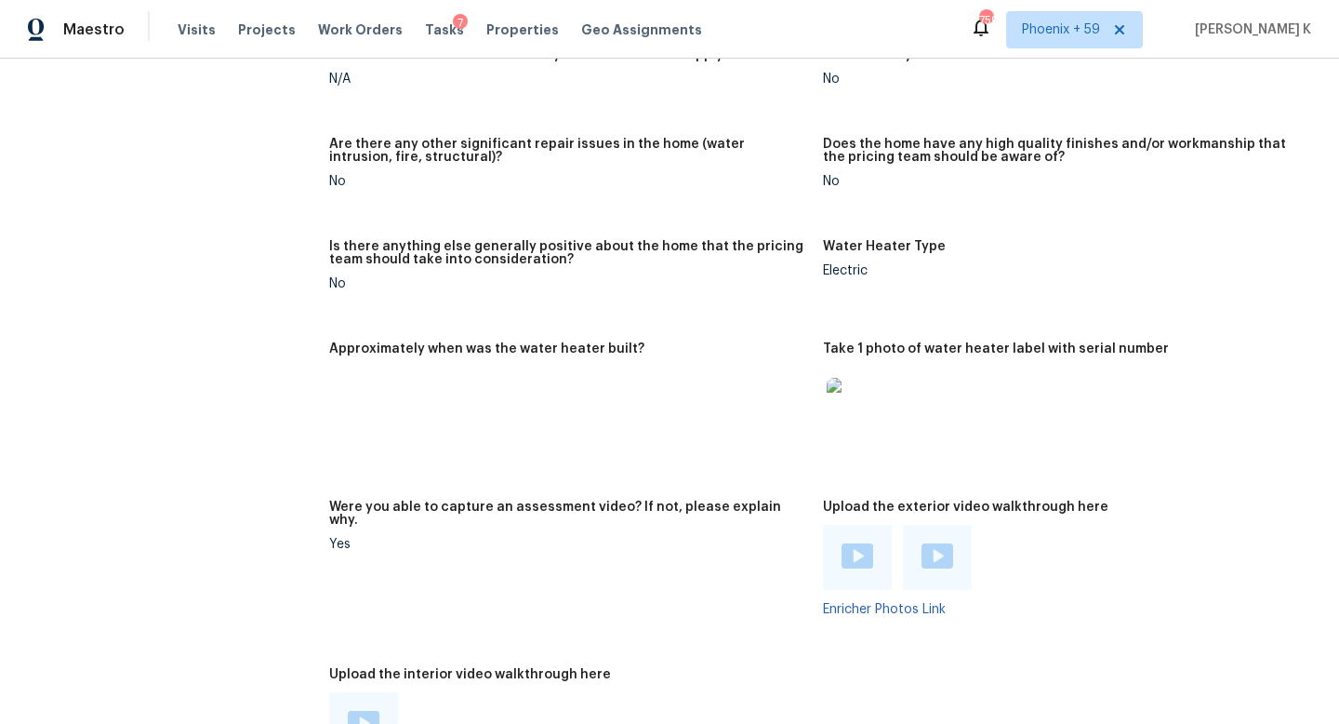
scroll to position [3836, 0]
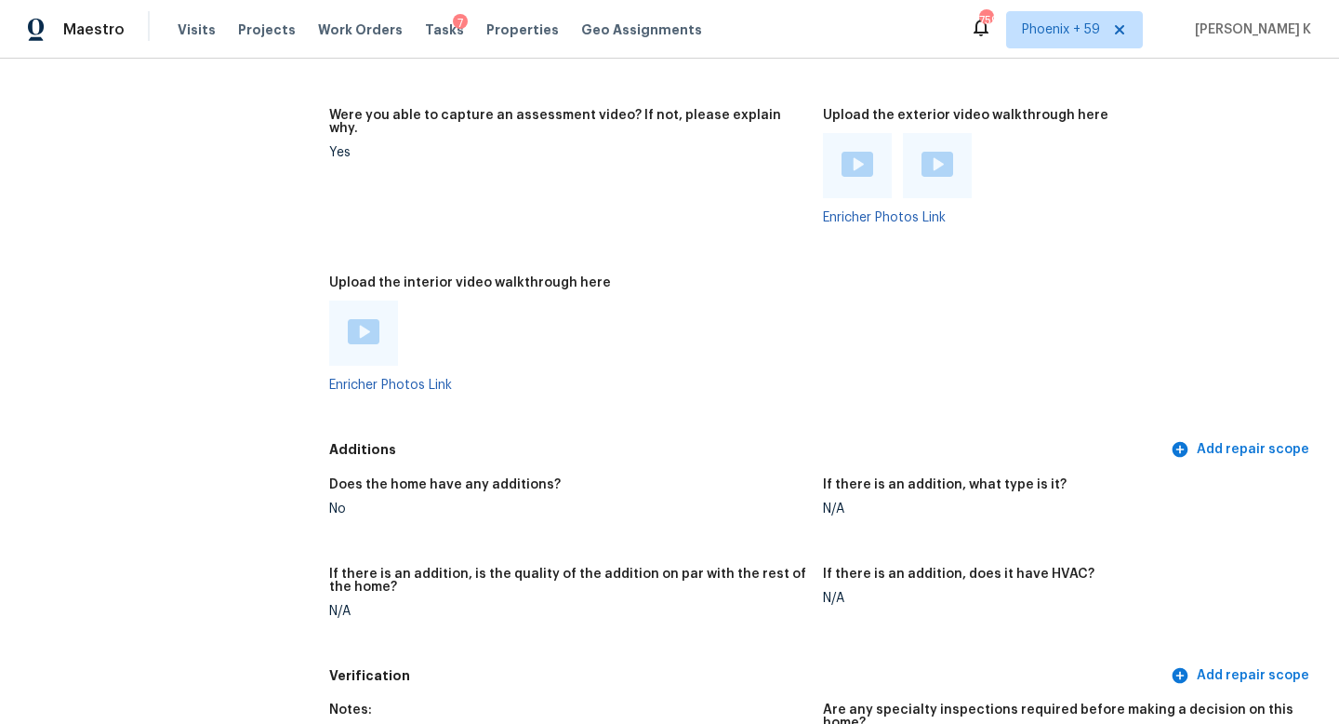
click at [360, 319] on img at bounding box center [364, 331] width 32 height 25
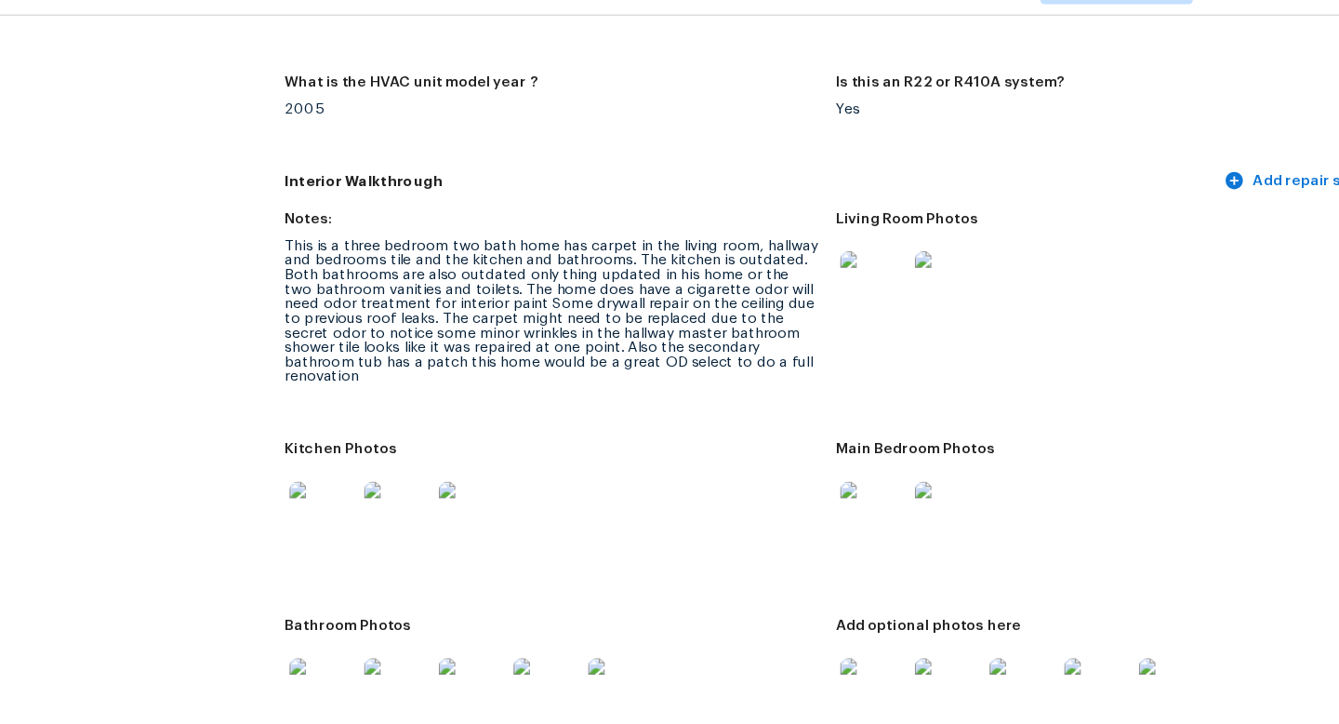
scroll to position [2226, 0]
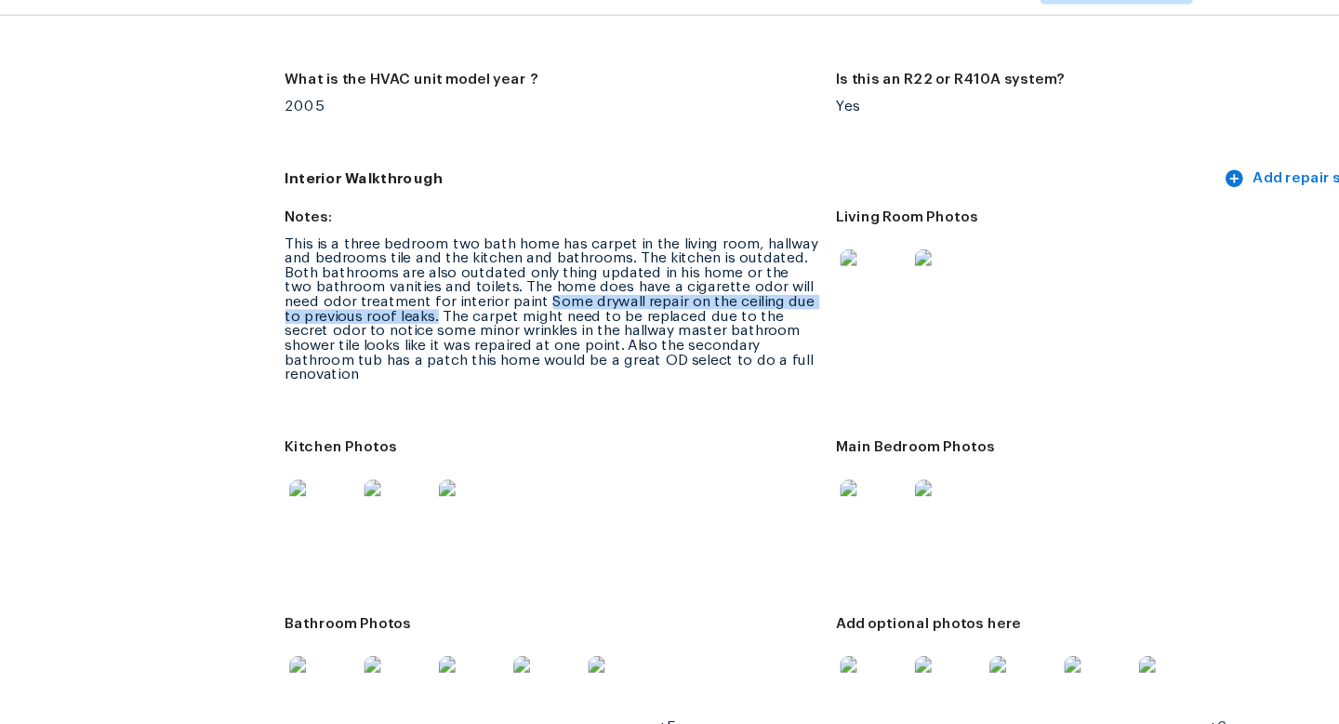
drag, startPoint x: 527, startPoint y: 301, endPoint x: 448, endPoint y: 318, distance: 80.8
click at [448, 318] on div "This is a three bedroom two bath home has carpet in the living room, hallway an…" at bounding box center [568, 322] width 479 height 130
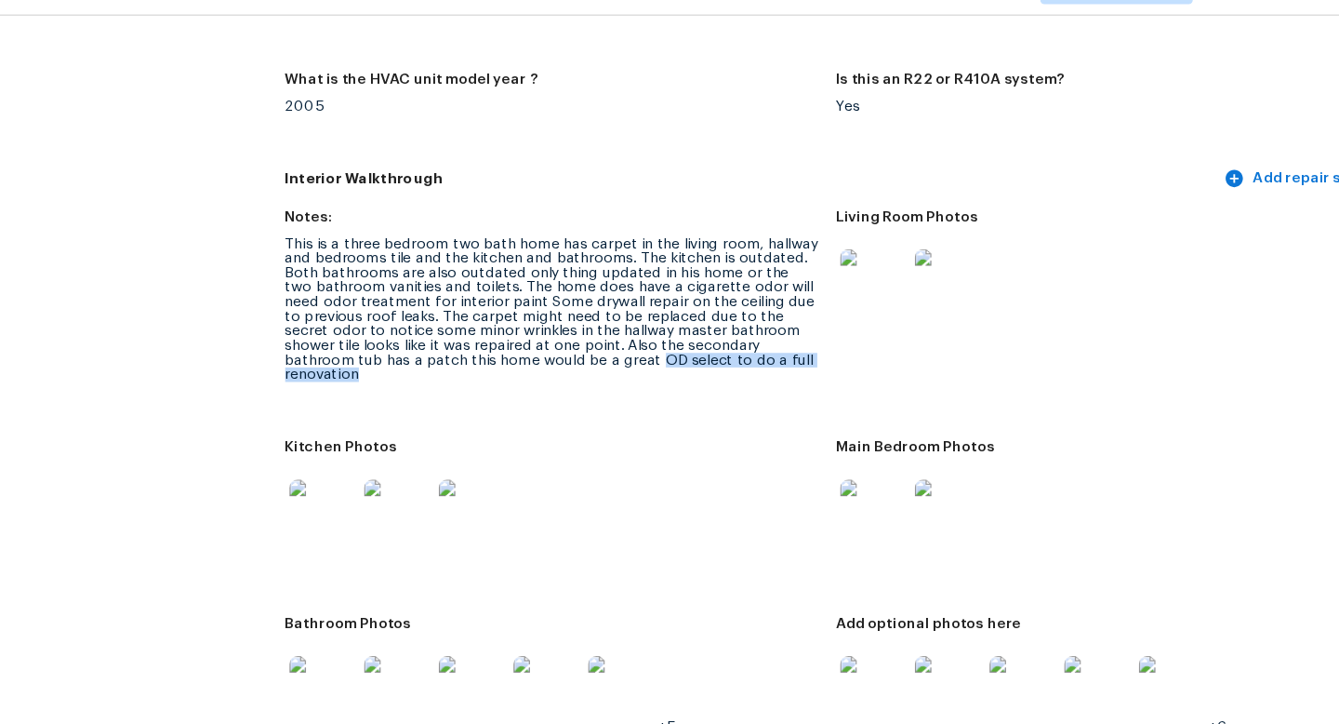
drag, startPoint x: 570, startPoint y: 357, endPoint x: 797, endPoint y: 358, distance: 226.9
click at [797, 358] on div "This is a three bedroom two bath home has carpet in the living room, hallway an…" at bounding box center [568, 322] width 479 height 130
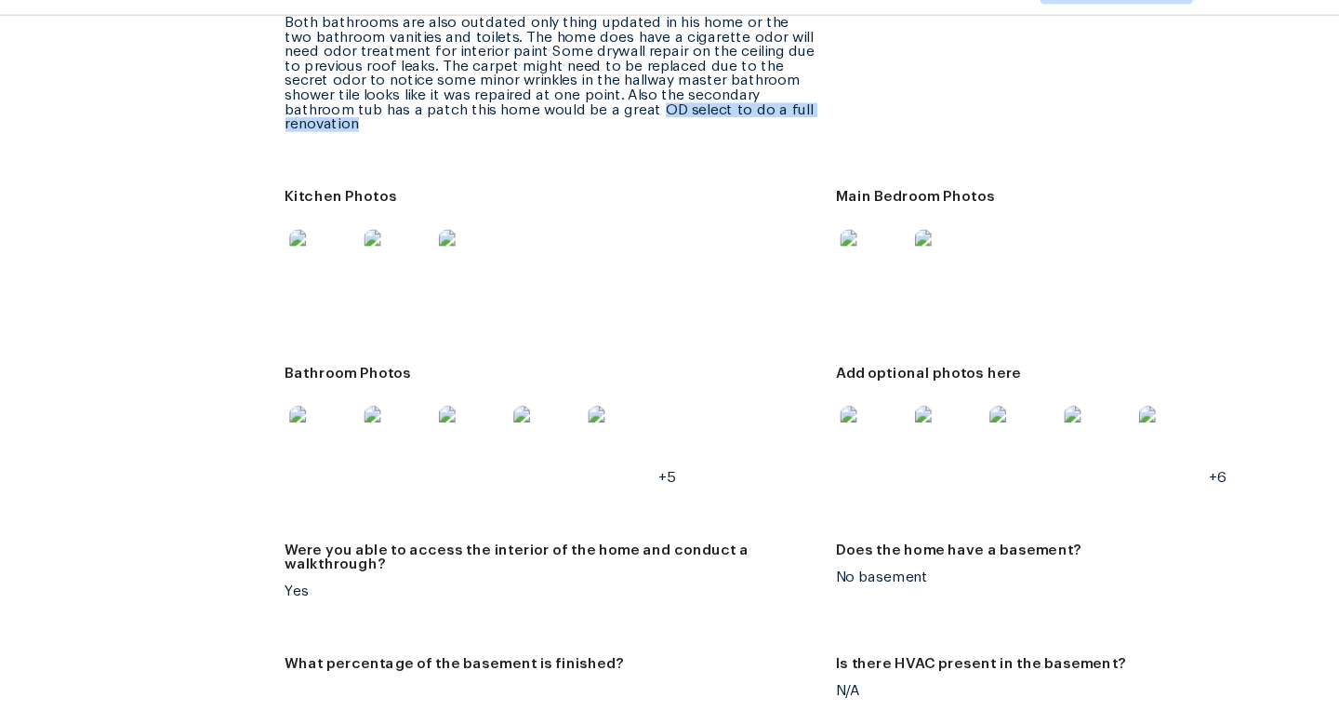
scroll to position [2461, 0]
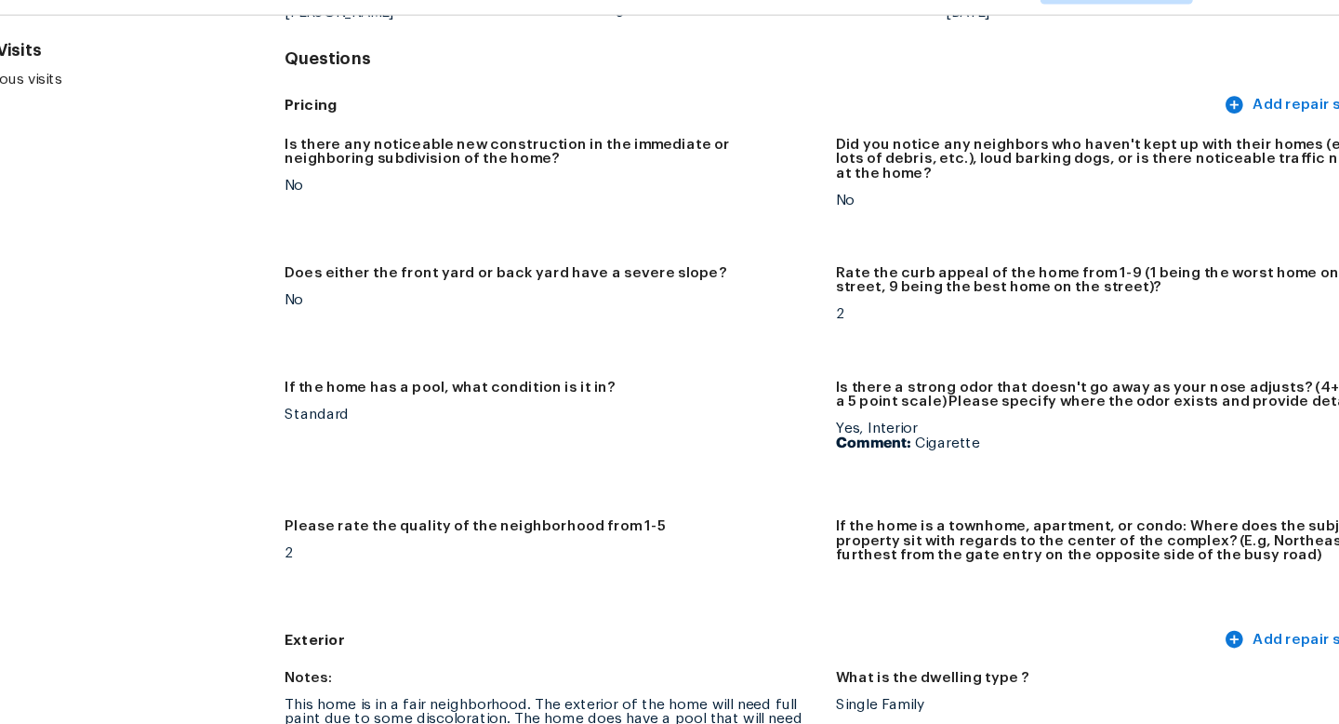
scroll to position [2138, 0]
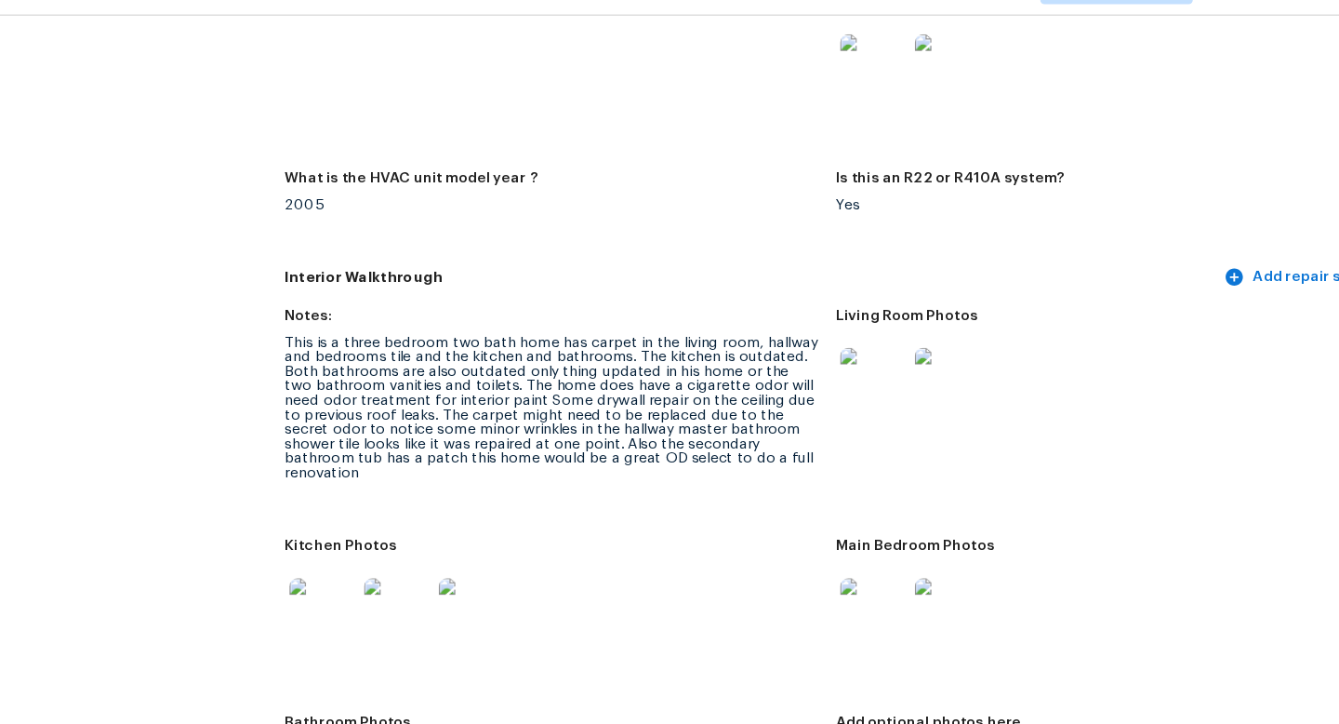
click at [614, 423] on div "This is a three bedroom two bath home has carpet in the living room, hallway an…" at bounding box center [568, 410] width 479 height 130
click at [632, 473] on figure "Notes: This is a three bedroom two bath home has carpet in the living room, hal…" at bounding box center [576, 413] width 494 height 184
drag, startPoint x: 330, startPoint y: 408, endPoint x: 487, endPoint y: 454, distance: 163.6
click at [479, 409] on div "This is a three bedroom two bath home has carpet in the living room, hallway an…" at bounding box center [568, 410] width 479 height 130
click at [502, 471] on figure "Notes: This is a three bedroom two bath home has carpet in the living room, hal…" at bounding box center [576, 413] width 494 height 184
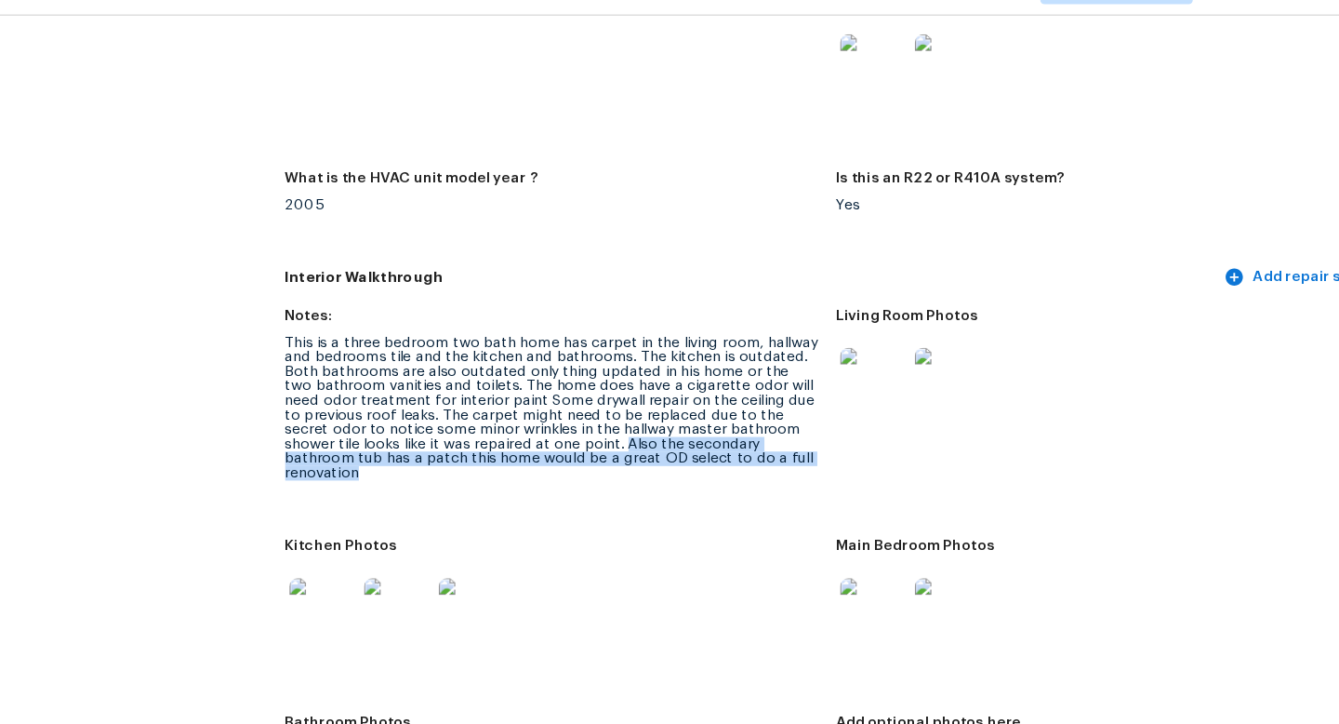
drag, startPoint x: 585, startPoint y: 429, endPoint x: 775, endPoint y: 450, distance: 190.9
click at [775, 450] on figure "Notes: This is a three bedroom two bath home has carpet in the living room, hal…" at bounding box center [576, 413] width 494 height 184
click at [587, 471] on figure "Notes: This is a three bedroom two bath home has carpet in the living room, hal…" at bounding box center [576, 413] width 494 height 184
drag, startPoint x: 587, startPoint y: 430, endPoint x: 461, endPoint y: 446, distance: 126.7
click at [461, 445] on div "This is a three bedroom two bath home has carpet in the living room, hallway an…" at bounding box center [568, 410] width 479 height 130
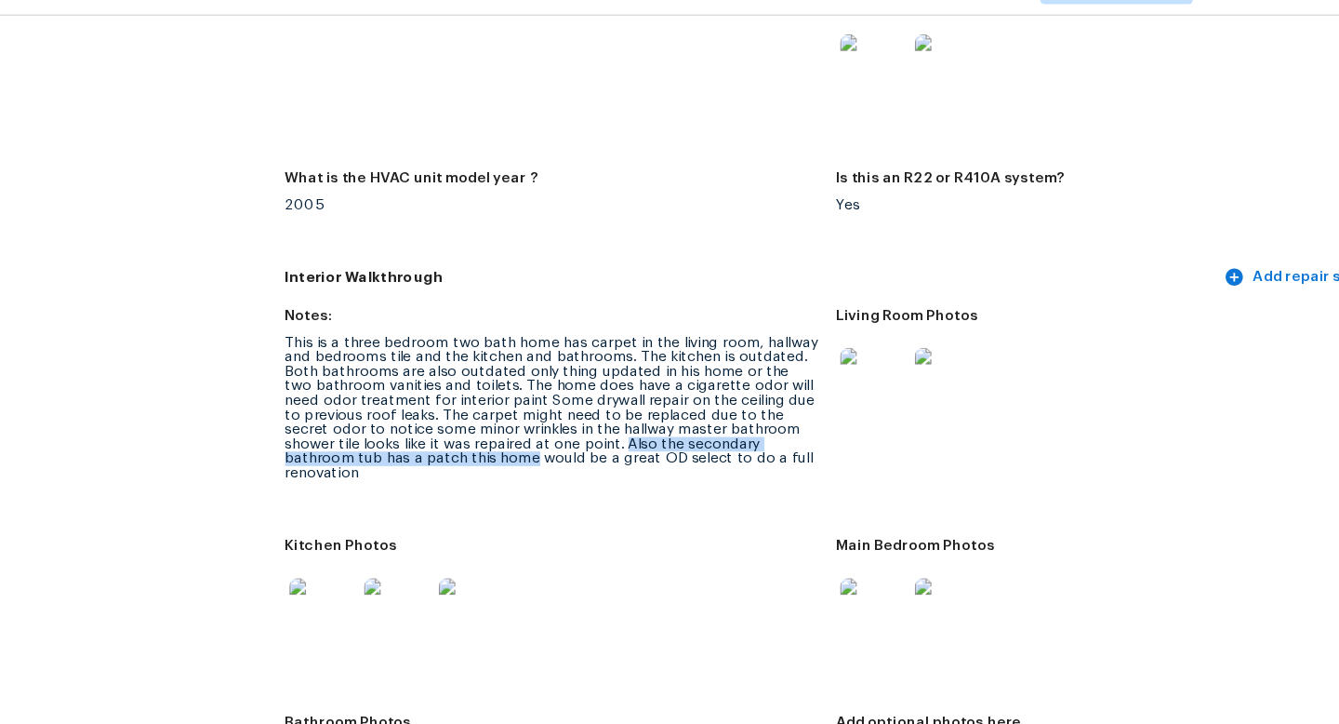
copy div "Also the secondary bathroom tub has a patch this home"
click at [655, 459] on figure "Notes: This is a three bedroom two bath home has carpet in the living room, hal…" at bounding box center [576, 413] width 494 height 184
drag, startPoint x: 671, startPoint y: 445, endPoint x: 777, endPoint y: 443, distance: 105.1
click at [777, 443] on div "This is a three bedroom two bath home has carpet in the living room, hallway an…" at bounding box center [568, 410] width 479 height 130
